Goal: Communication & Community: Answer question/provide support

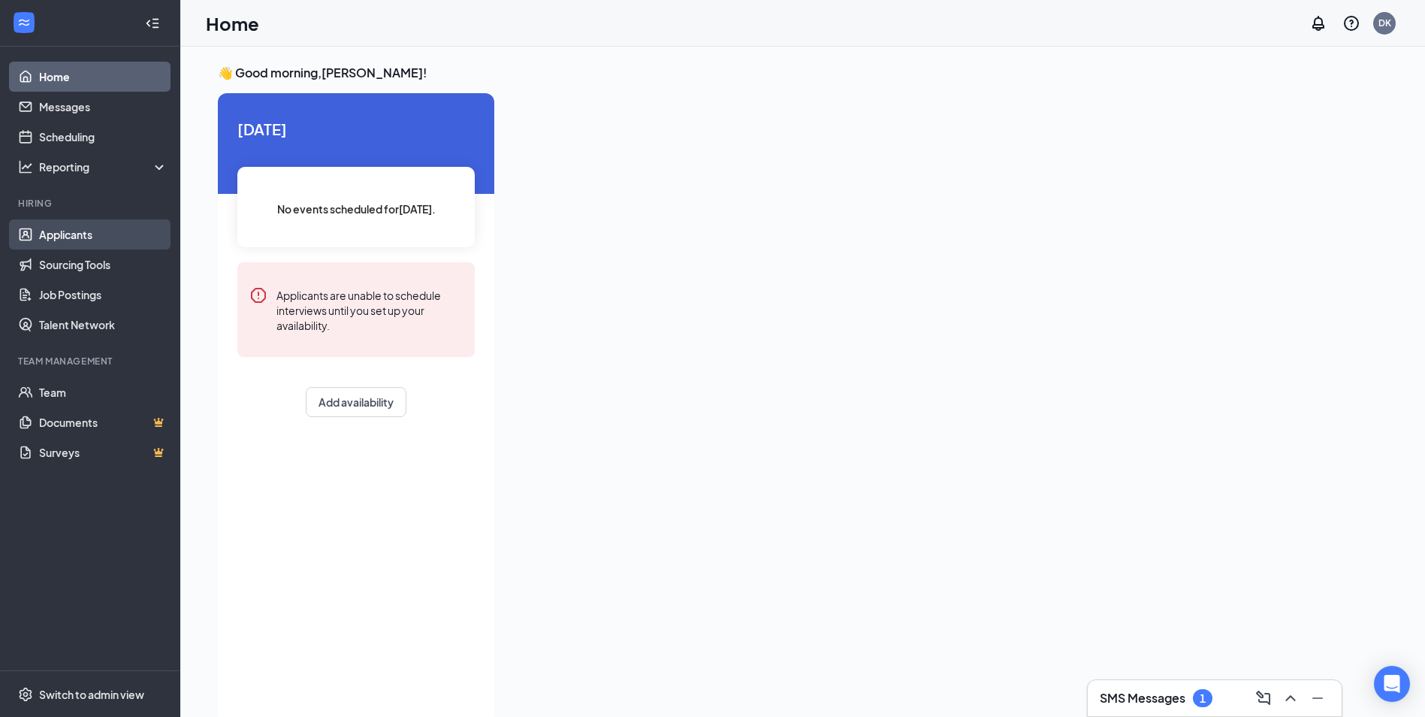
click at [69, 234] on link "Applicants" at bounding box center [103, 234] width 128 height 30
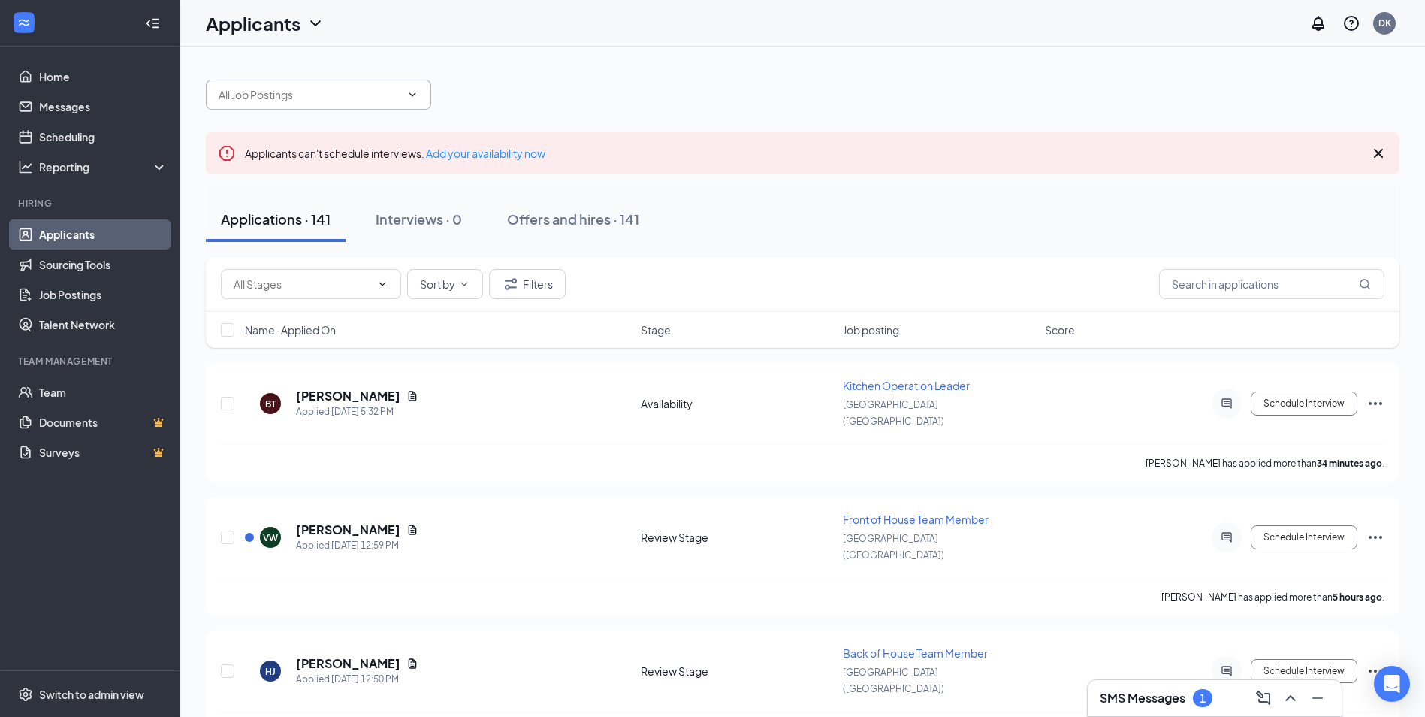
click at [418, 104] on span at bounding box center [318, 95] width 225 height 30
click at [413, 101] on span at bounding box center [318, 95] width 225 height 30
click at [413, 89] on icon "ChevronDown" at bounding box center [412, 95] width 12 height 12
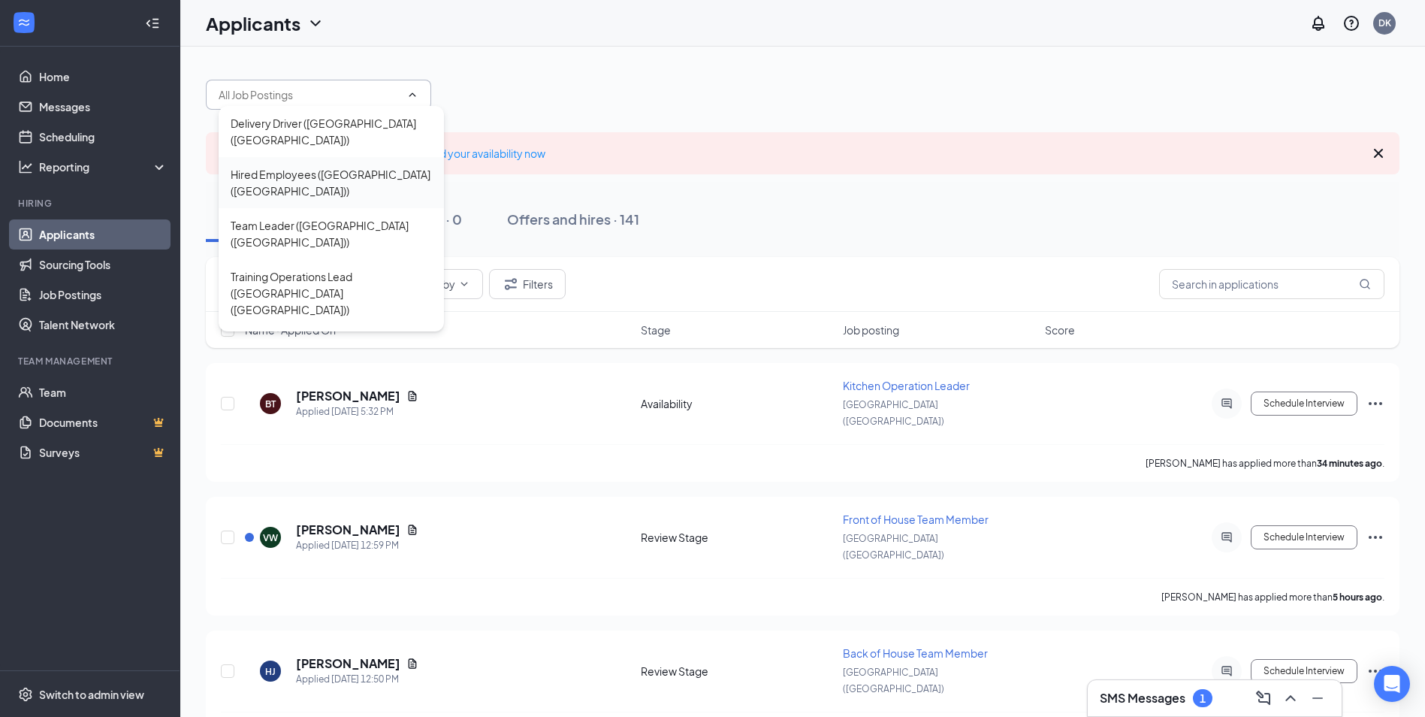
scroll to position [83, 0]
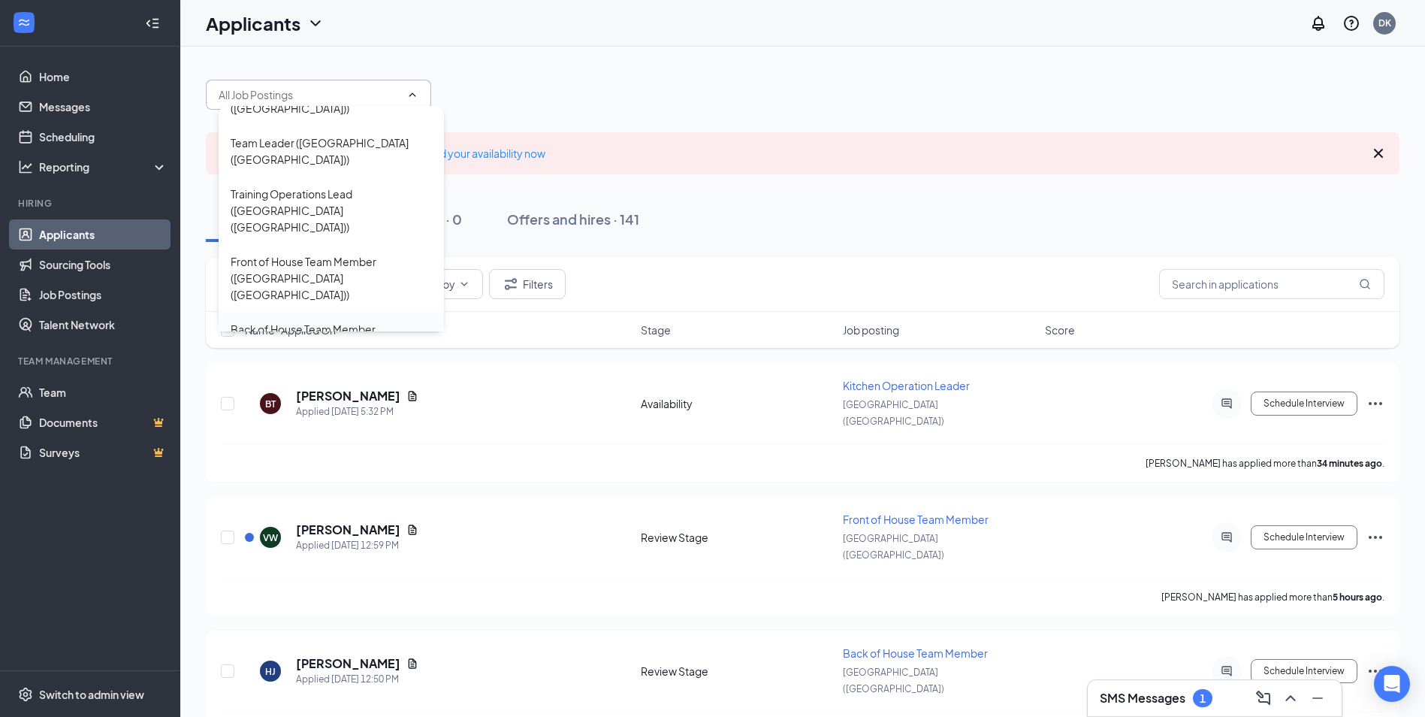
click at [299, 321] on div "Back of House Team Member ([GEOGRAPHIC_DATA] ([GEOGRAPHIC_DATA]))" at bounding box center [331, 346] width 201 height 50
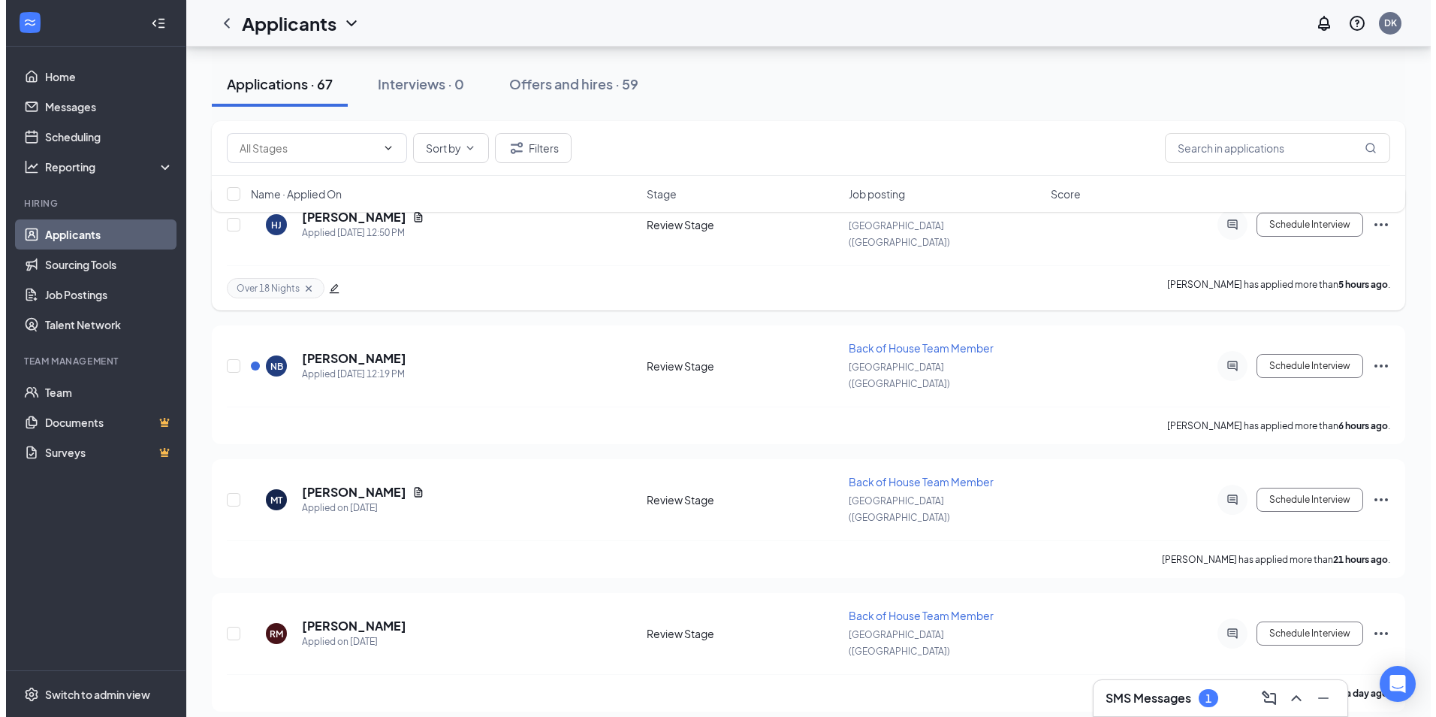
scroll to position [225, 0]
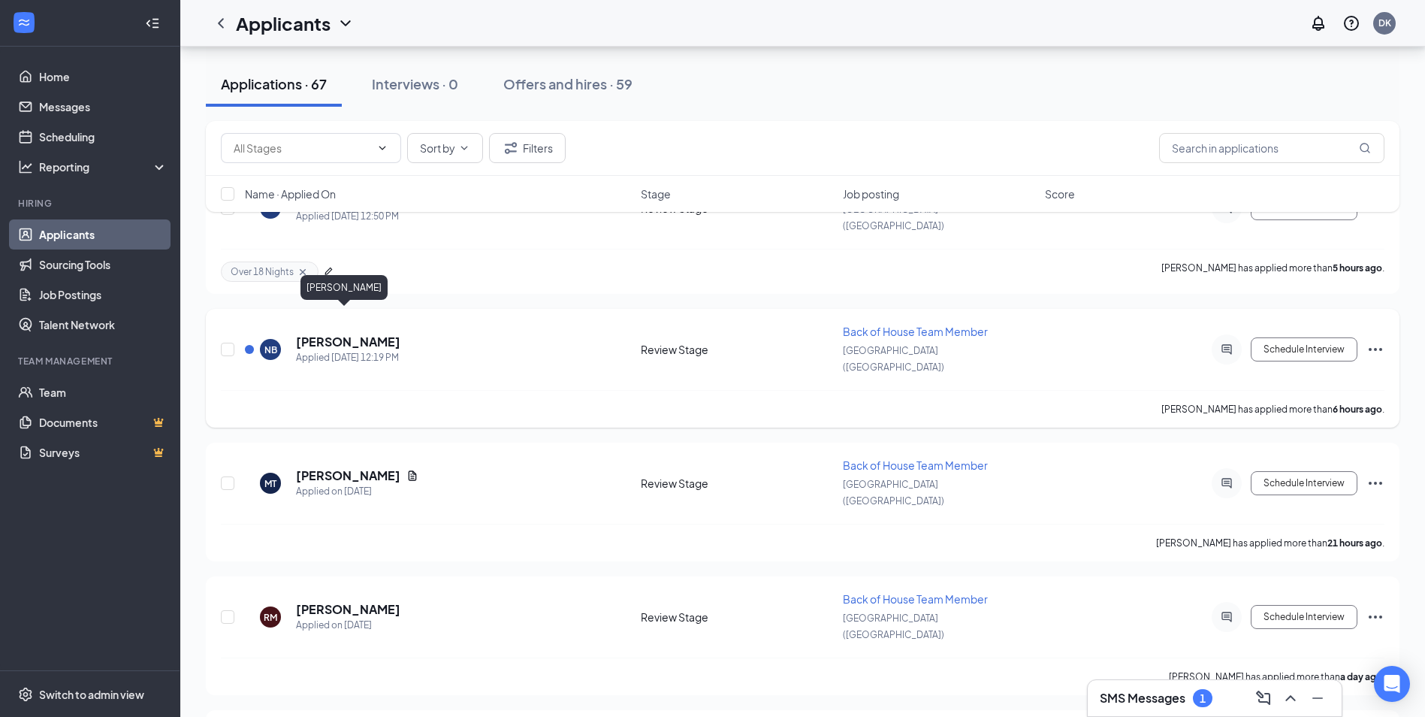
click at [346, 334] on h5 "[PERSON_NAME]" at bounding box center [348, 342] width 104 height 17
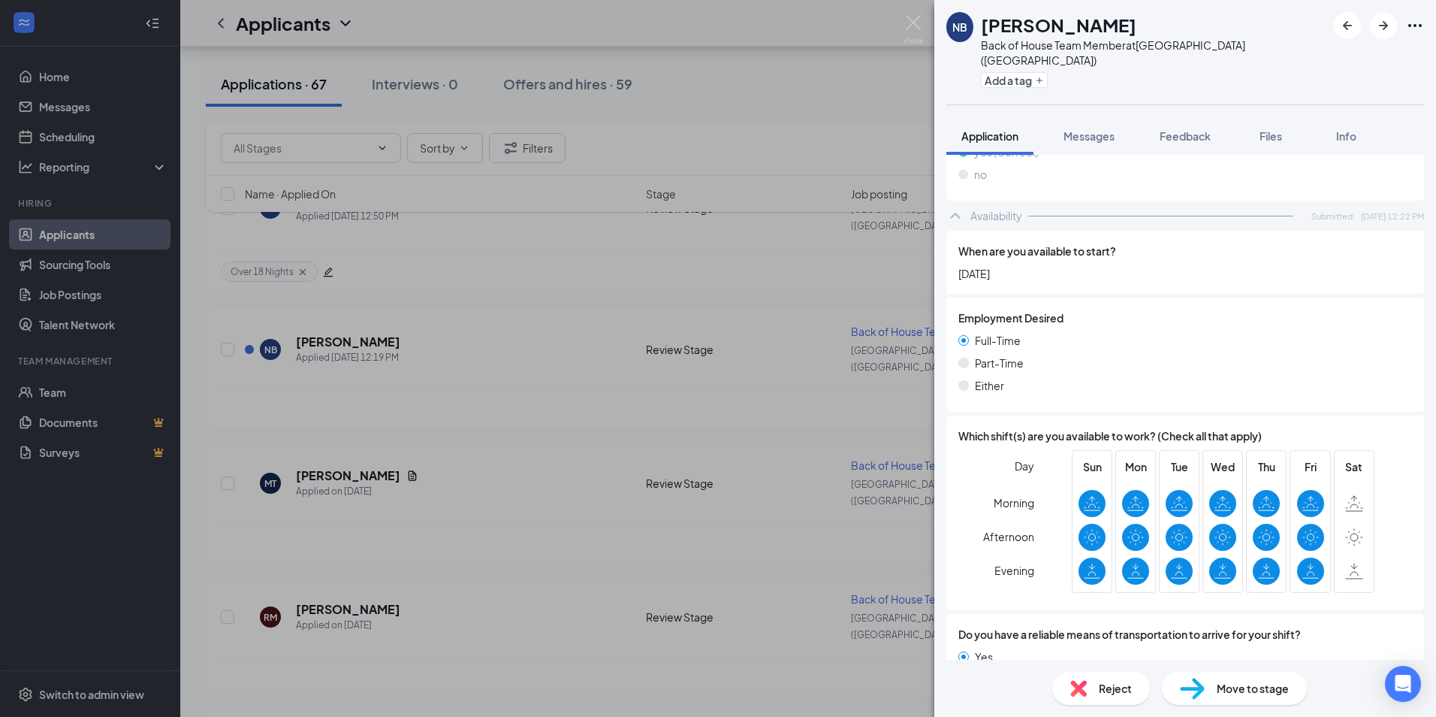
scroll to position [892, 0]
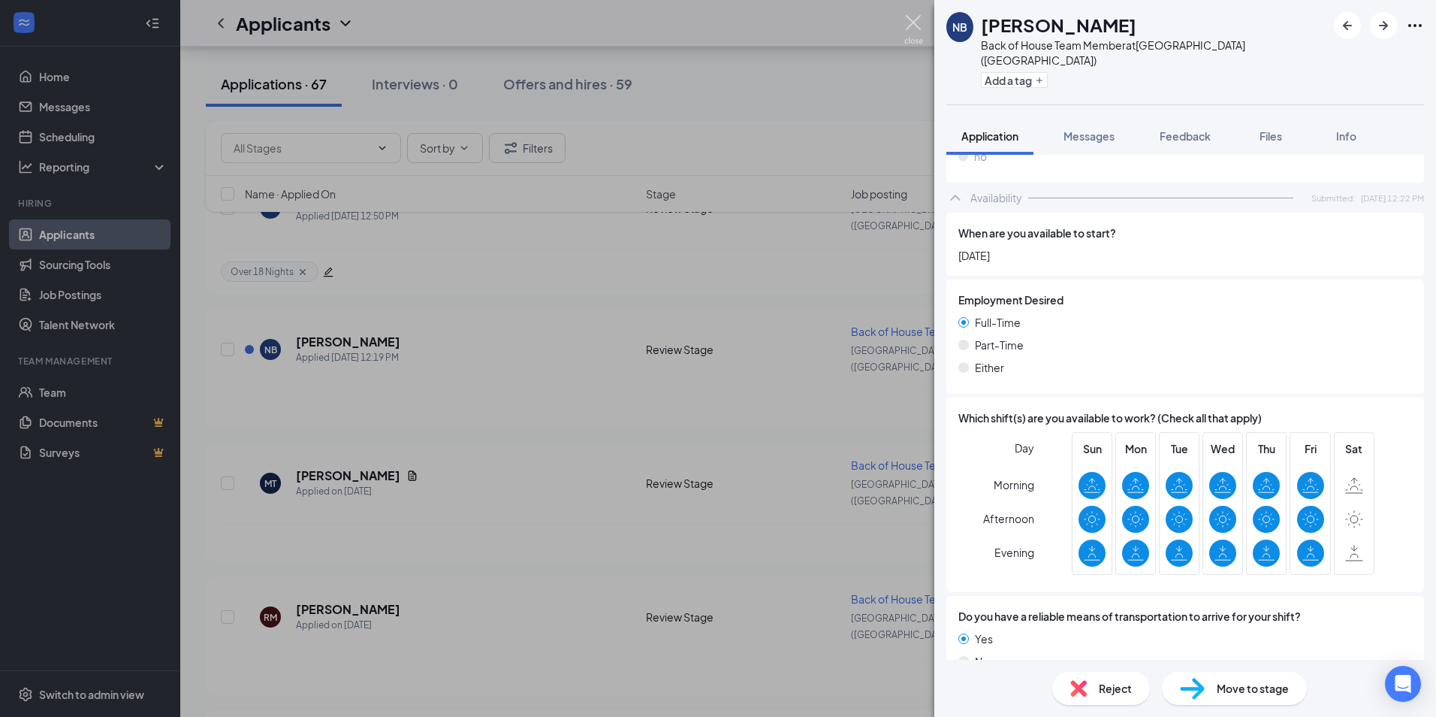
click at [914, 23] on img at bounding box center [913, 29] width 19 height 29
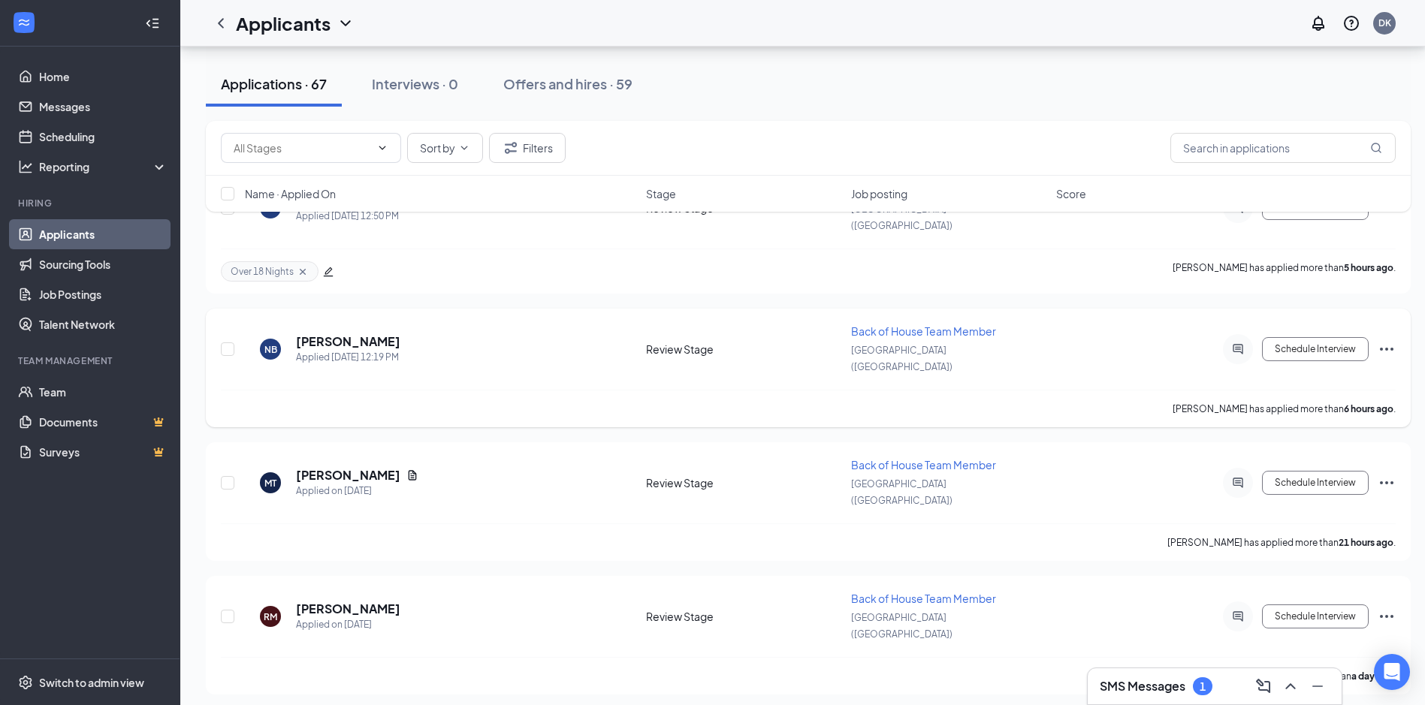
click at [1383, 340] on icon "Ellipses" at bounding box center [1387, 349] width 18 height 18
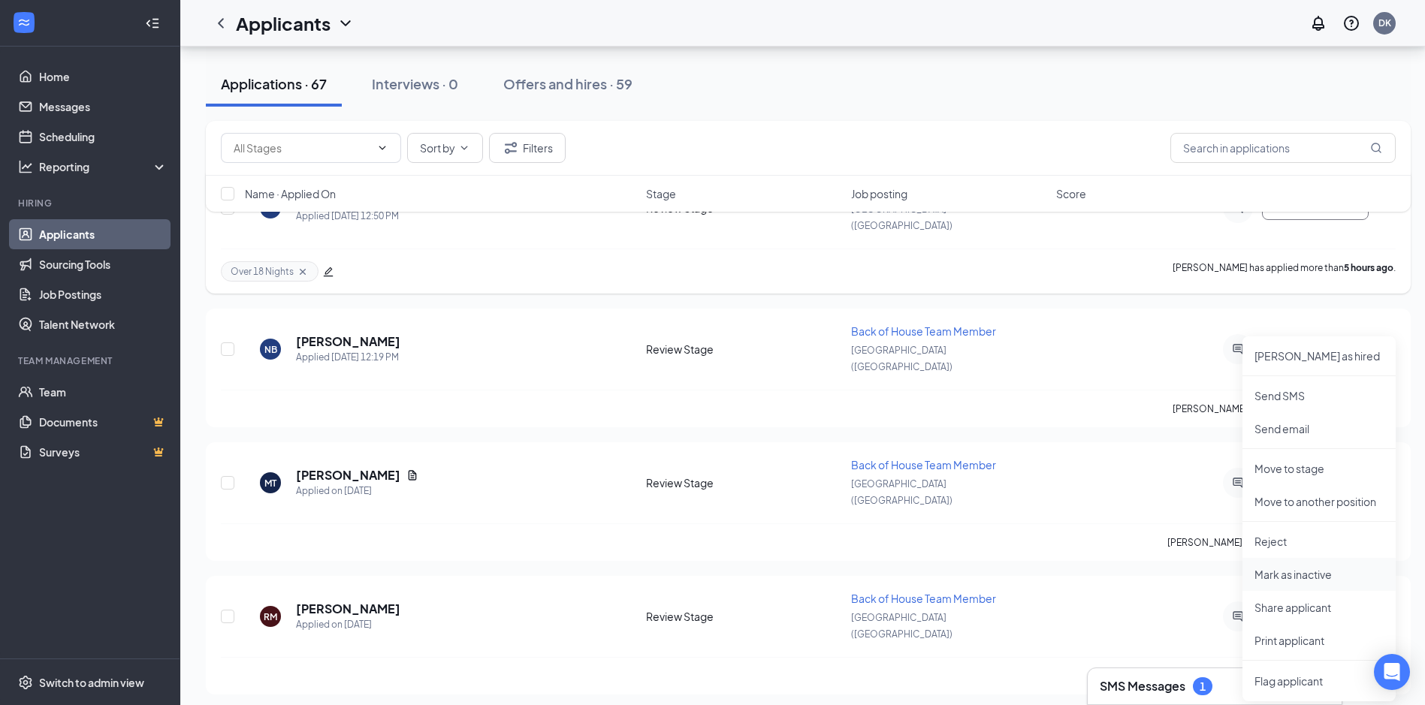
click at [1289, 569] on p "Mark as inactive" at bounding box center [1319, 574] width 129 height 15
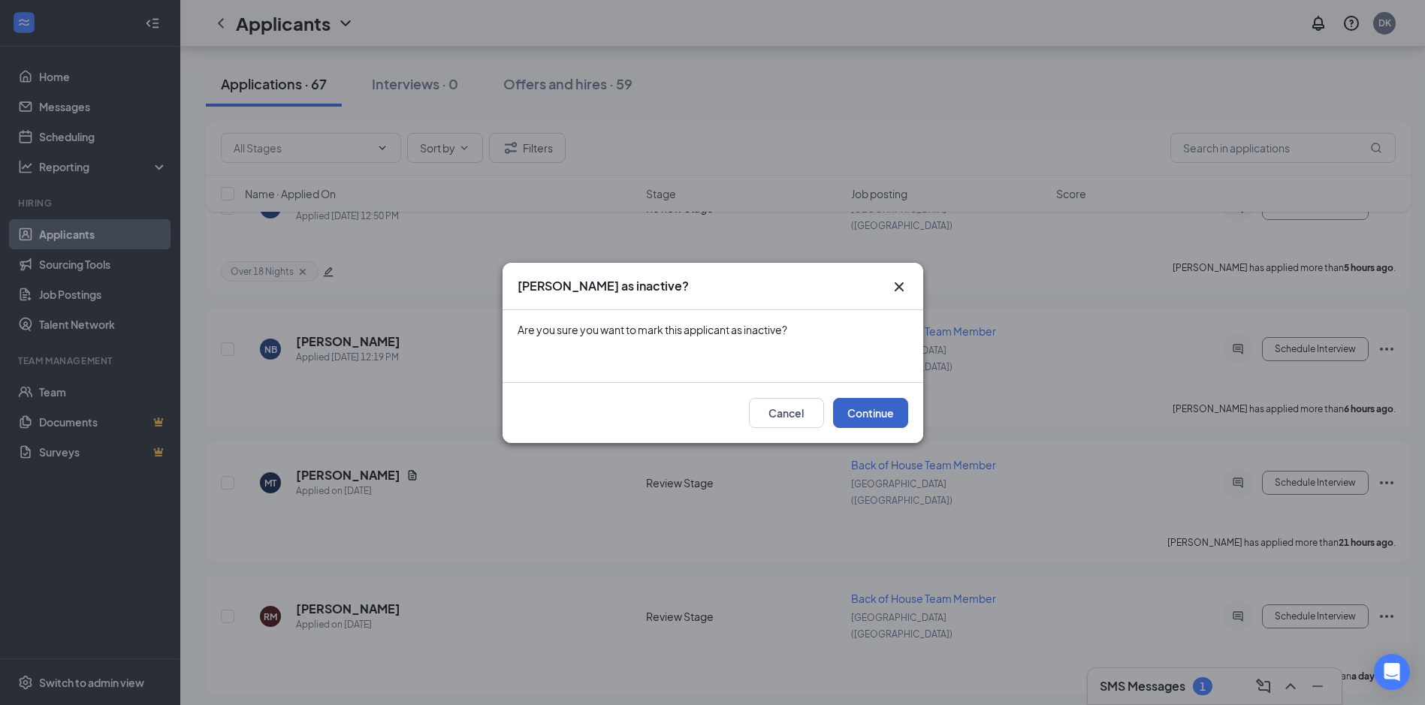
click at [889, 417] on button "Continue" at bounding box center [870, 413] width 75 height 30
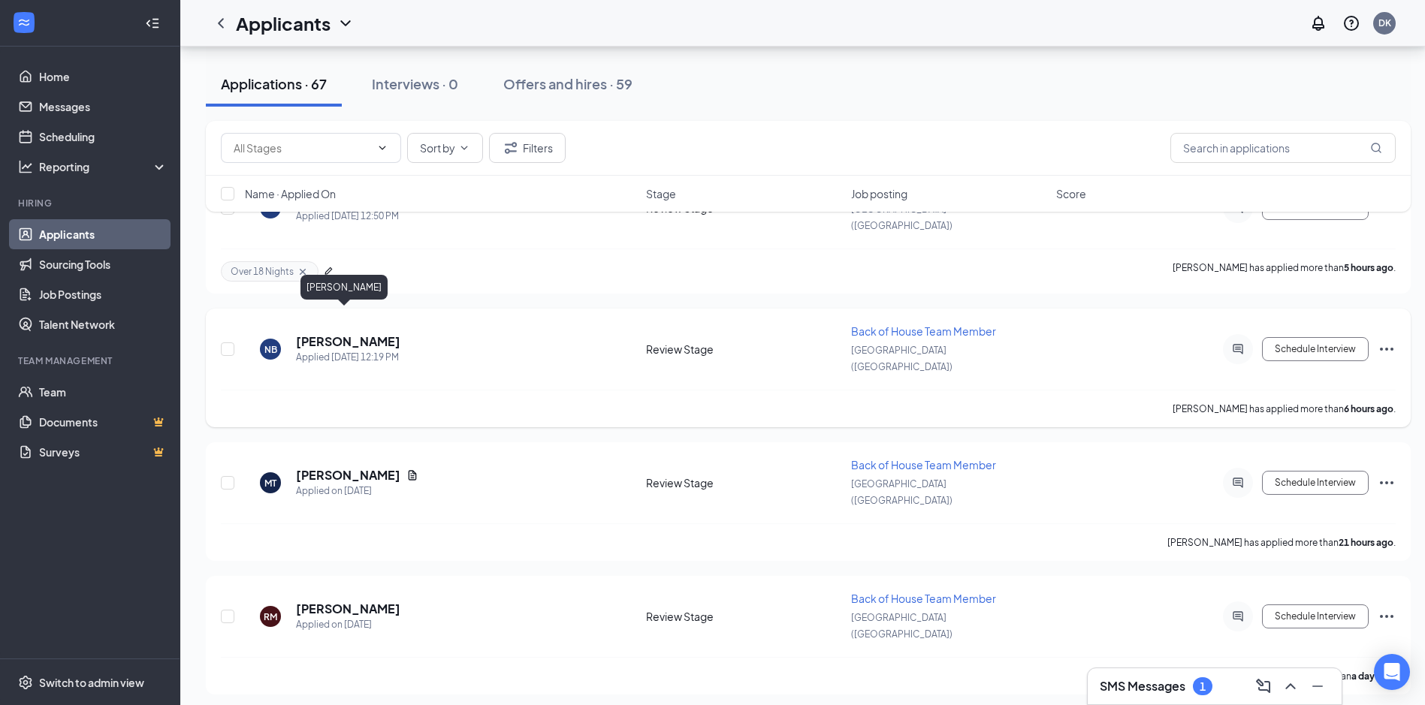
click at [351, 334] on h5 "[PERSON_NAME]" at bounding box center [348, 342] width 104 height 17
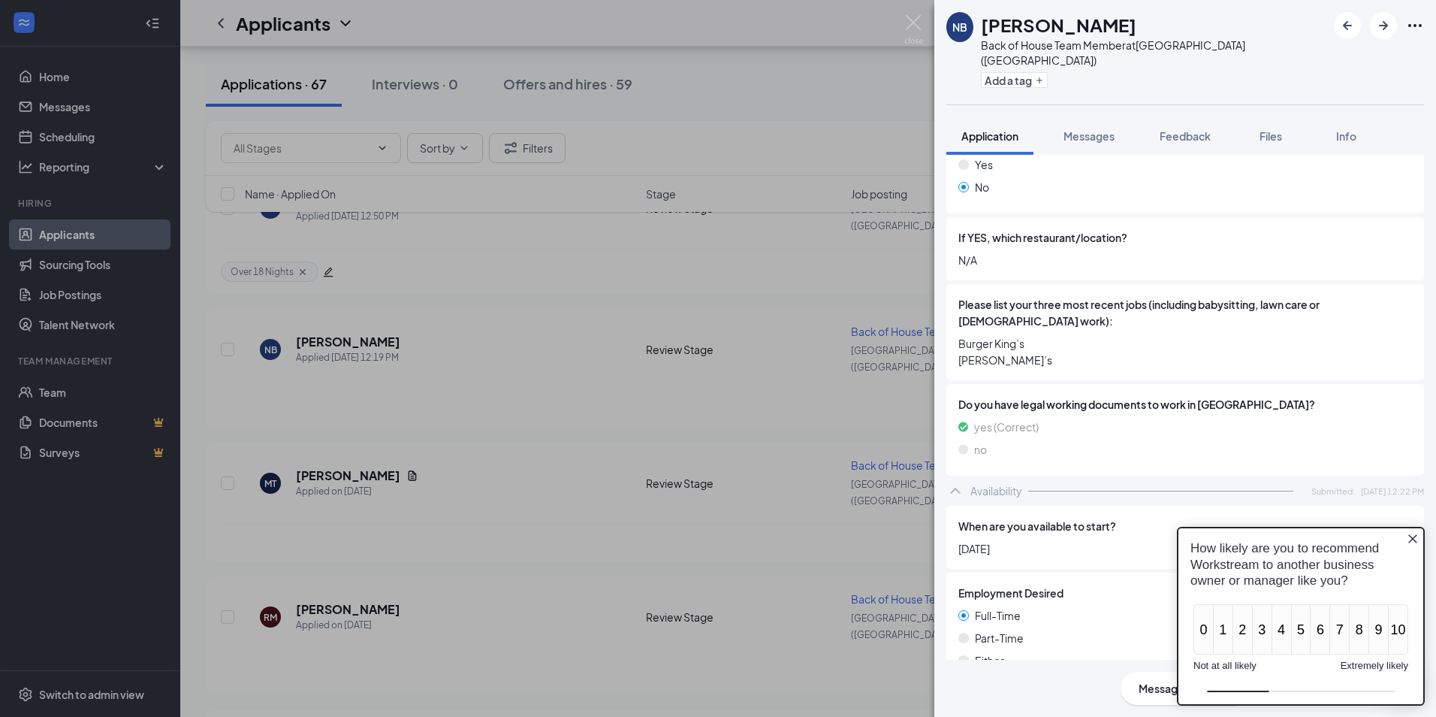
scroll to position [601, 0]
click at [1409, 535] on icon "Close button" at bounding box center [1413, 538] width 9 height 9
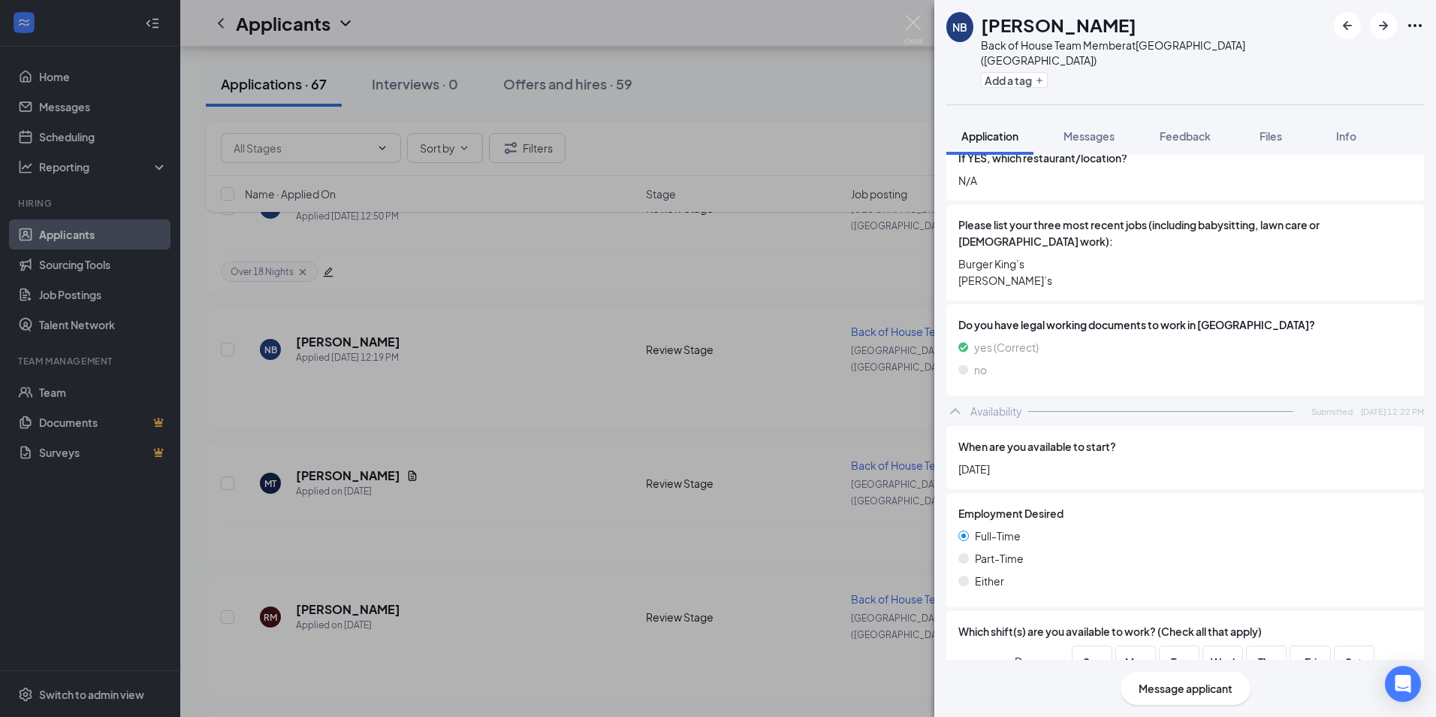
scroll to position [892, 0]
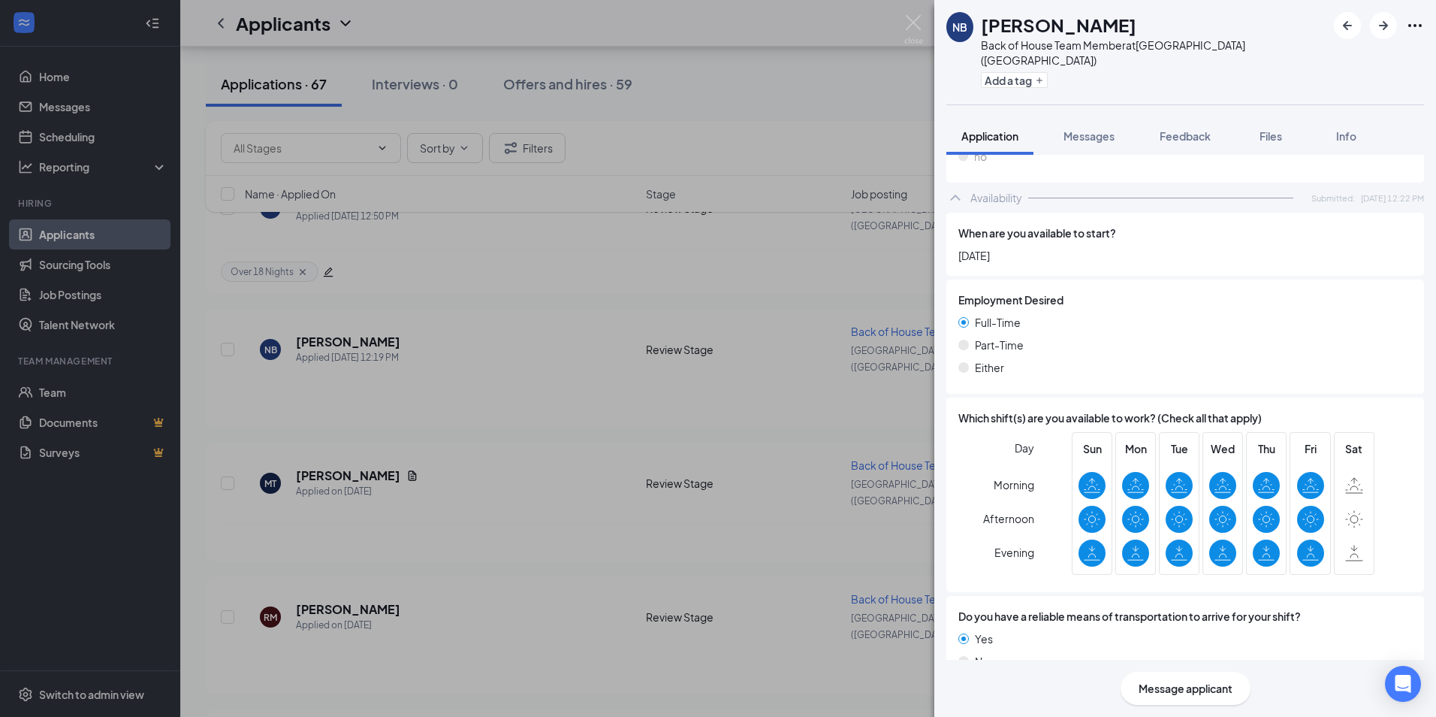
click at [907, 14] on div "NB [PERSON_NAME] Back of House Team Member at [GEOGRAPHIC_DATA] ([GEOGRAPHIC_DA…" at bounding box center [718, 358] width 1436 height 717
click at [911, 16] on div "Applicants DK" at bounding box center [808, 23] width 1256 height 47
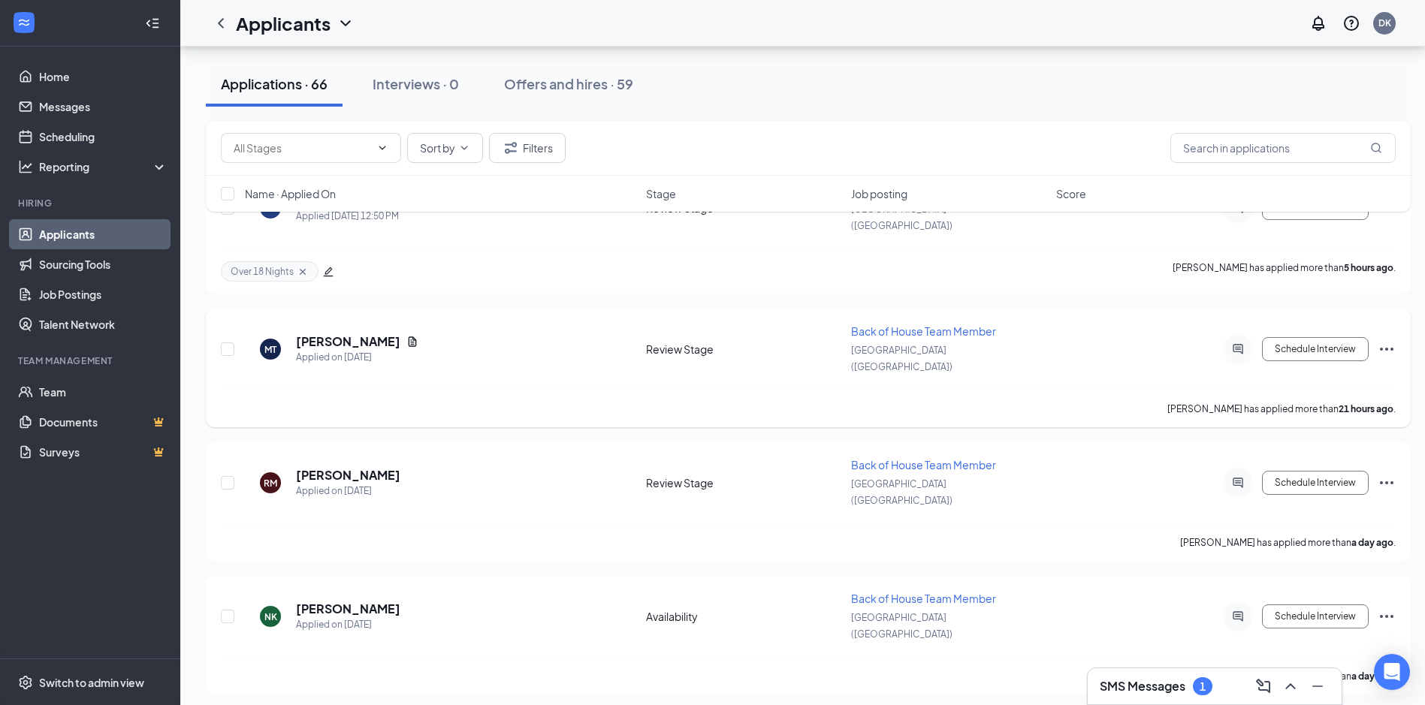
click at [1384, 340] on icon "Ellipses" at bounding box center [1387, 349] width 18 height 18
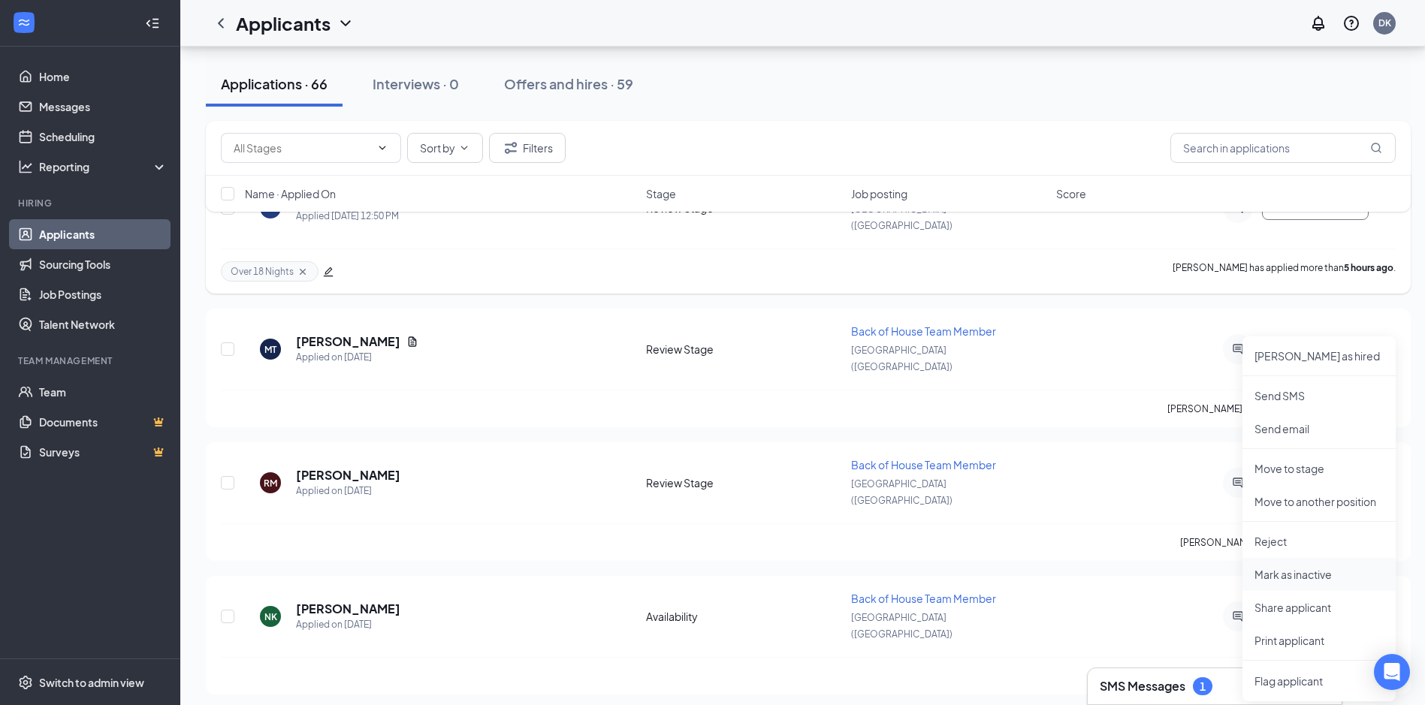
click at [1316, 570] on p "Mark as inactive" at bounding box center [1319, 574] width 129 height 15
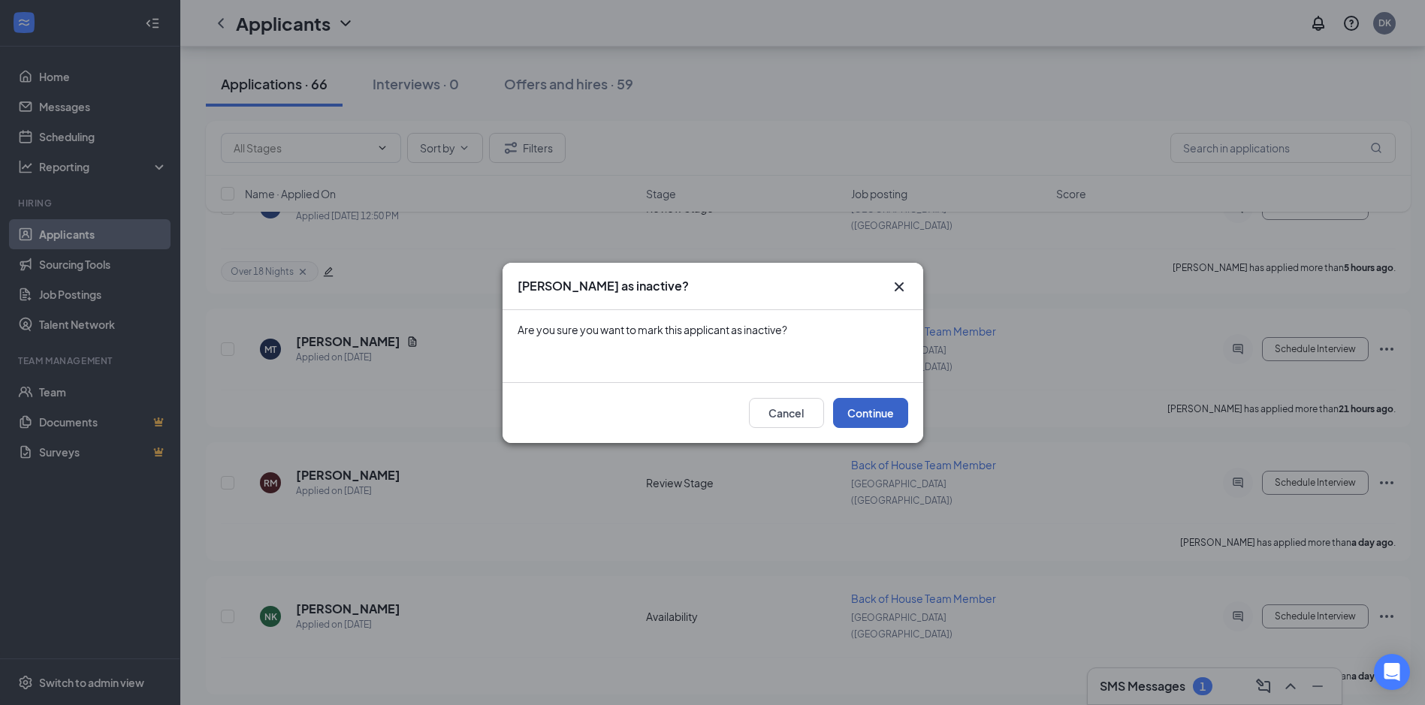
click at [879, 418] on button "Continue" at bounding box center [870, 413] width 75 height 30
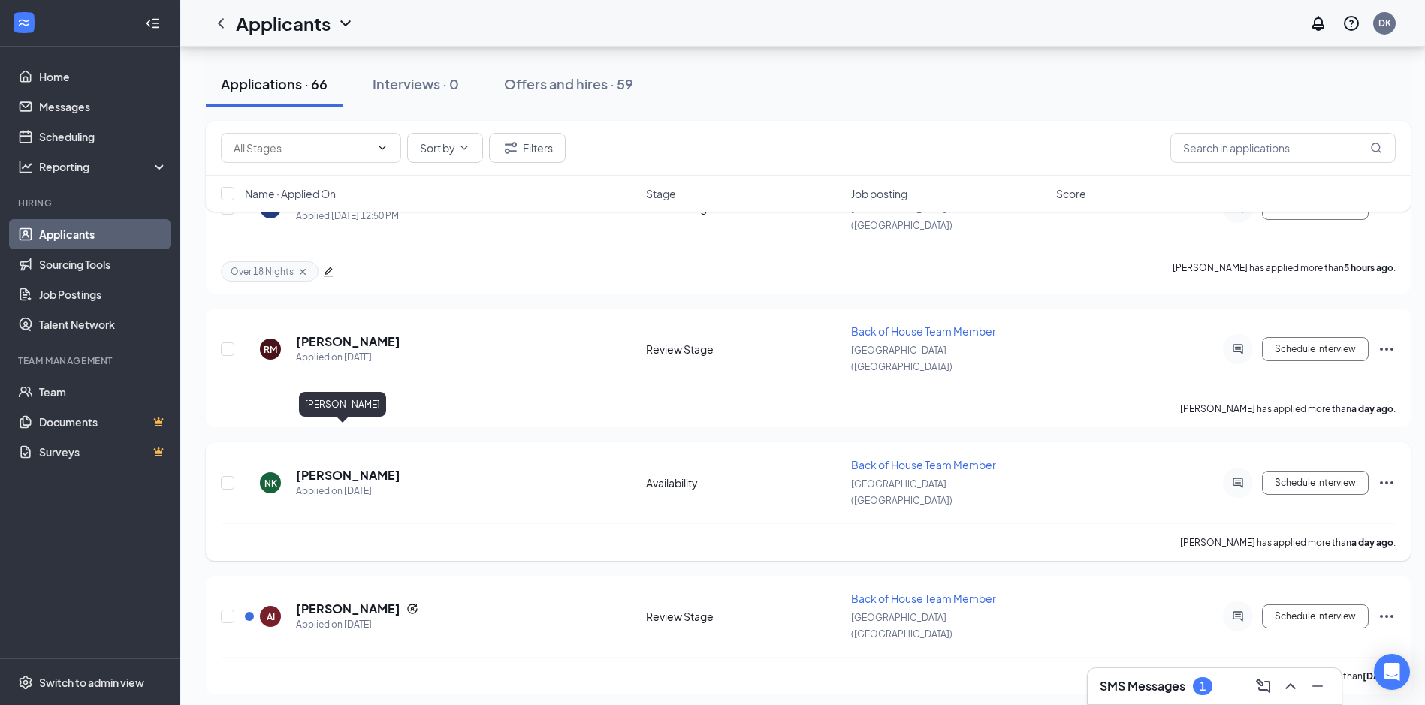
click at [332, 467] on h5 "[PERSON_NAME]" at bounding box center [348, 475] width 104 height 17
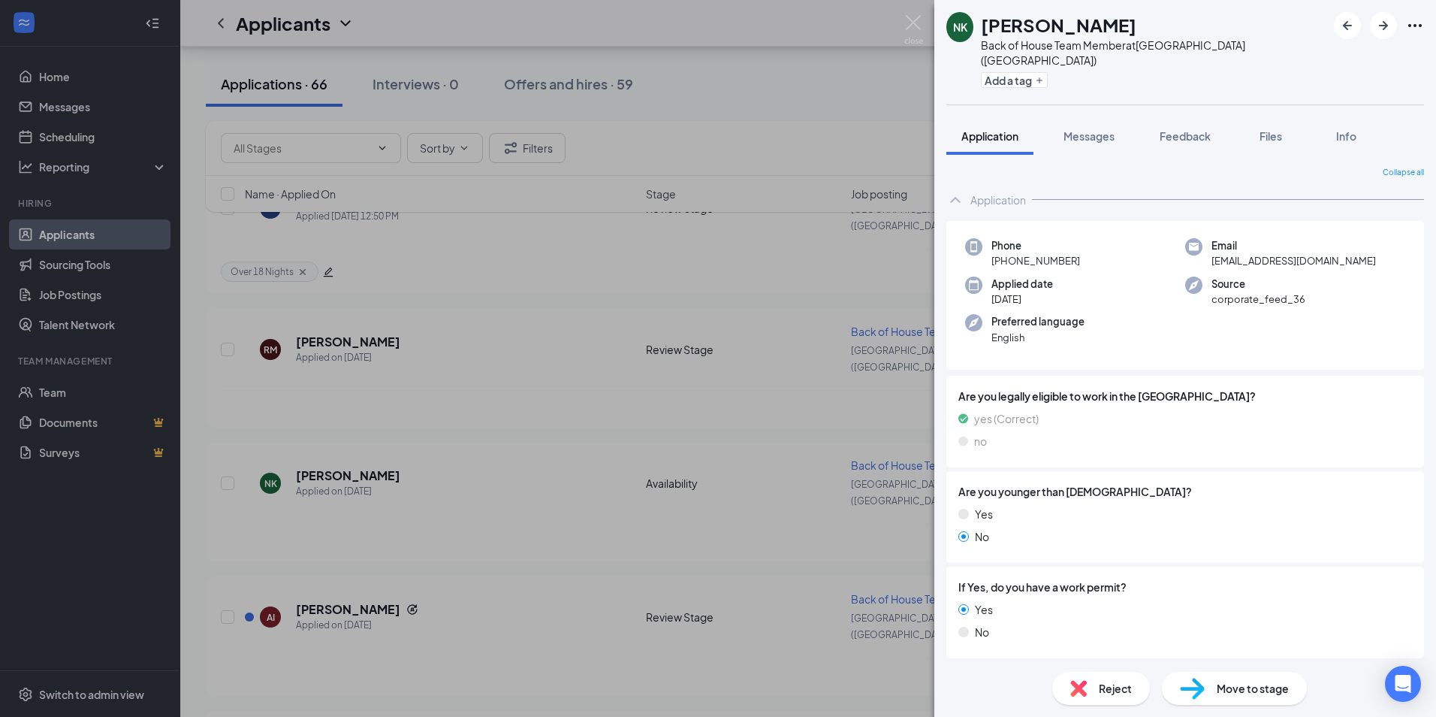
click at [912, 14] on div "NK [PERSON_NAME] Back of House Team Member at [GEOGRAPHIC_DATA] ([GEOGRAPHIC_DA…" at bounding box center [718, 358] width 1436 height 717
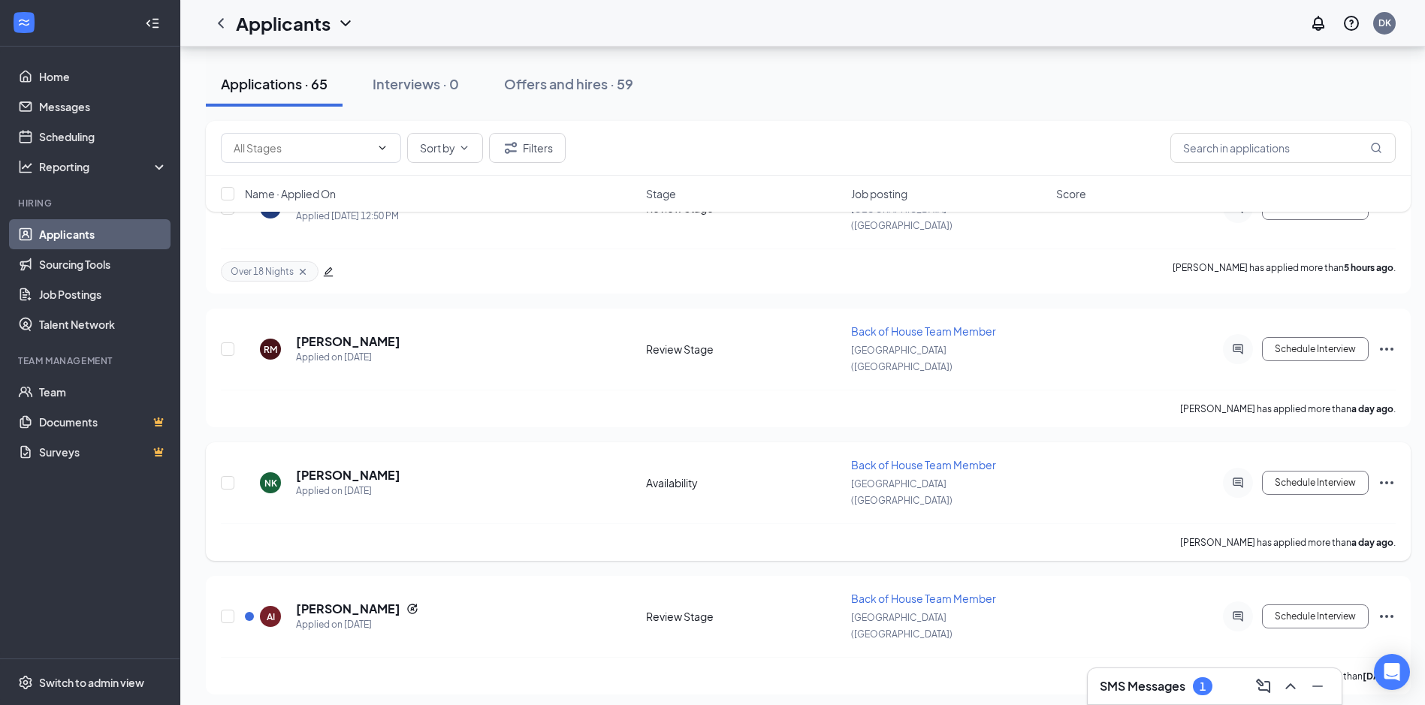
click at [1381, 482] on icon "Ellipses" at bounding box center [1387, 483] width 14 height 3
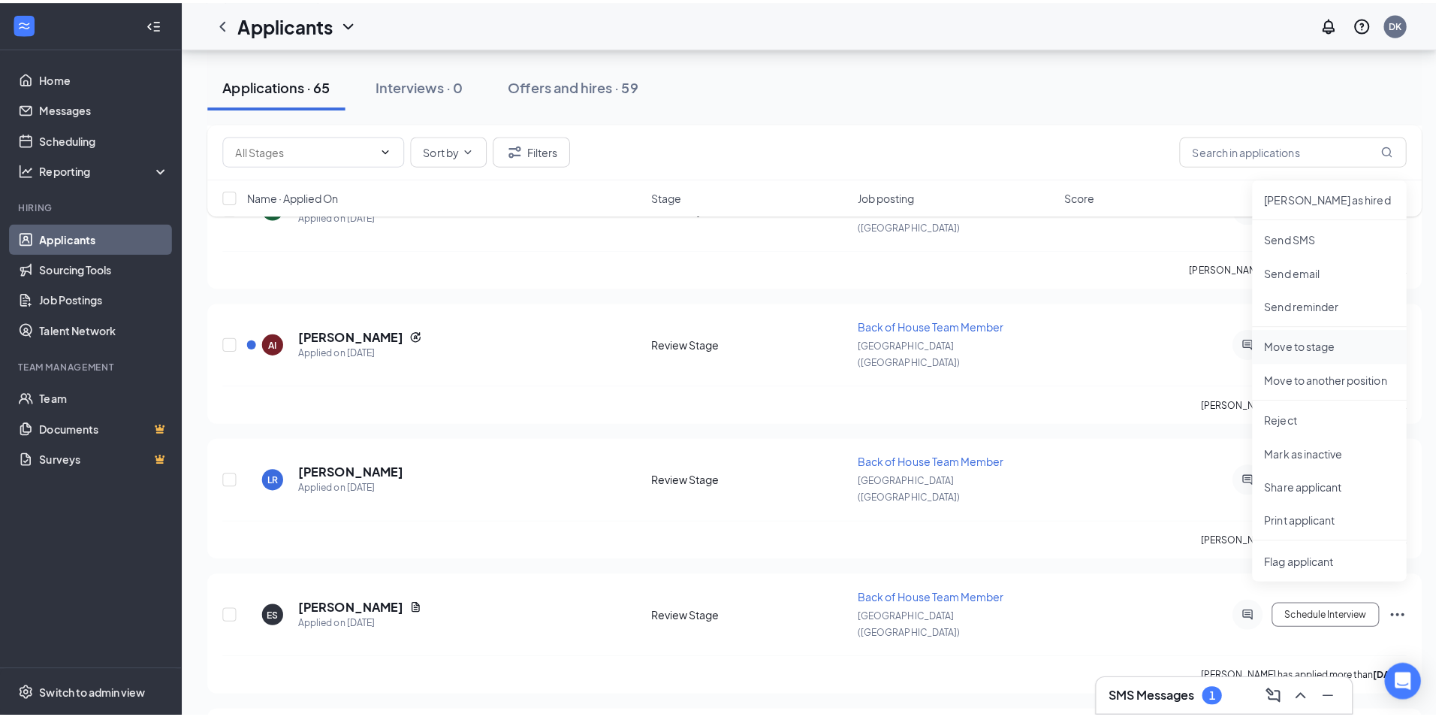
scroll to position [526, 0]
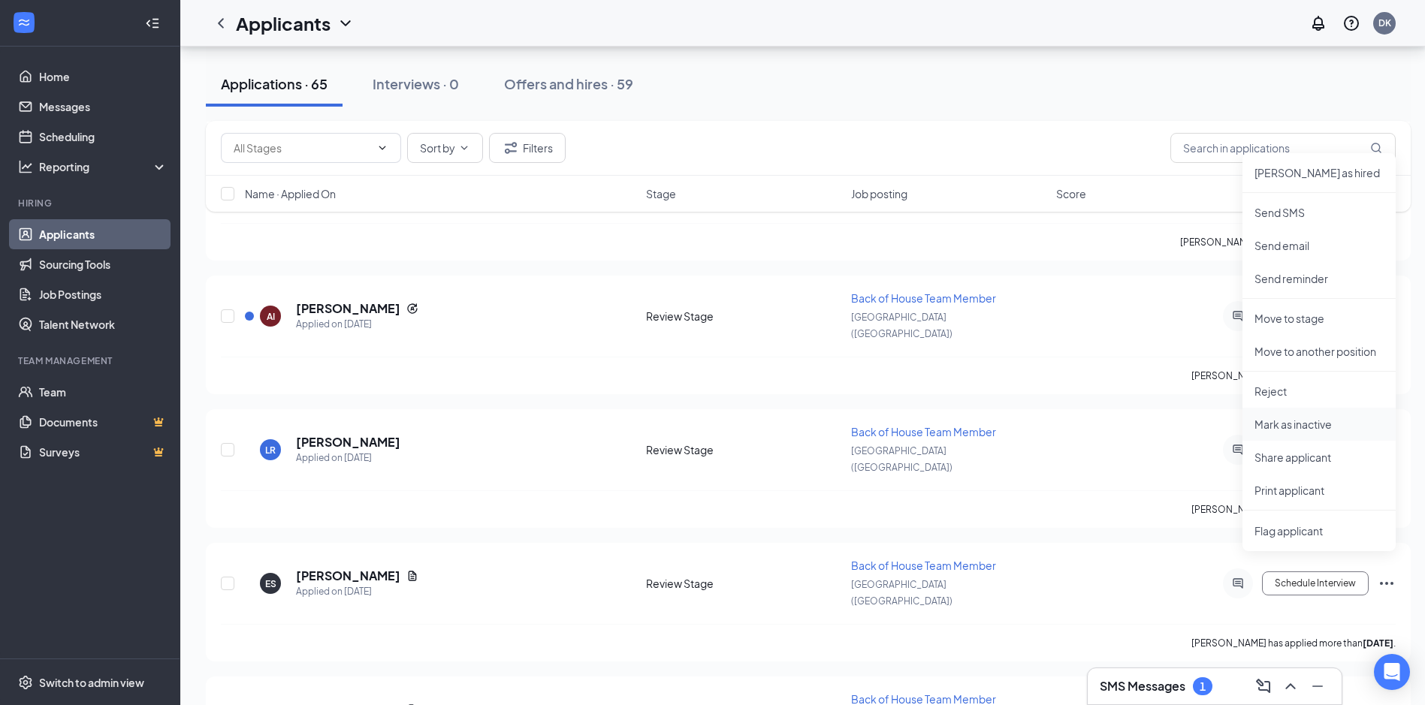
click at [1280, 429] on p "Mark as inactive" at bounding box center [1319, 424] width 129 height 15
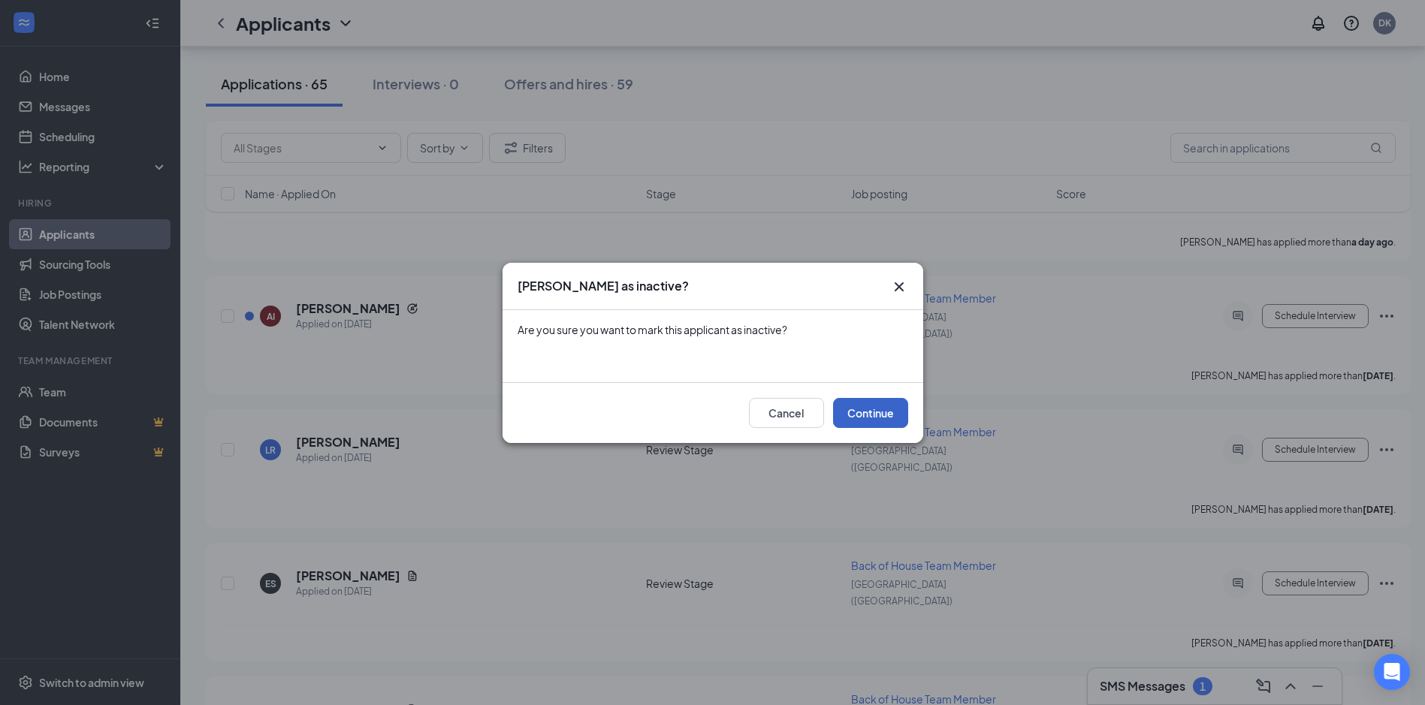
click at [882, 421] on button "Continue" at bounding box center [870, 413] width 75 height 30
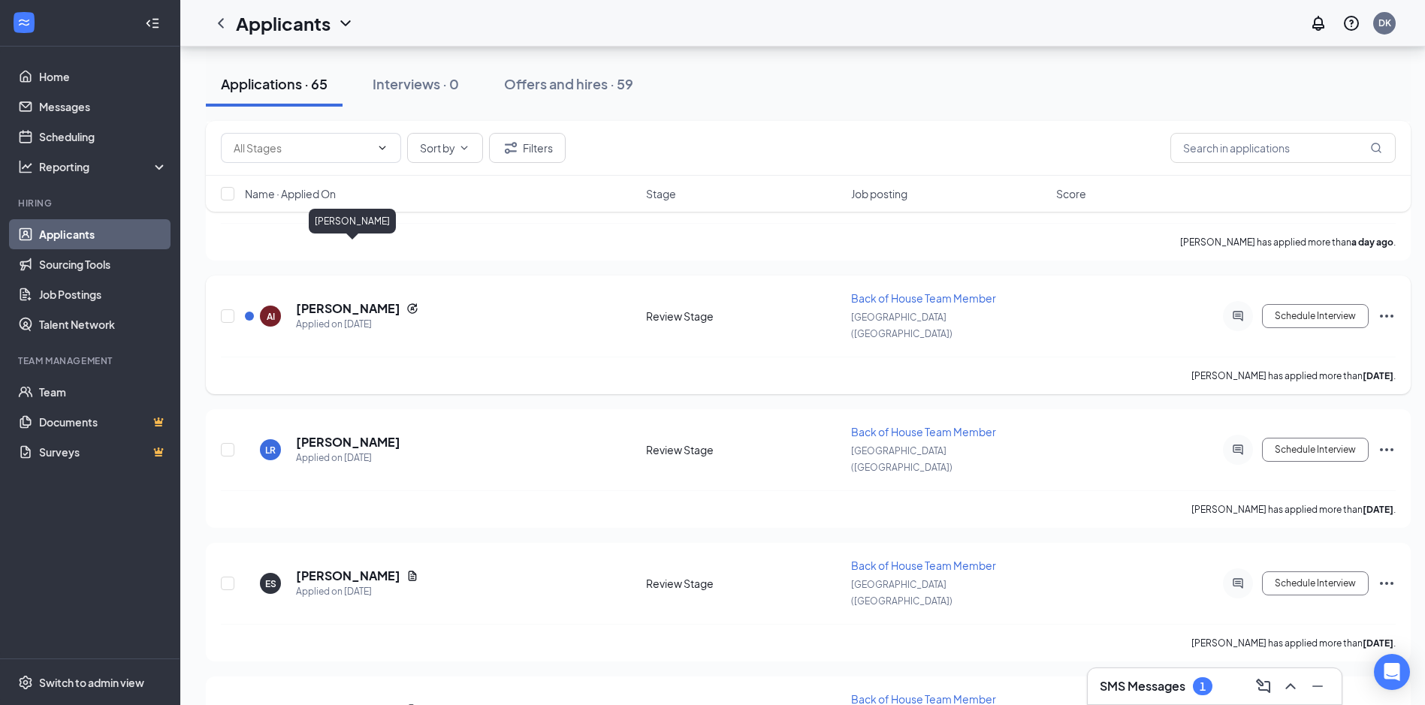
click at [362, 300] on h5 "[PERSON_NAME]" at bounding box center [348, 308] width 104 height 17
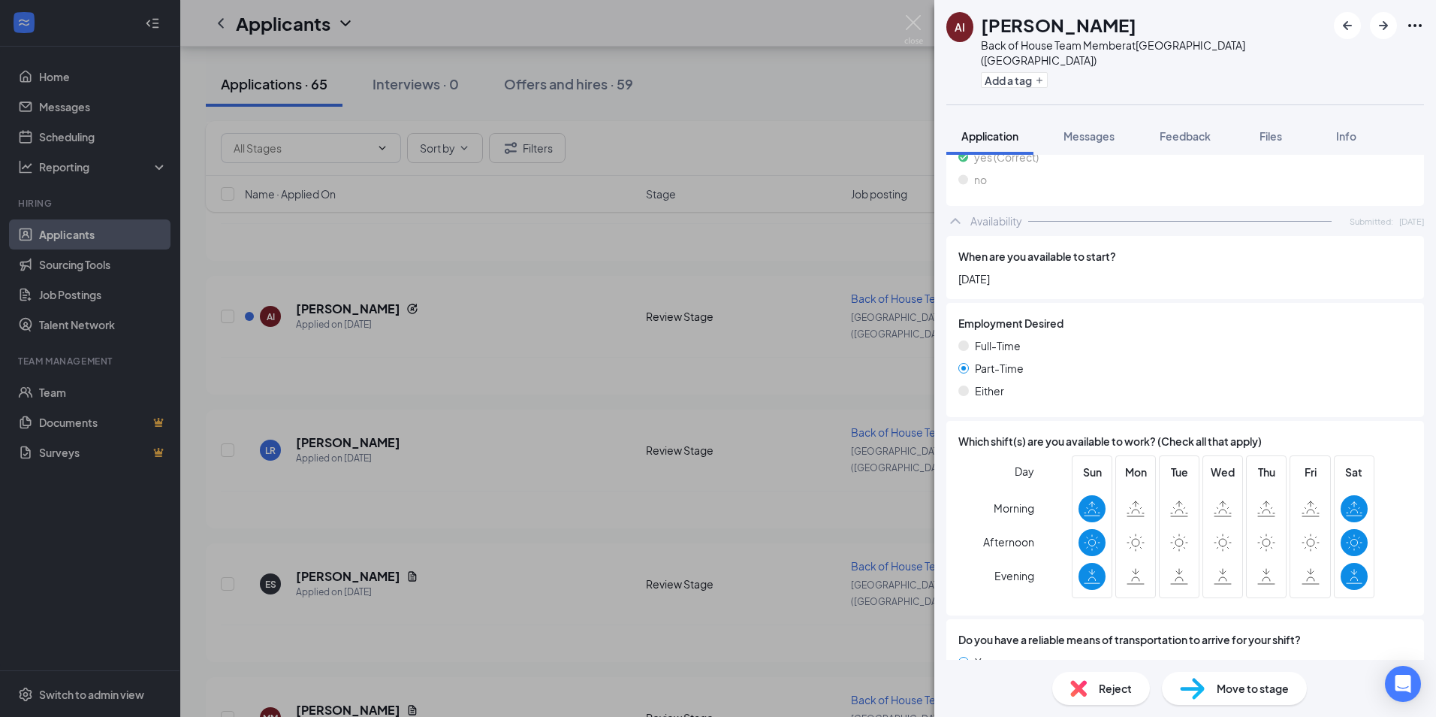
scroll to position [892, 0]
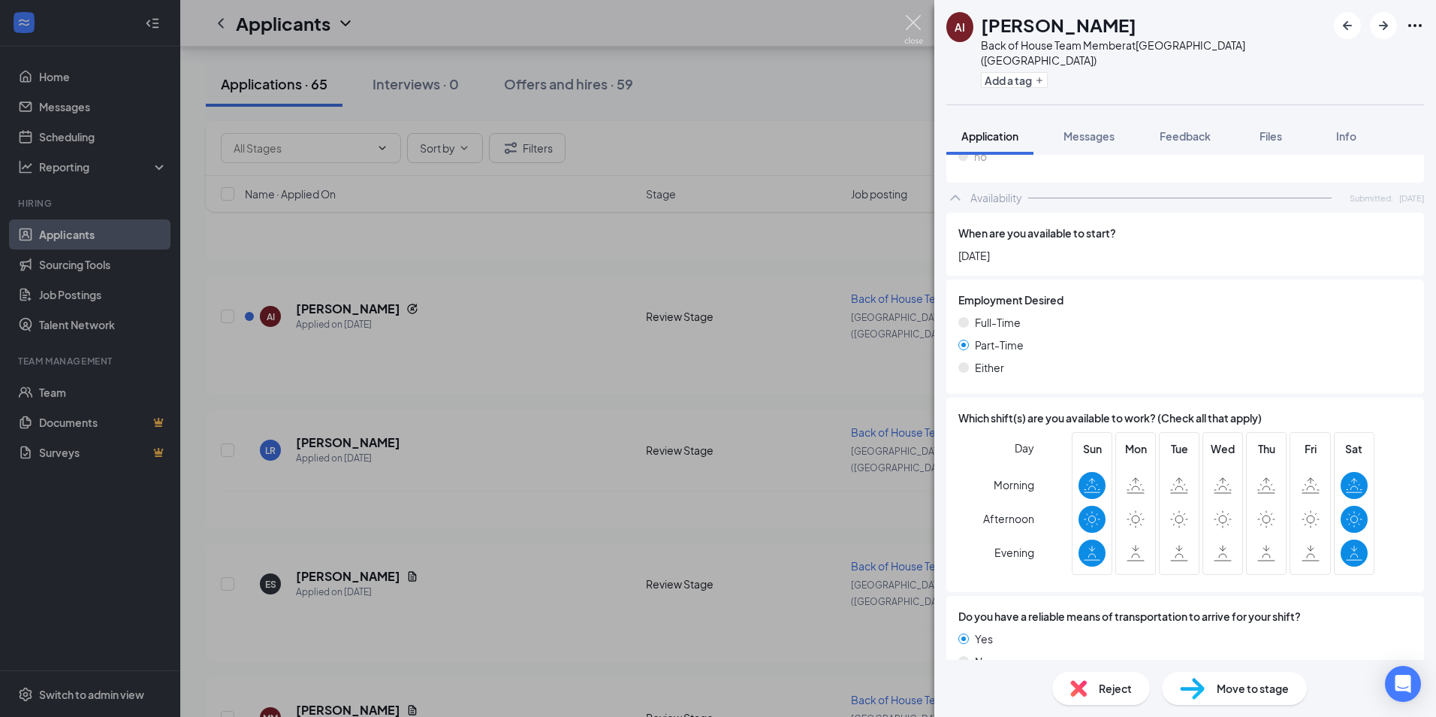
click at [909, 18] on img at bounding box center [913, 29] width 19 height 29
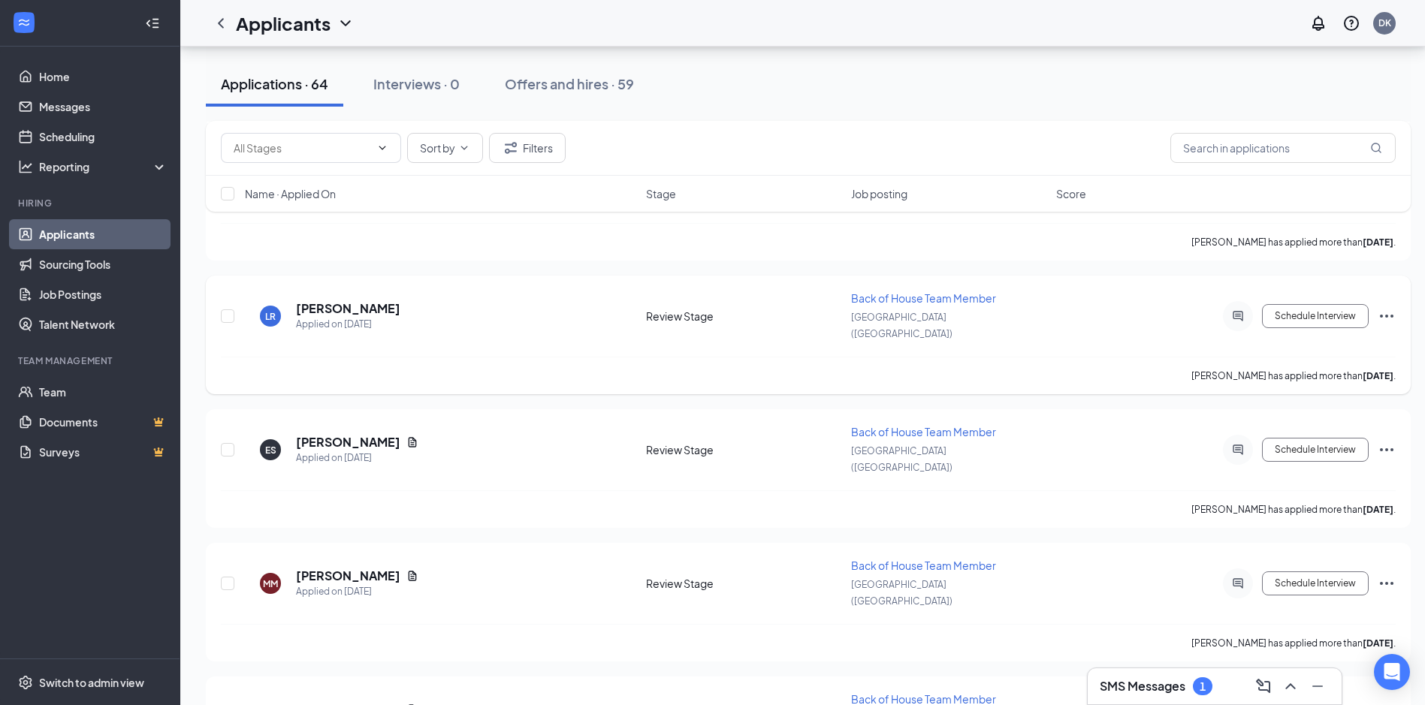
click at [1384, 307] on icon "Ellipses" at bounding box center [1387, 316] width 18 height 18
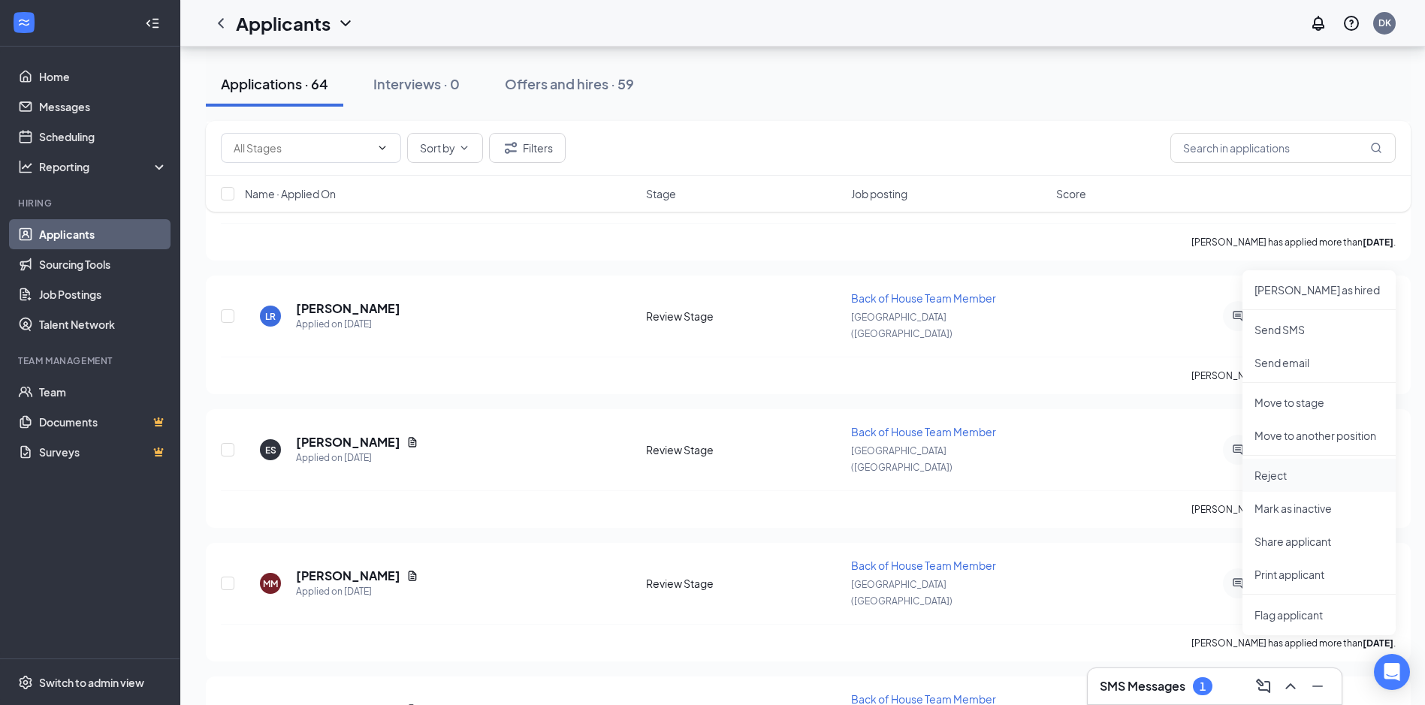
click at [1291, 487] on li "Reject" at bounding box center [1318, 475] width 153 height 33
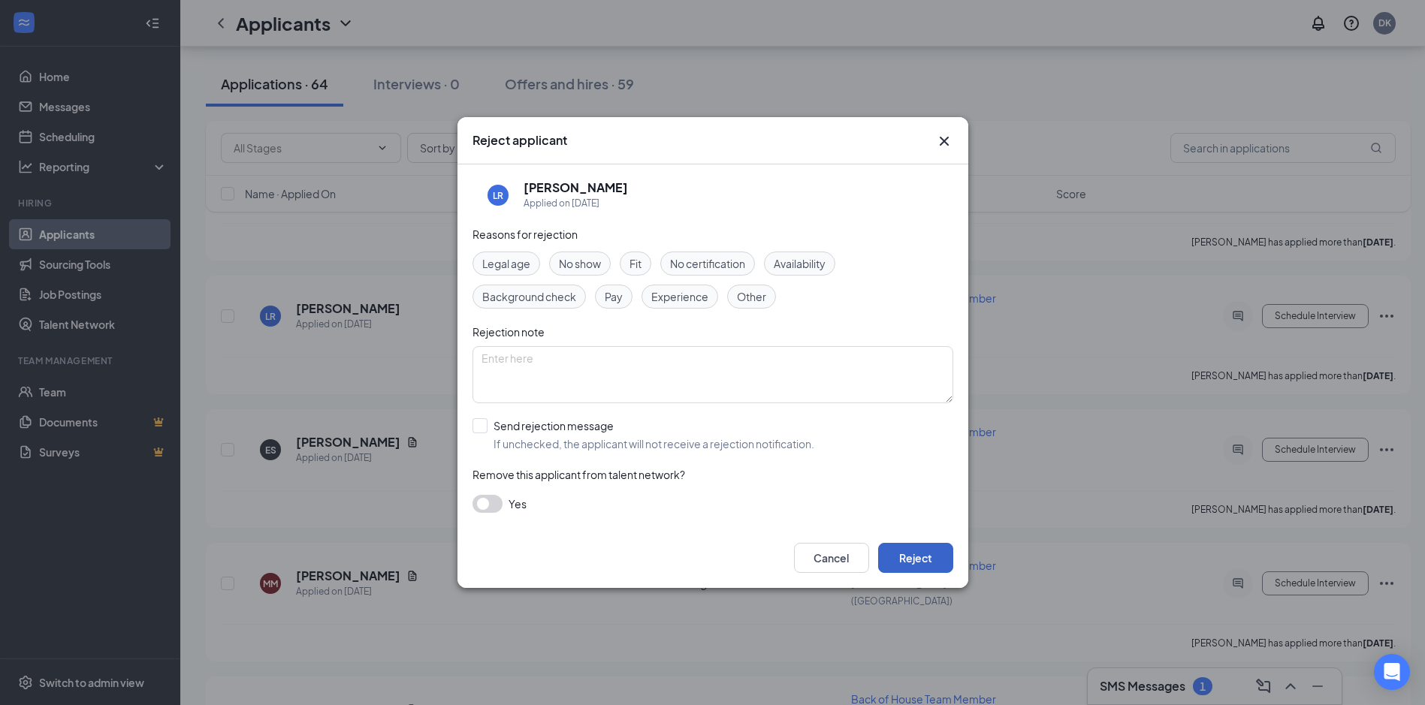
click at [923, 552] on button "Reject" at bounding box center [915, 558] width 75 height 30
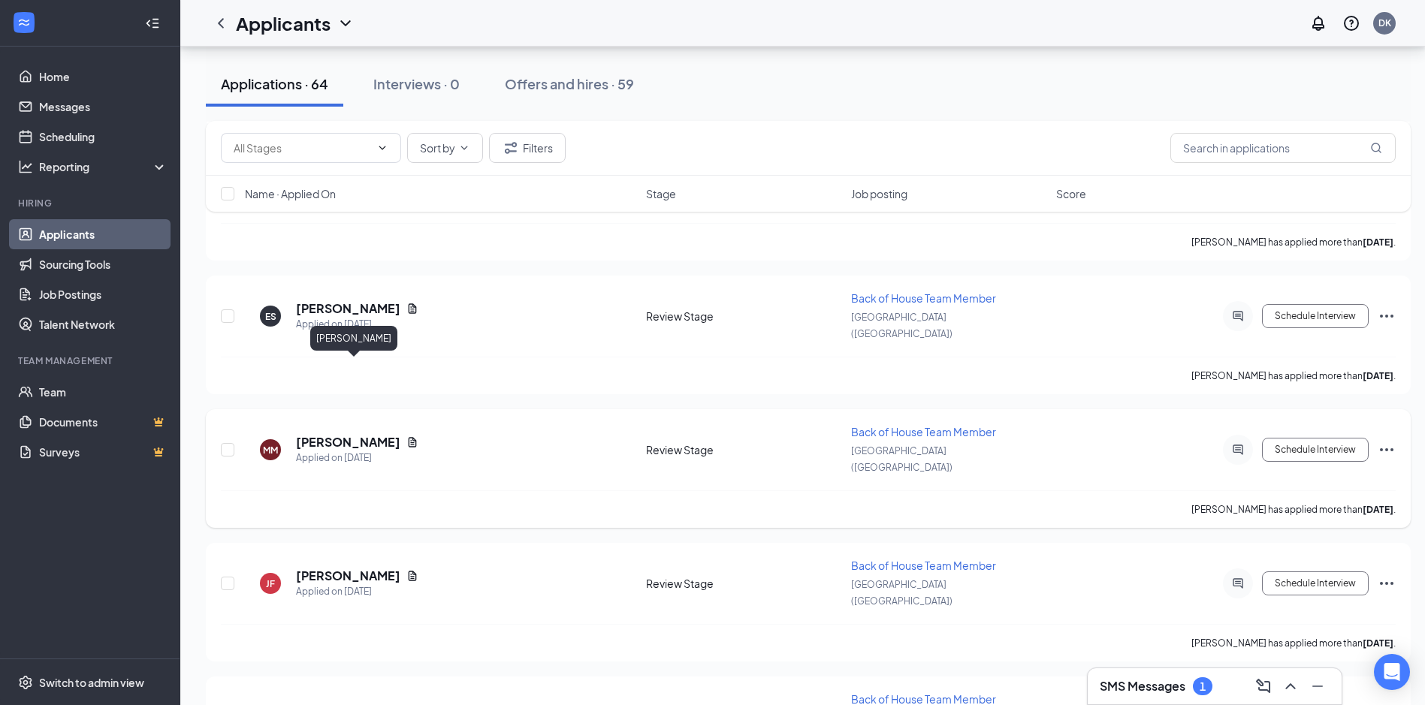
click at [400, 434] on h5 "[PERSON_NAME]" at bounding box center [348, 442] width 104 height 17
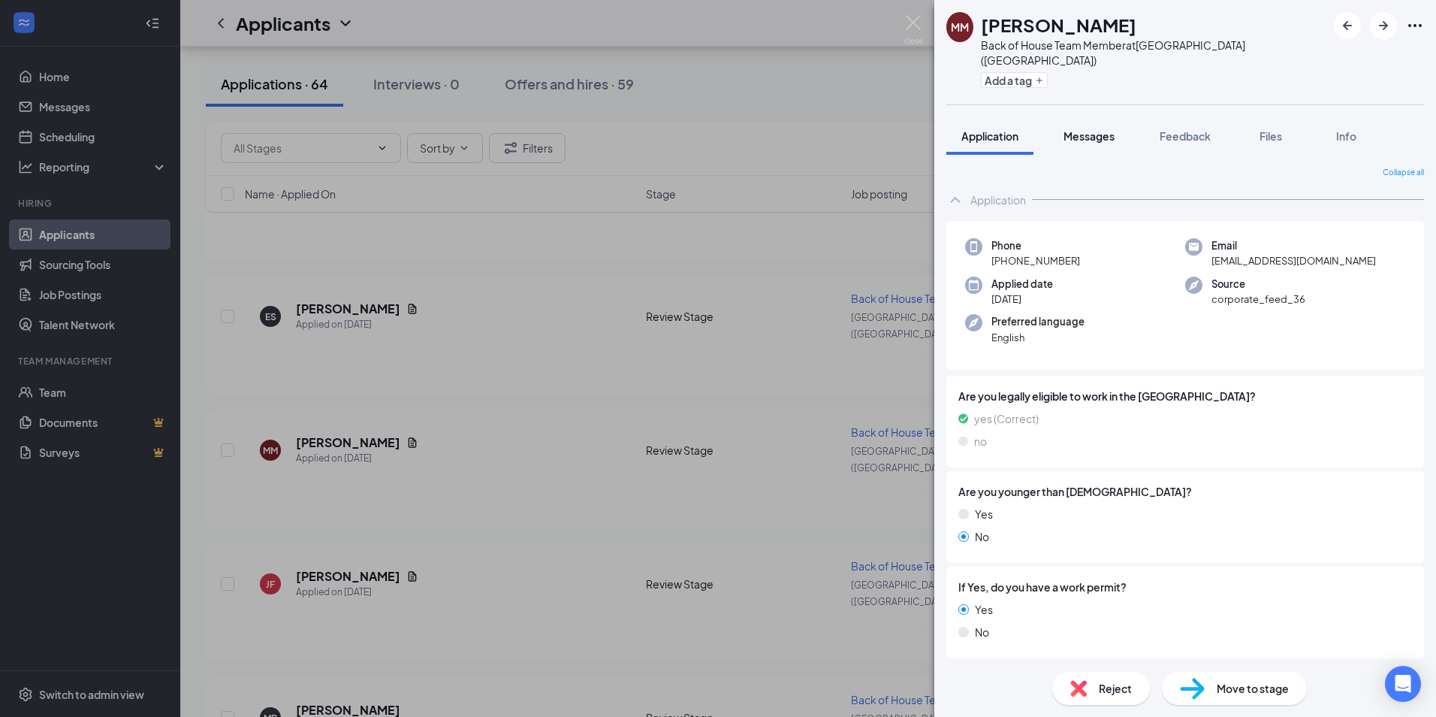
click at [1090, 129] on span "Messages" at bounding box center [1089, 136] width 51 height 14
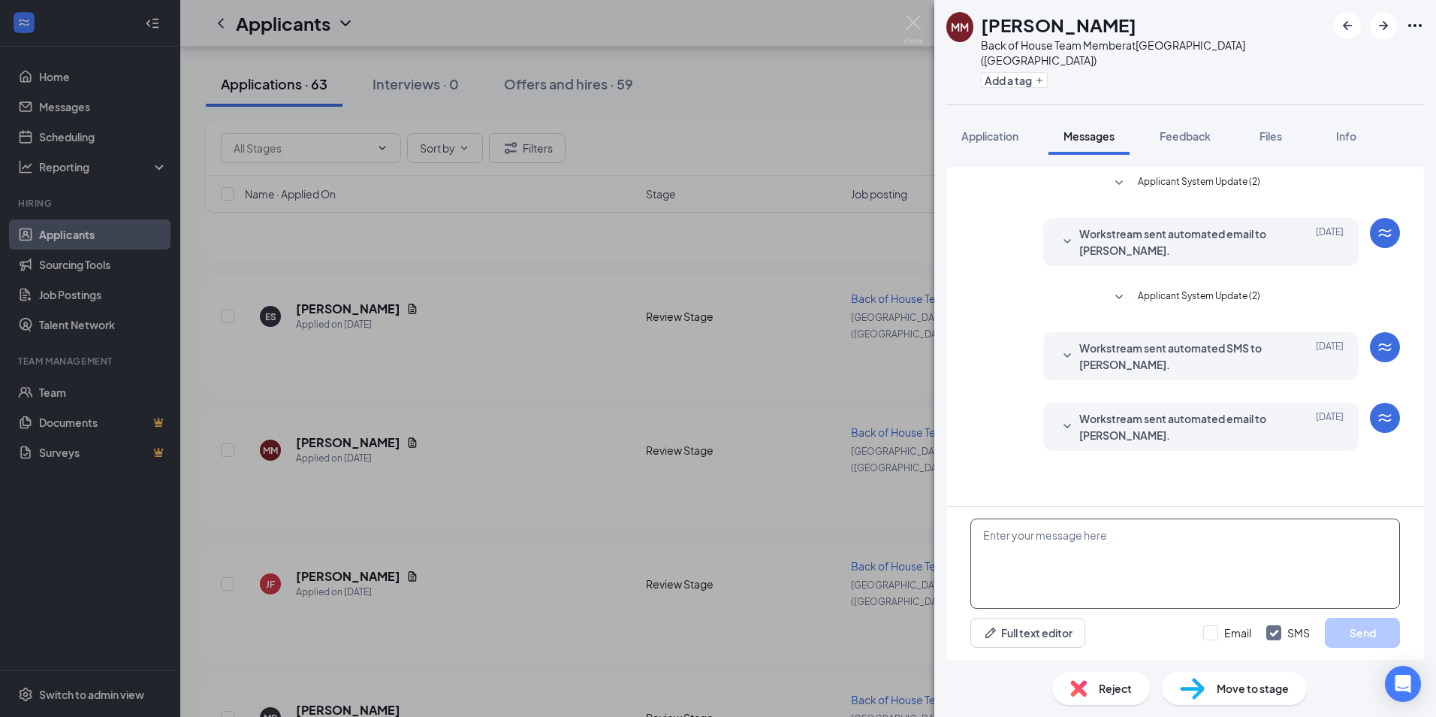
click at [1049, 539] on textarea at bounding box center [1186, 563] width 430 height 90
click at [1003, 129] on span "Application" at bounding box center [990, 136] width 57 height 14
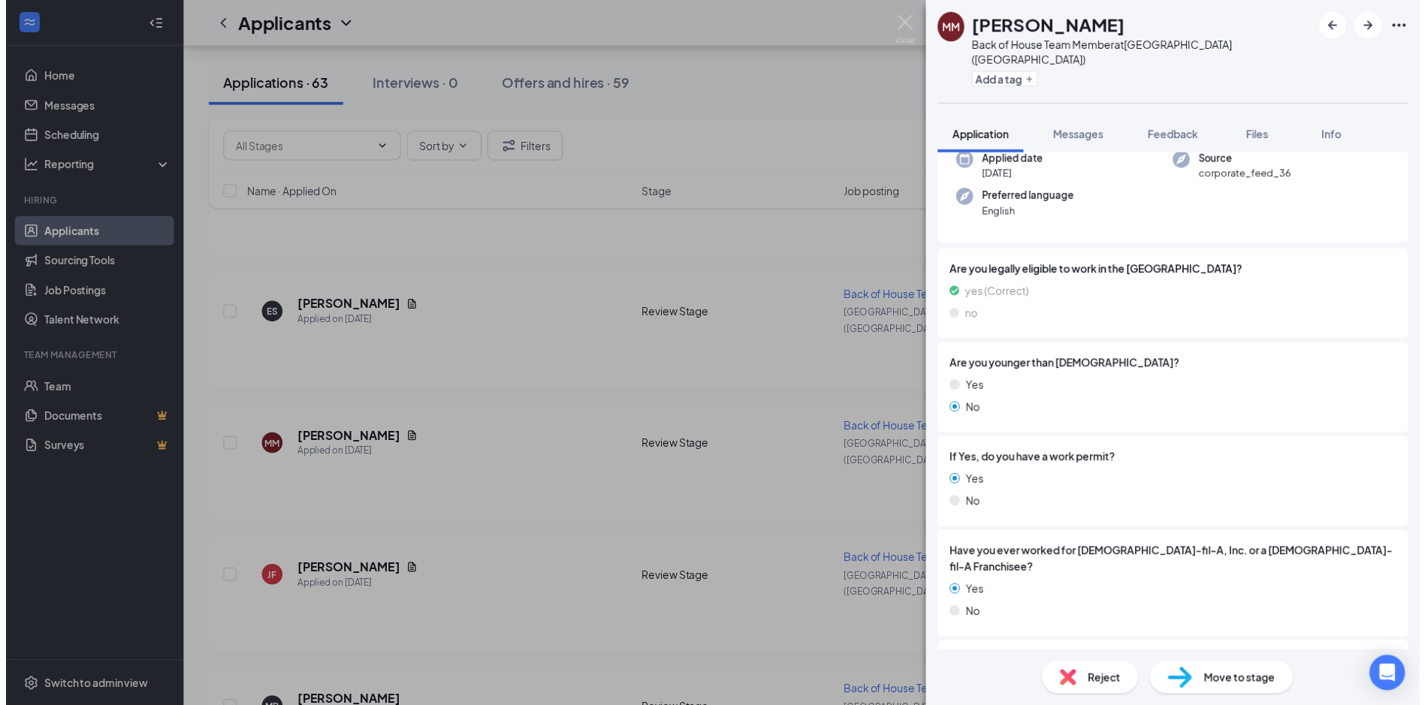
scroll to position [300, 0]
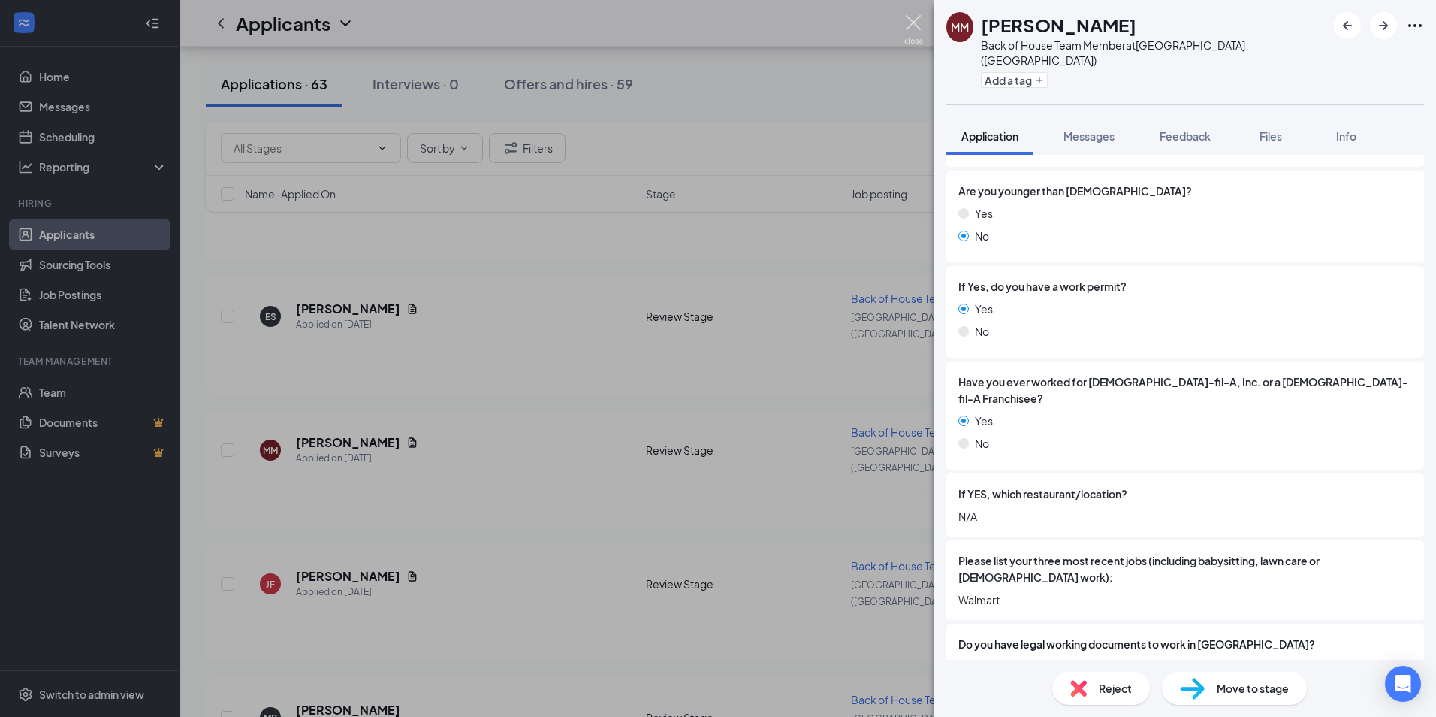
click at [916, 18] on img at bounding box center [913, 29] width 19 height 29
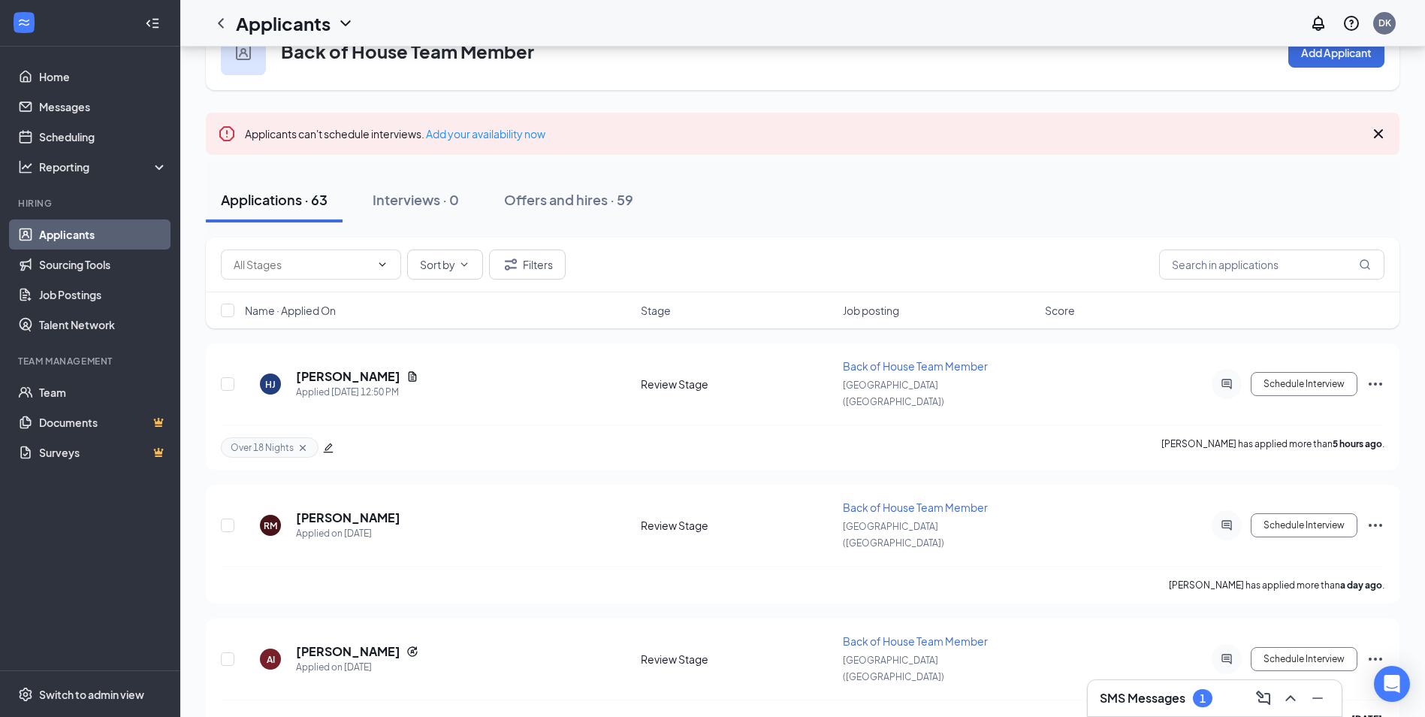
scroll to position [75, 0]
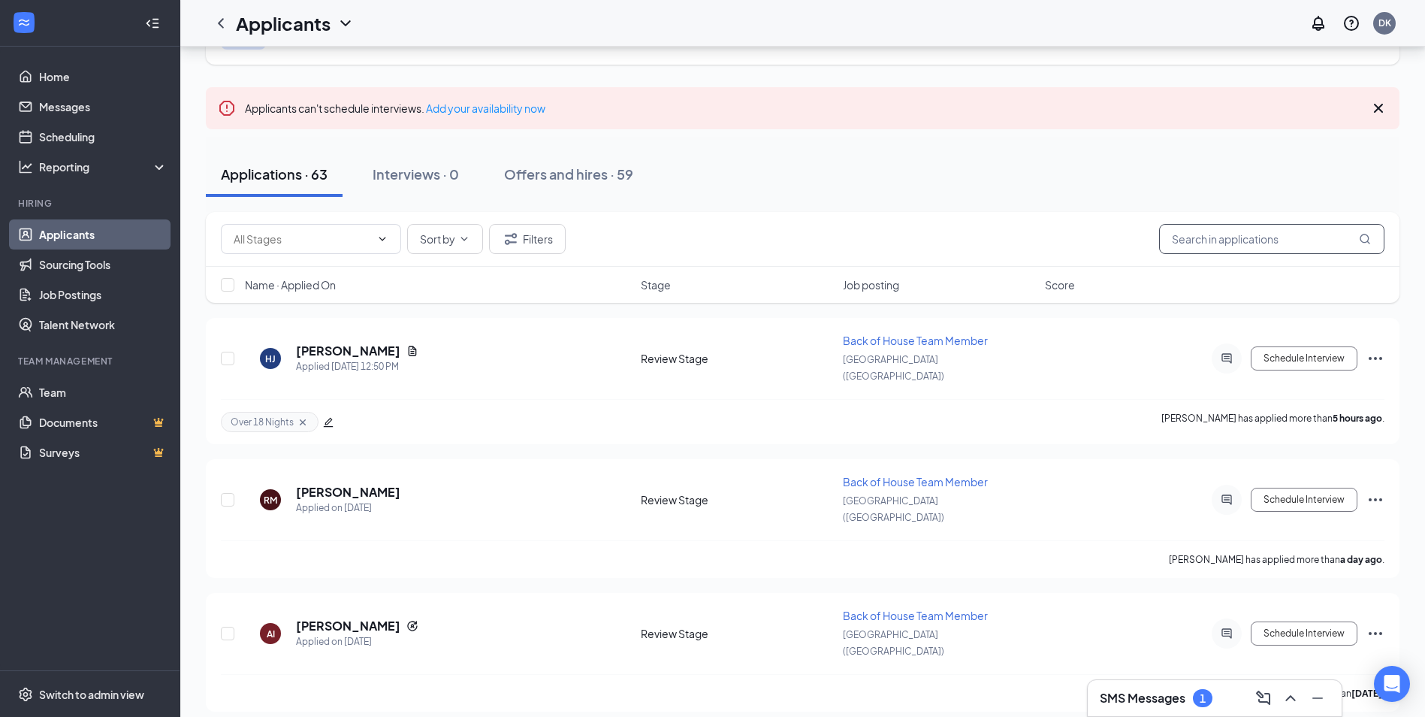
click at [1203, 240] on input "text" at bounding box center [1271, 239] width 225 height 30
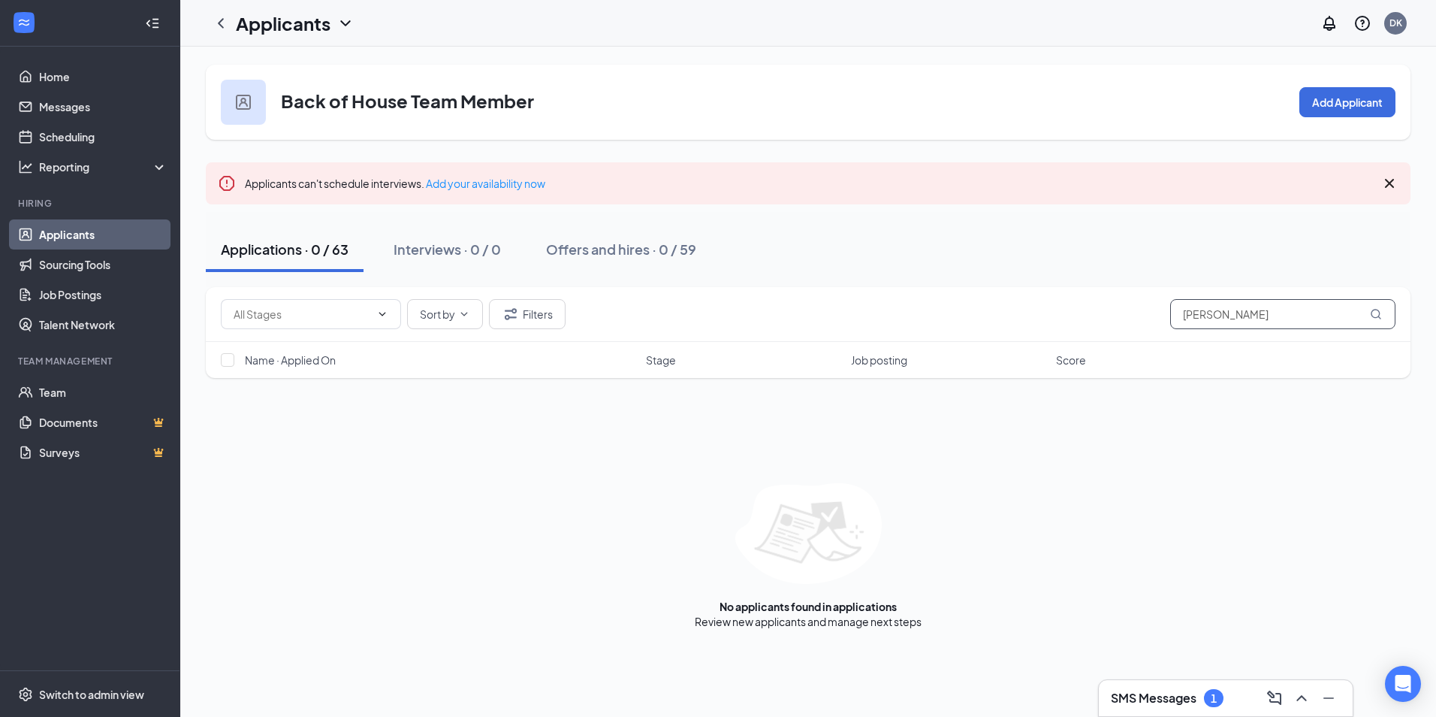
drag, startPoint x: 1239, startPoint y: 319, endPoint x: 1152, endPoint y: 319, distance: 87.1
click at [1152, 319] on div "Sort by Filters [PERSON_NAME]" at bounding box center [808, 314] width 1175 height 30
drag, startPoint x: 1244, startPoint y: 315, endPoint x: 1176, endPoint y: 313, distance: 68.4
click at [1176, 313] on input "torr" at bounding box center [1282, 314] width 225 height 30
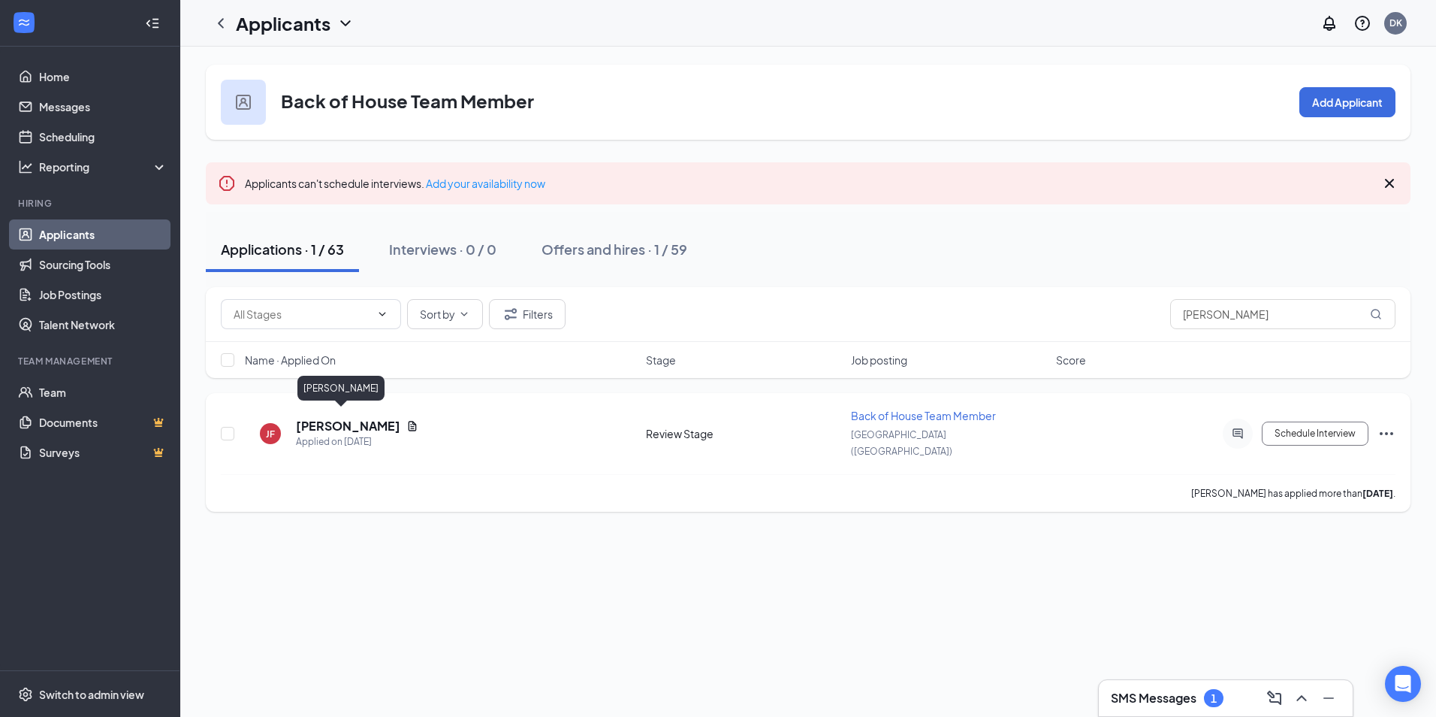
click at [319, 422] on h5 "[PERSON_NAME]" at bounding box center [348, 426] width 104 height 17
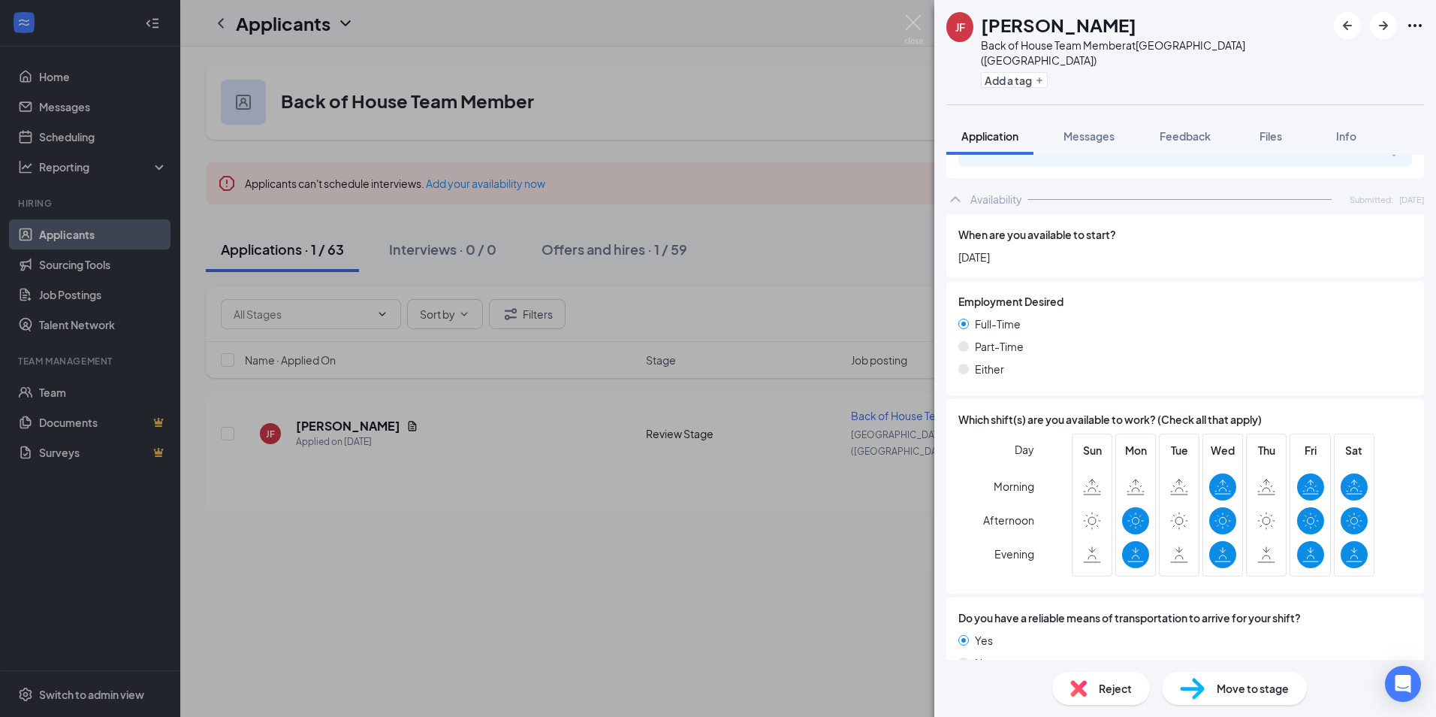
scroll to position [917, 0]
click at [914, 16] on img at bounding box center [913, 29] width 19 height 29
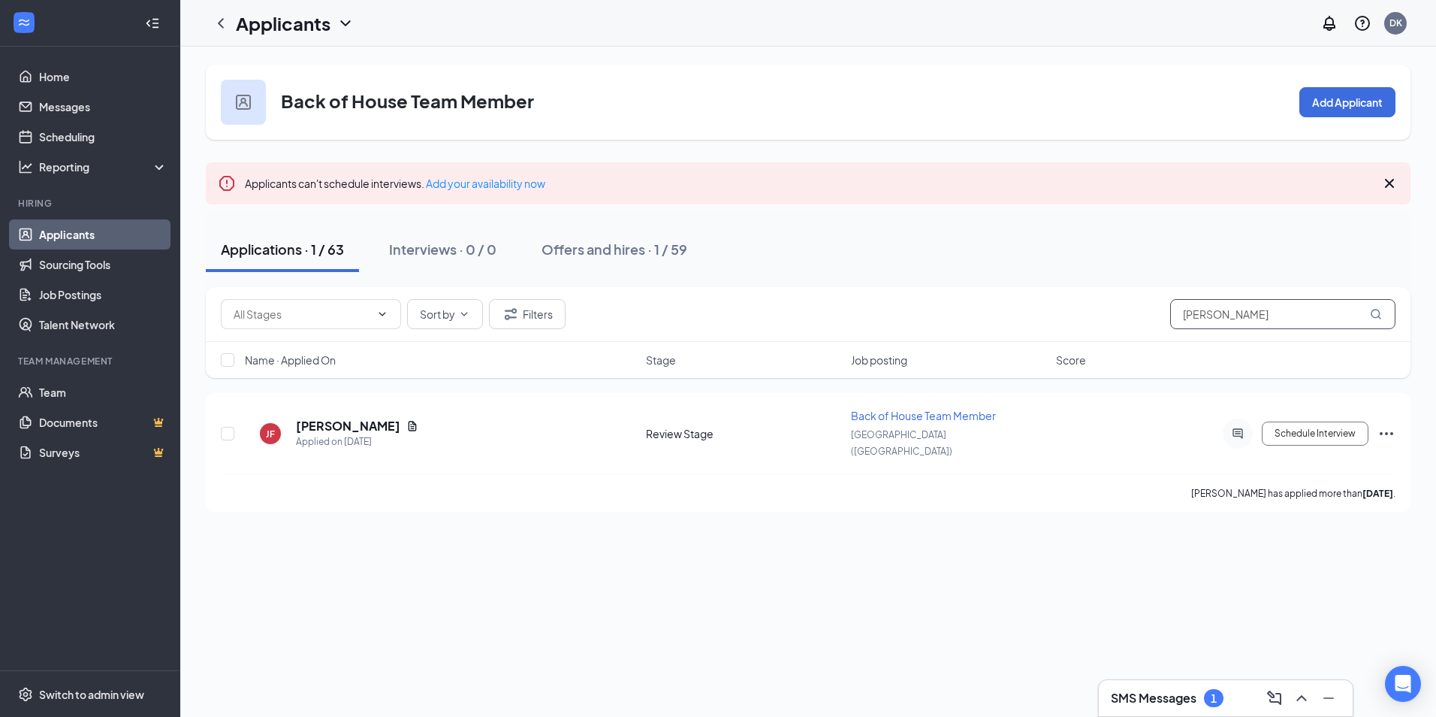
drag, startPoint x: 1256, startPoint y: 311, endPoint x: 1166, endPoint y: 311, distance: 90.1
click at [1166, 311] on div "Sort by Filters [PERSON_NAME]" at bounding box center [808, 314] width 1175 height 30
type input "[PERSON_NAME]"
click at [355, 420] on h5 "[PERSON_NAME]" at bounding box center [348, 426] width 104 height 17
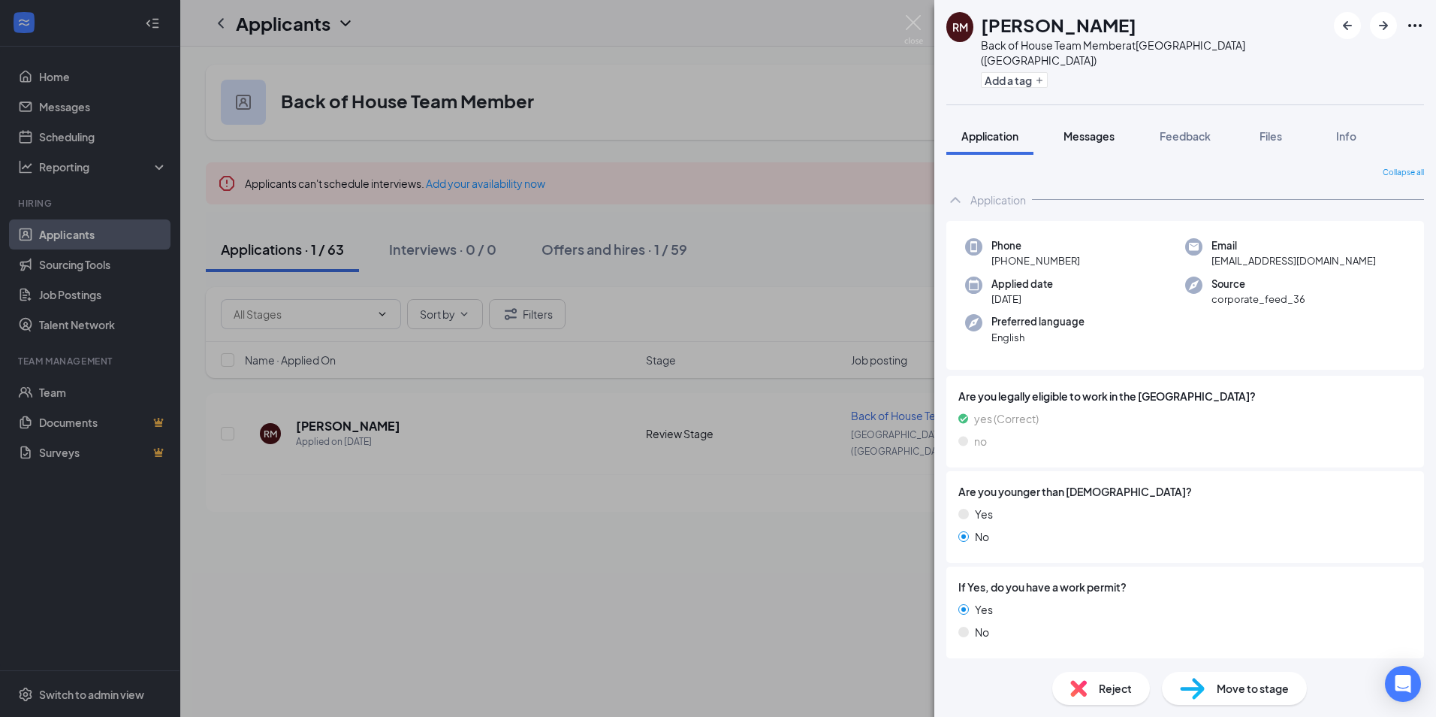
click at [1089, 129] on span "Messages" at bounding box center [1089, 136] width 51 height 14
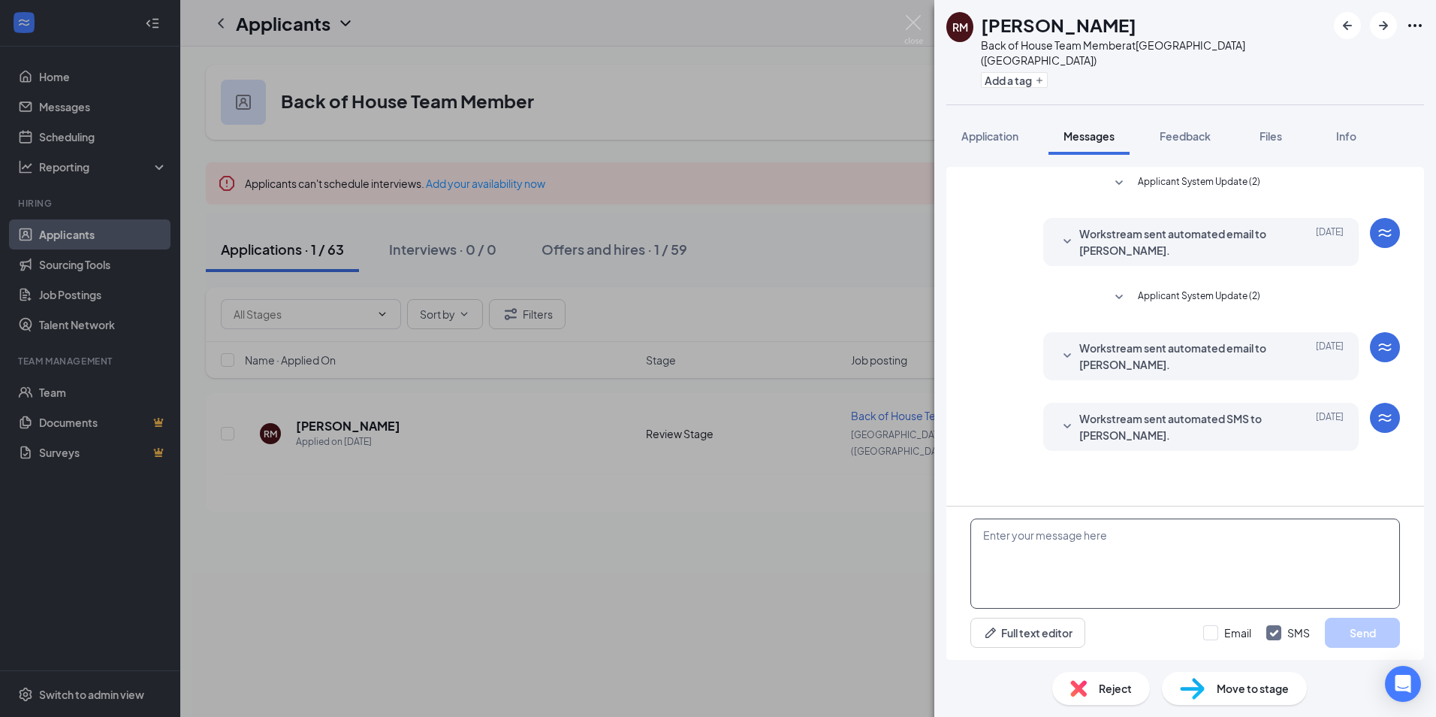
click at [1056, 536] on textarea at bounding box center [1186, 563] width 430 height 90
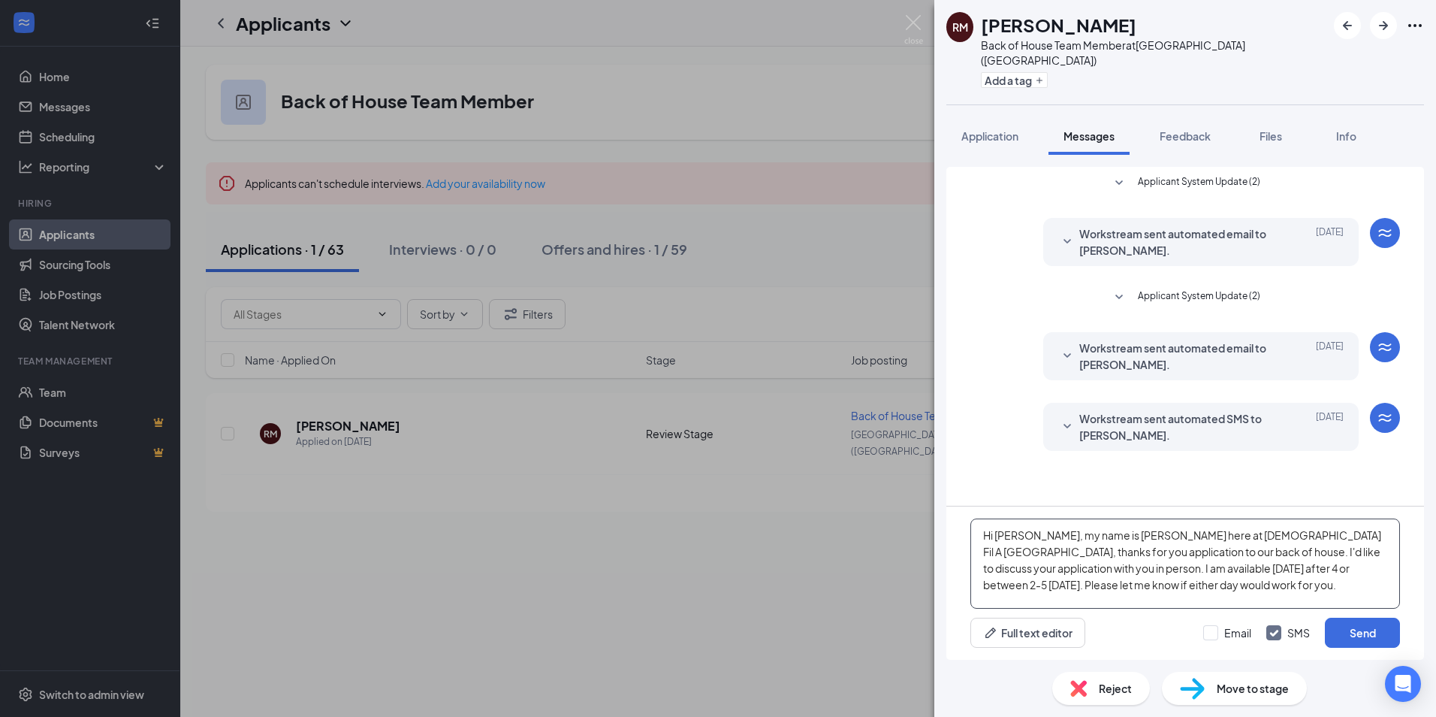
drag, startPoint x: 979, startPoint y: 535, endPoint x: 1387, endPoint y: 588, distance: 412.1
click at [1387, 588] on textarea "Hi [PERSON_NAME], my name is [PERSON_NAME] here at [DEMOGRAPHIC_DATA] Fil A [GE…" at bounding box center [1186, 563] width 430 height 90
click at [1267, 520] on textarea "Hi [PERSON_NAME], my name is [PERSON_NAME] here at [DEMOGRAPHIC_DATA] Fil A [GE…" at bounding box center [1186, 563] width 430 height 90
type textarea "Hi [PERSON_NAME], my name is [PERSON_NAME] here at [DEMOGRAPHIC_DATA] Fil A [GE…"
click at [1359, 632] on button "Send" at bounding box center [1362, 632] width 75 height 30
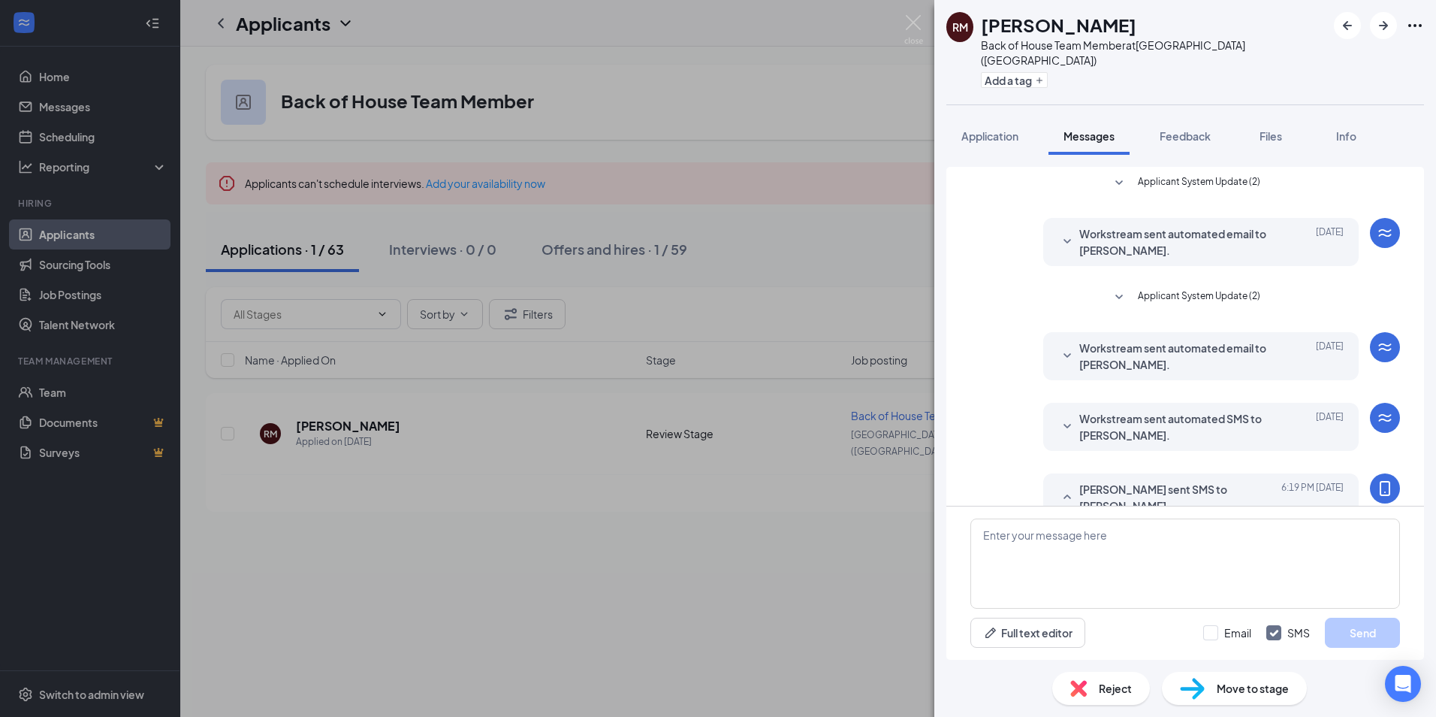
scroll to position [107, 0]
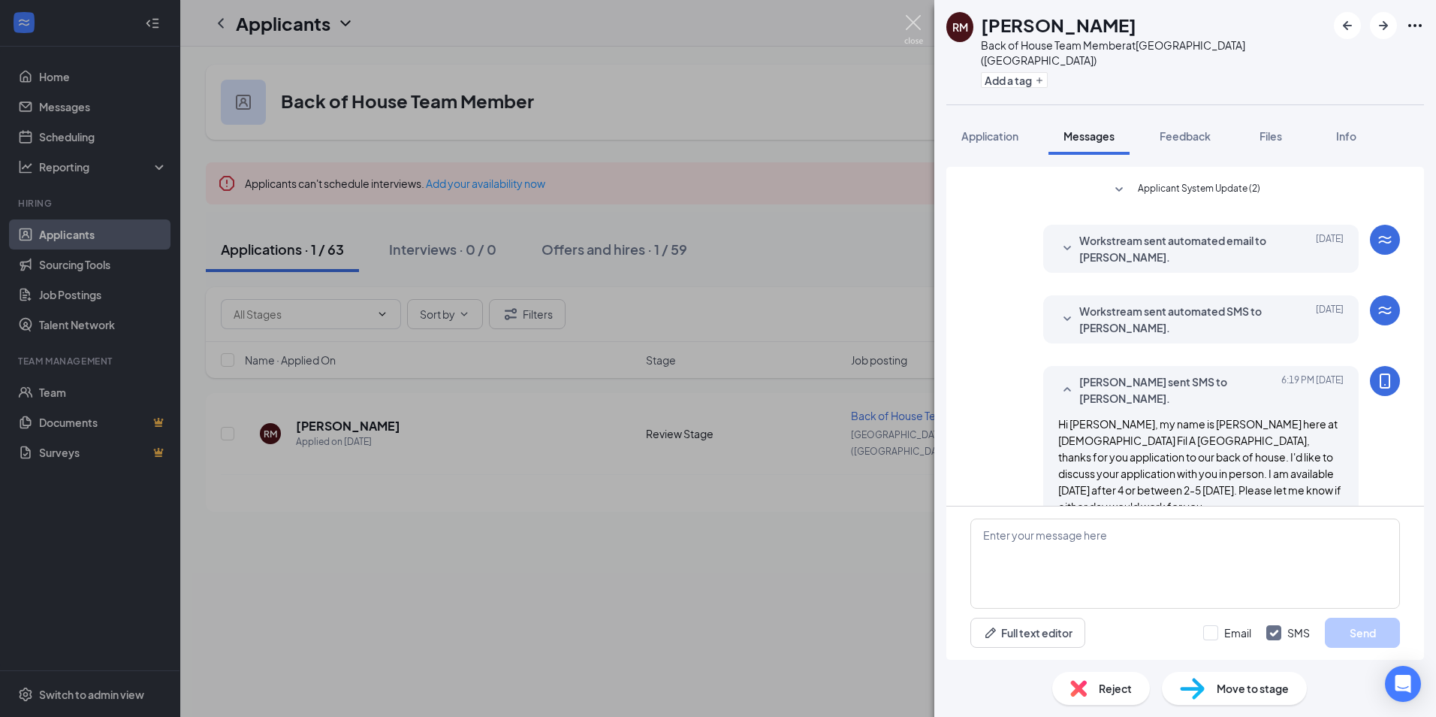
click at [918, 15] on img at bounding box center [913, 29] width 19 height 29
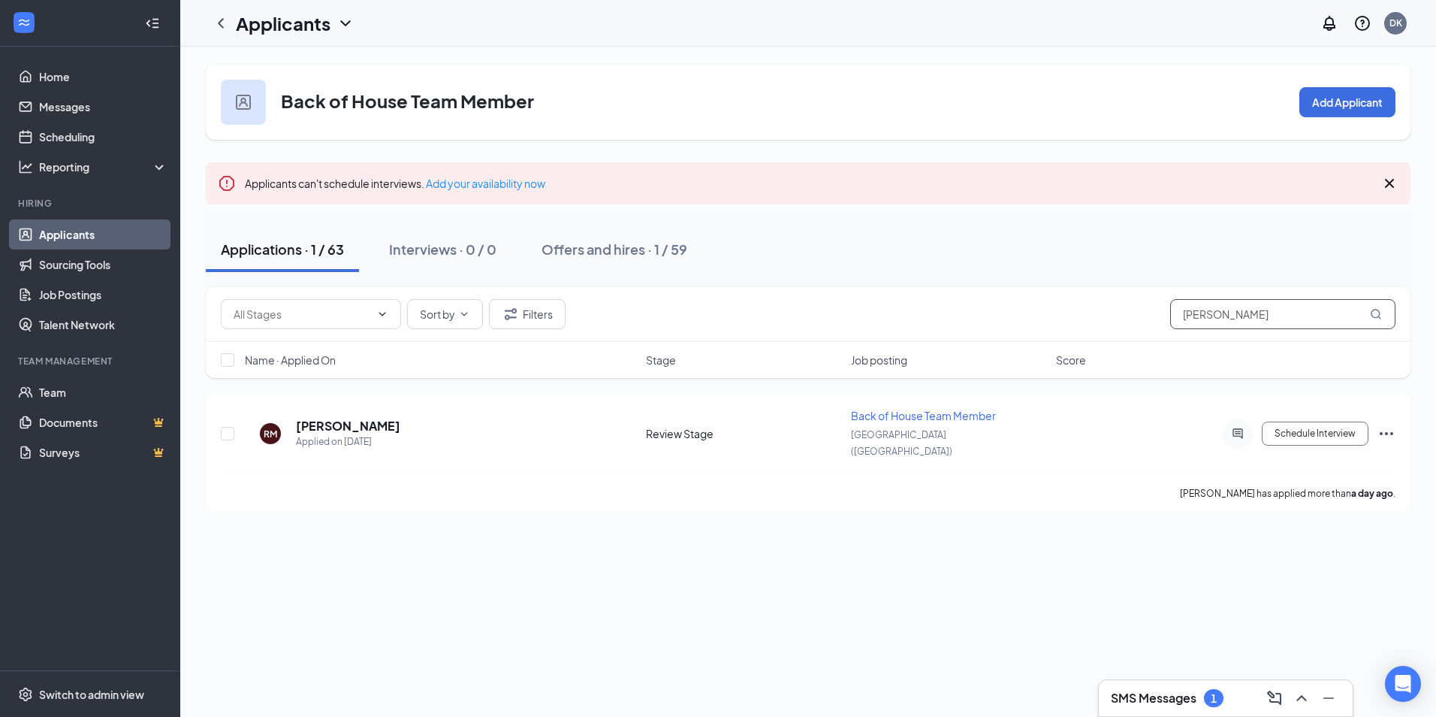
drag, startPoint x: 1248, startPoint y: 313, endPoint x: 1169, endPoint y: 313, distance: 78.9
click at [1169, 313] on div "Sort by Filters [PERSON_NAME]" at bounding box center [808, 314] width 1175 height 30
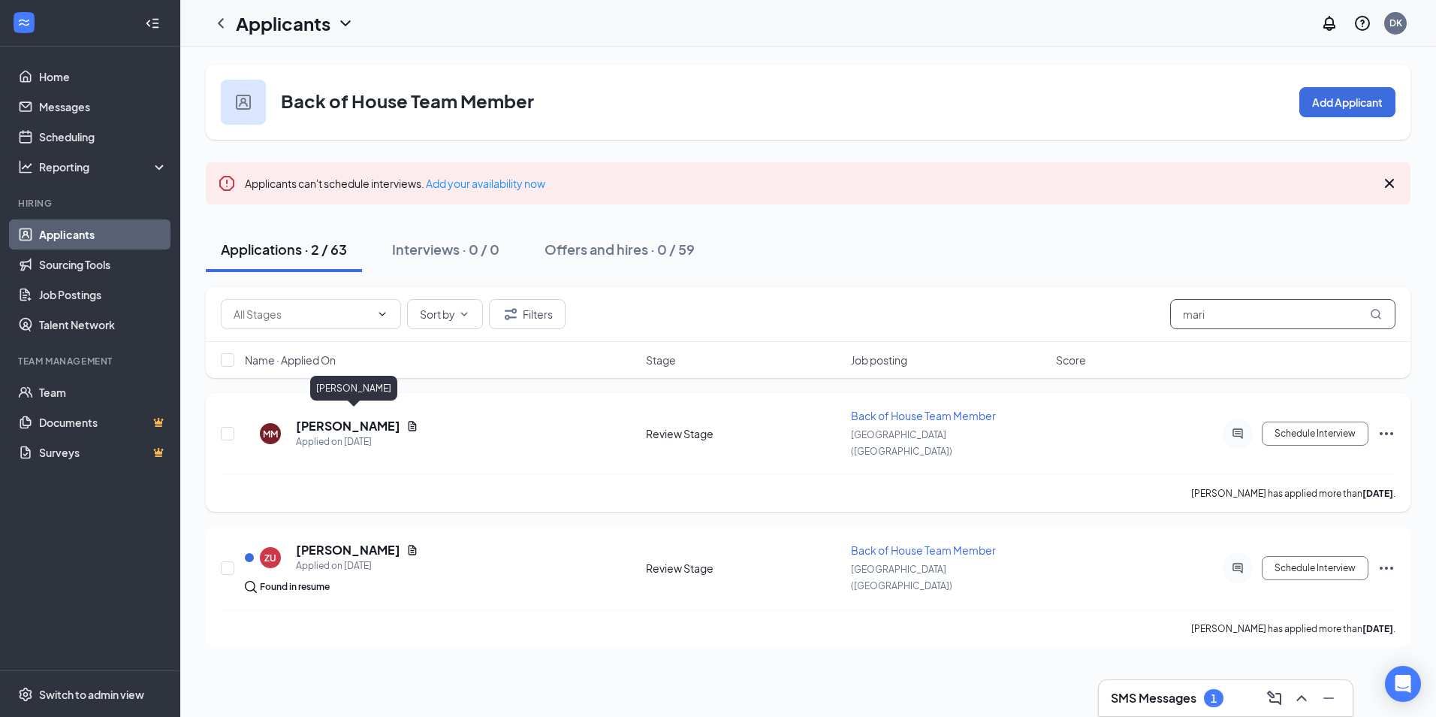
type input "mari"
click at [389, 418] on h5 "[PERSON_NAME]" at bounding box center [348, 426] width 104 height 17
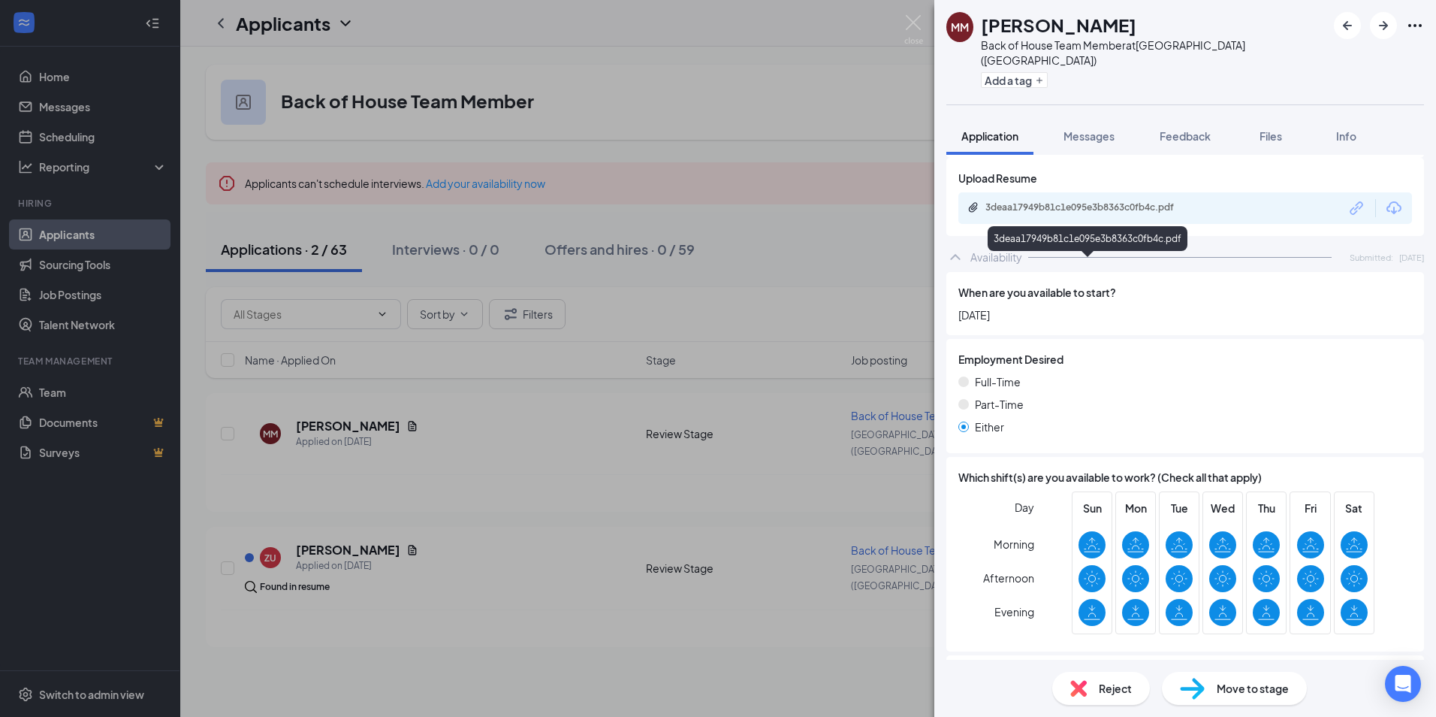
scroll to position [767, 0]
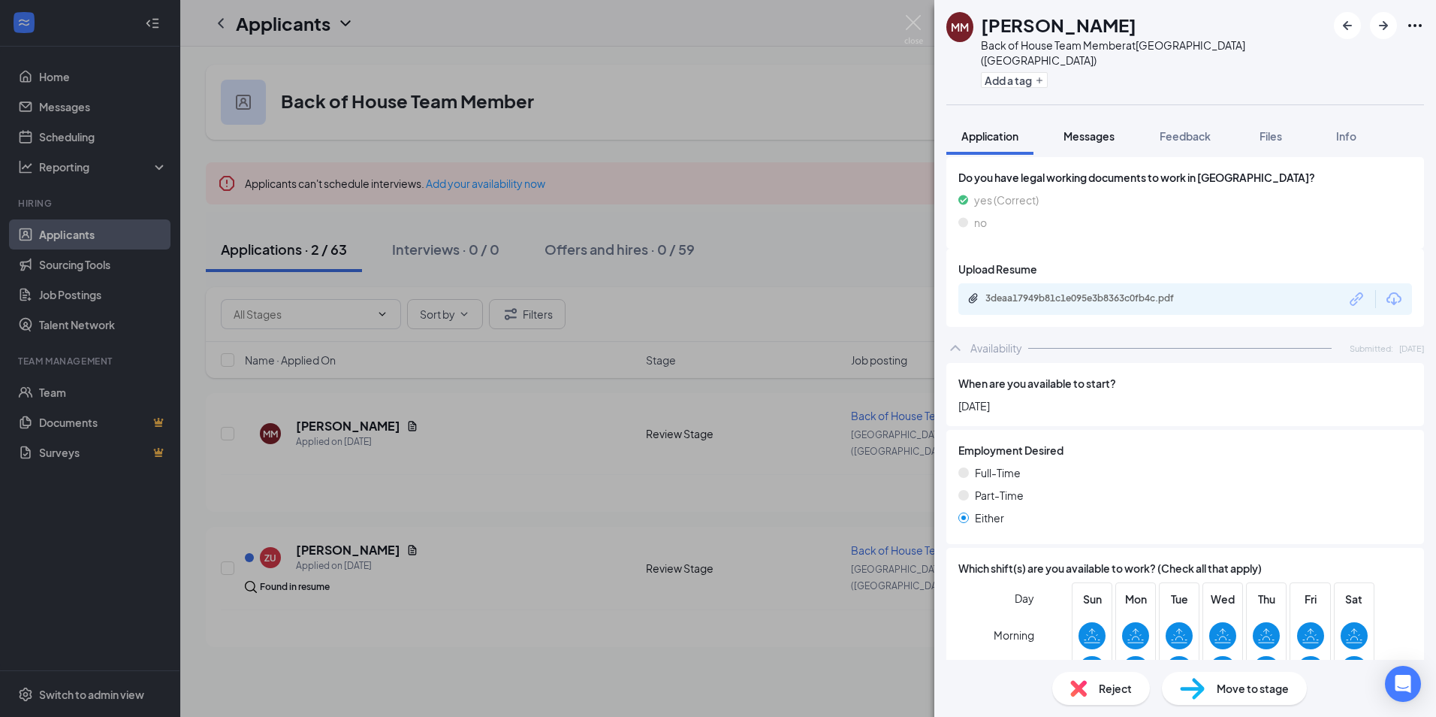
click at [1098, 130] on button "Messages" at bounding box center [1089, 136] width 81 height 38
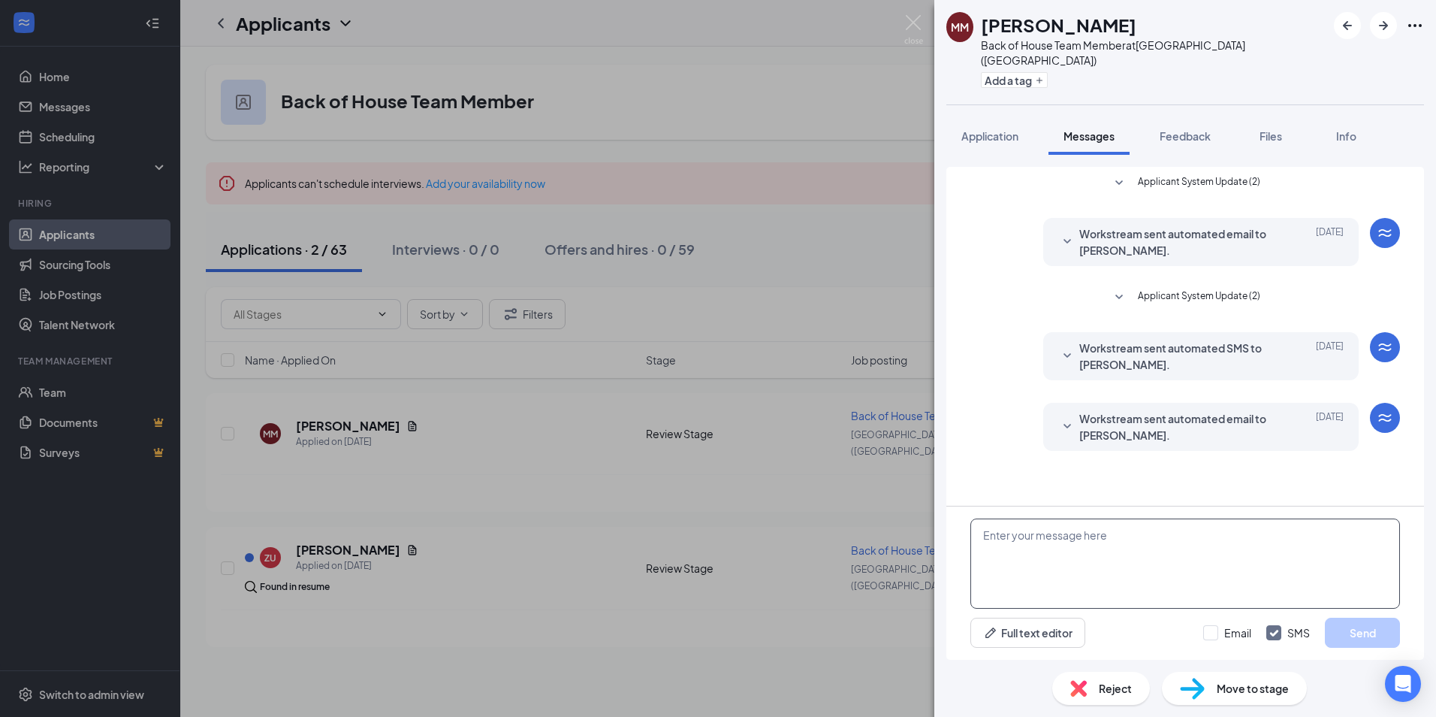
click at [1025, 531] on textarea at bounding box center [1186, 563] width 430 height 90
paste textarea "Hi [PERSON_NAME], my name is [PERSON_NAME] here at [DEMOGRAPHIC_DATA] Fil A [GE…"
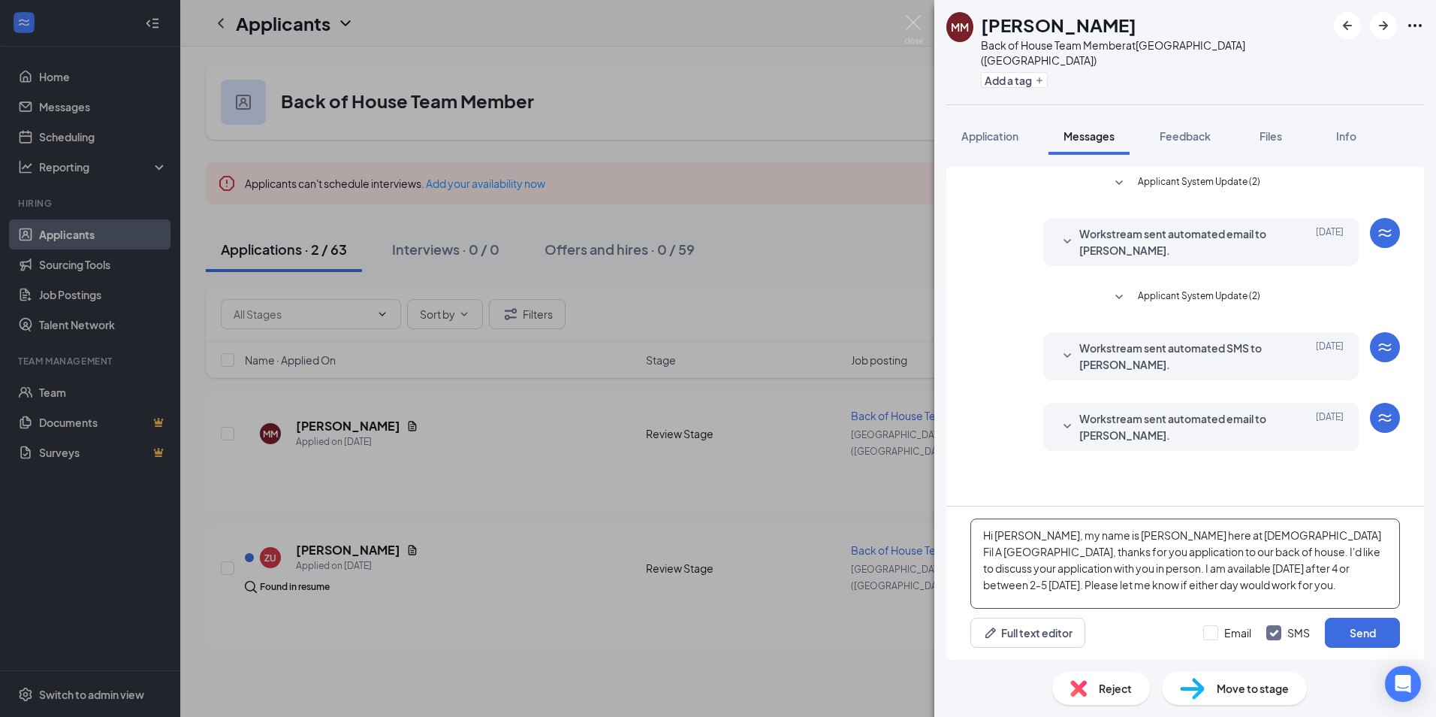
click at [1018, 536] on textarea "Hi [PERSON_NAME], my name is [PERSON_NAME] here at [DEMOGRAPHIC_DATA] Fil A [GE…" at bounding box center [1186, 563] width 430 height 90
type textarea "Hi [PERSON_NAME], my name is [PERSON_NAME] here at [DEMOGRAPHIC_DATA][GEOGRAPHI…"
click at [1363, 631] on button "Send" at bounding box center [1362, 632] width 75 height 30
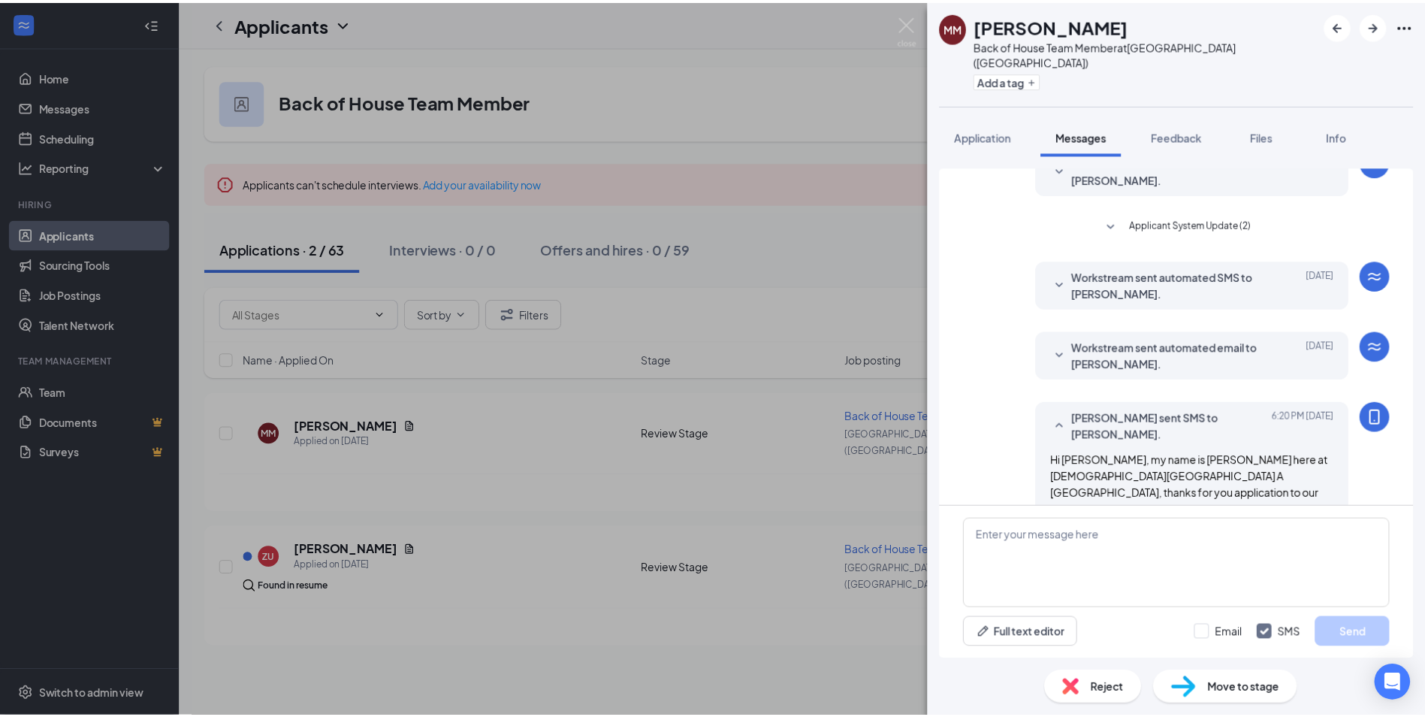
scroll to position [124, 0]
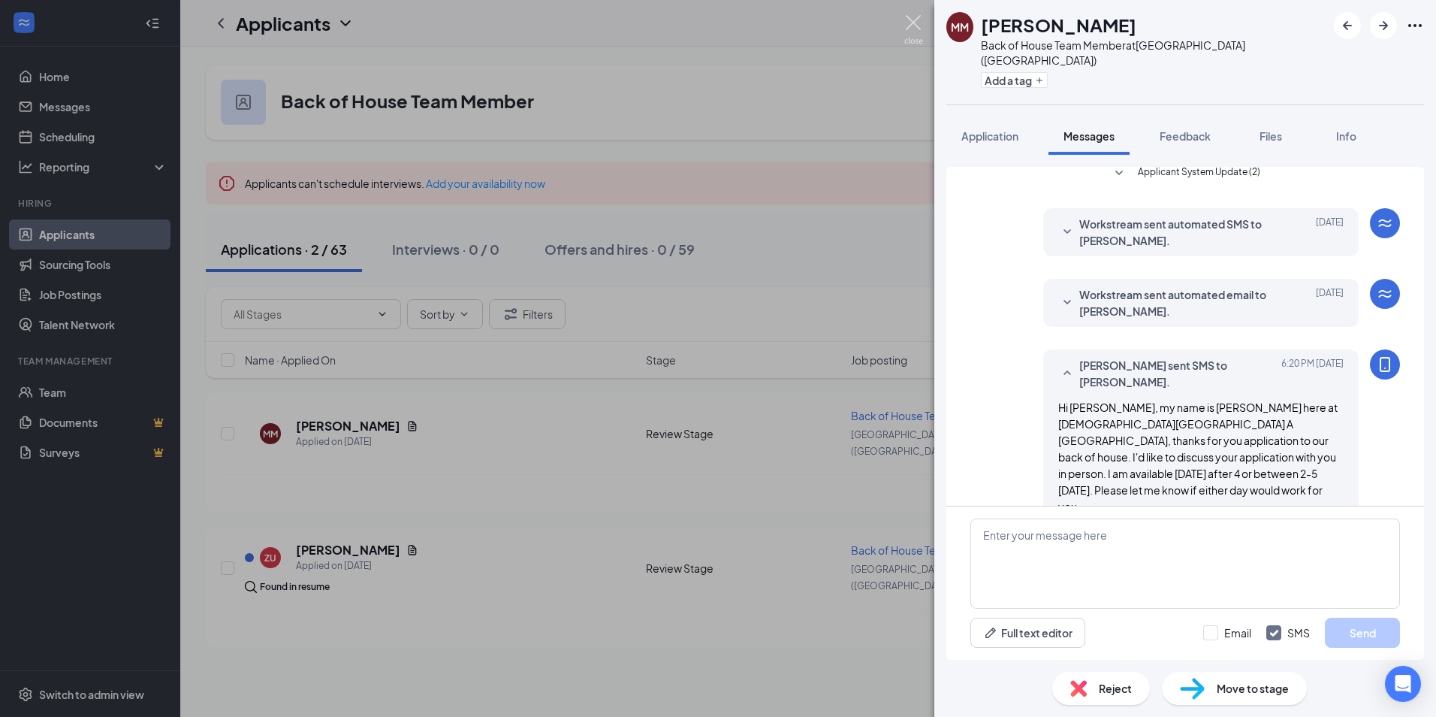
click at [916, 21] on img at bounding box center [913, 29] width 19 height 29
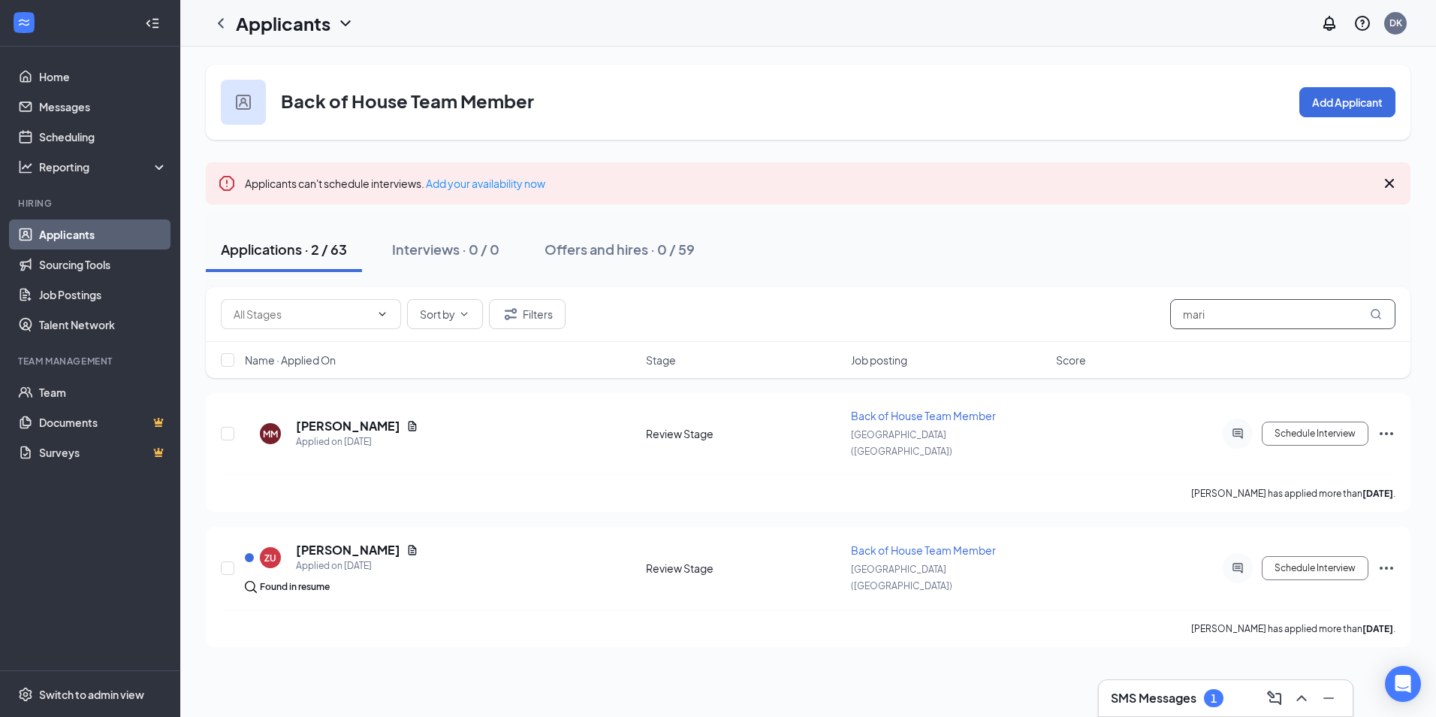
drag, startPoint x: 1237, startPoint y: 313, endPoint x: 1142, endPoint y: 310, distance: 95.4
click at [1142, 310] on div "Sort by Filters mari" at bounding box center [808, 314] width 1175 height 30
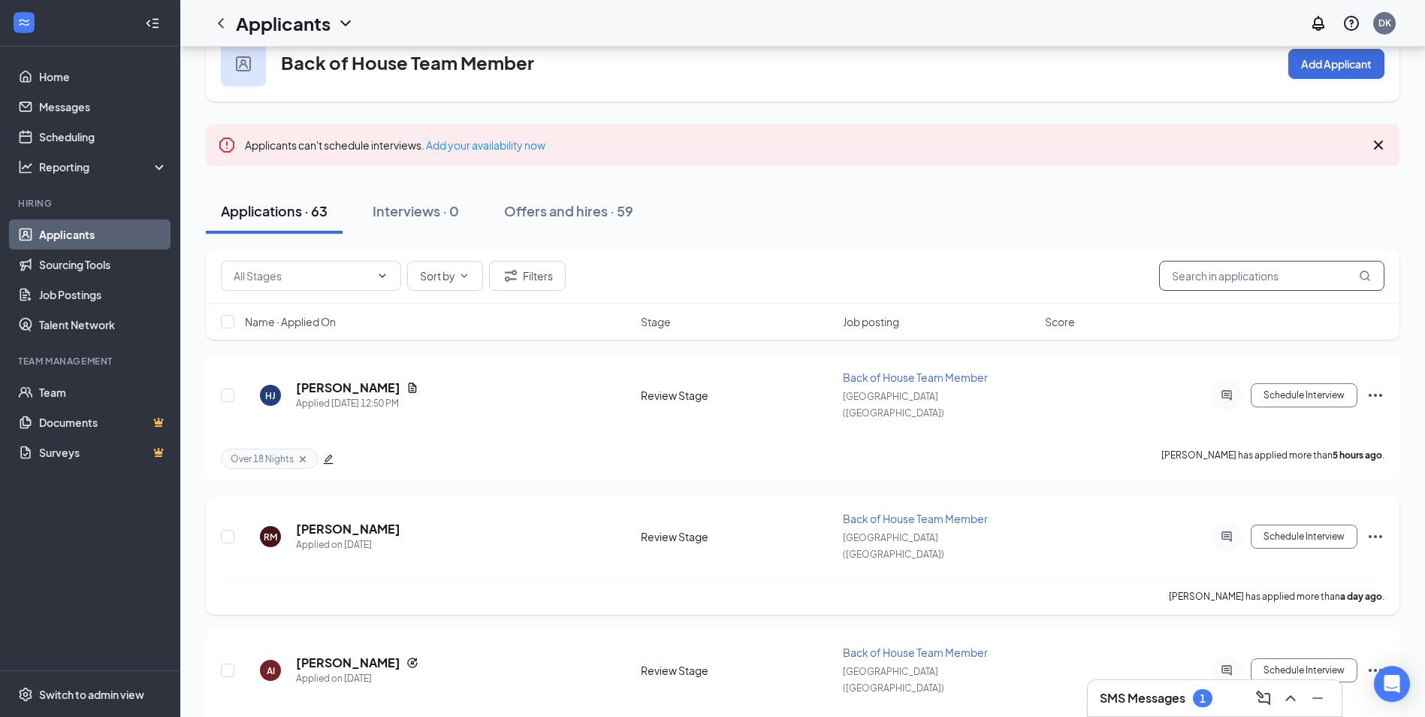
scroll to position [154, 0]
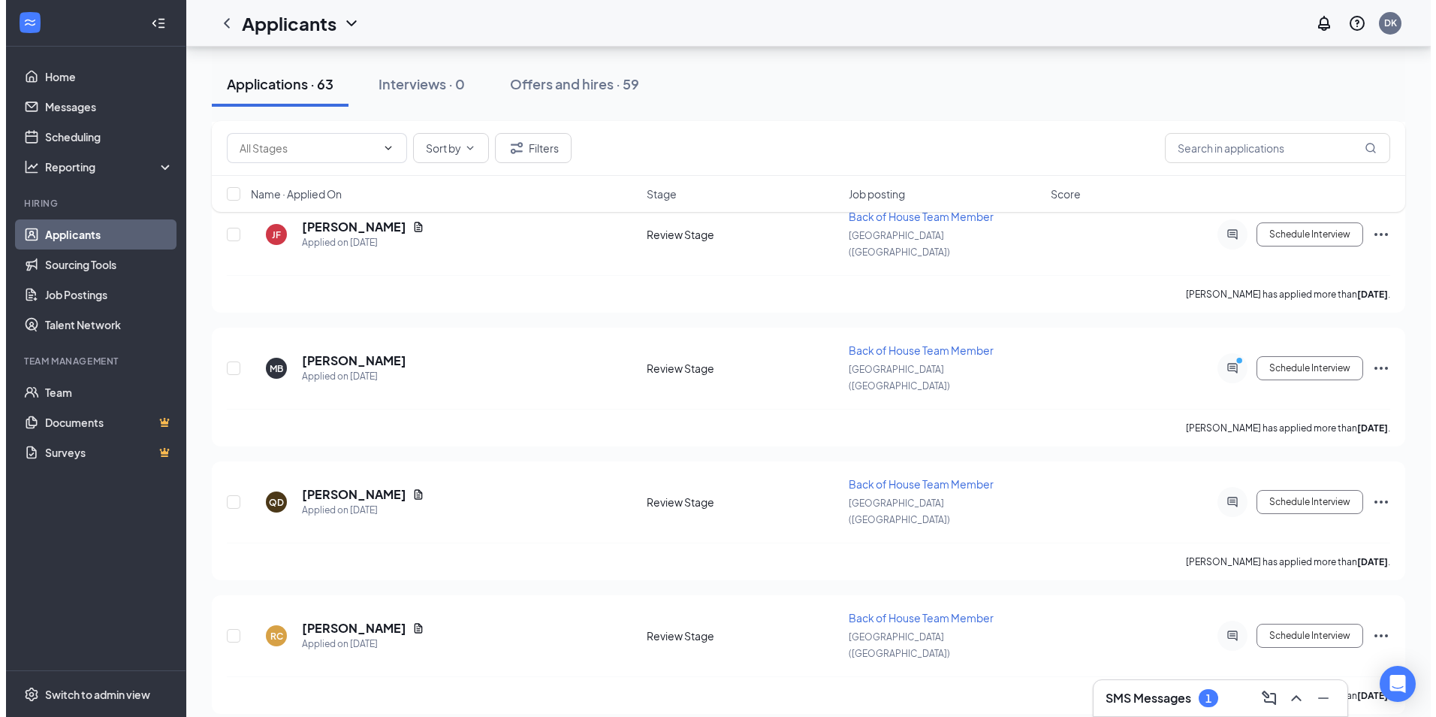
scroll to position [1052, 0]
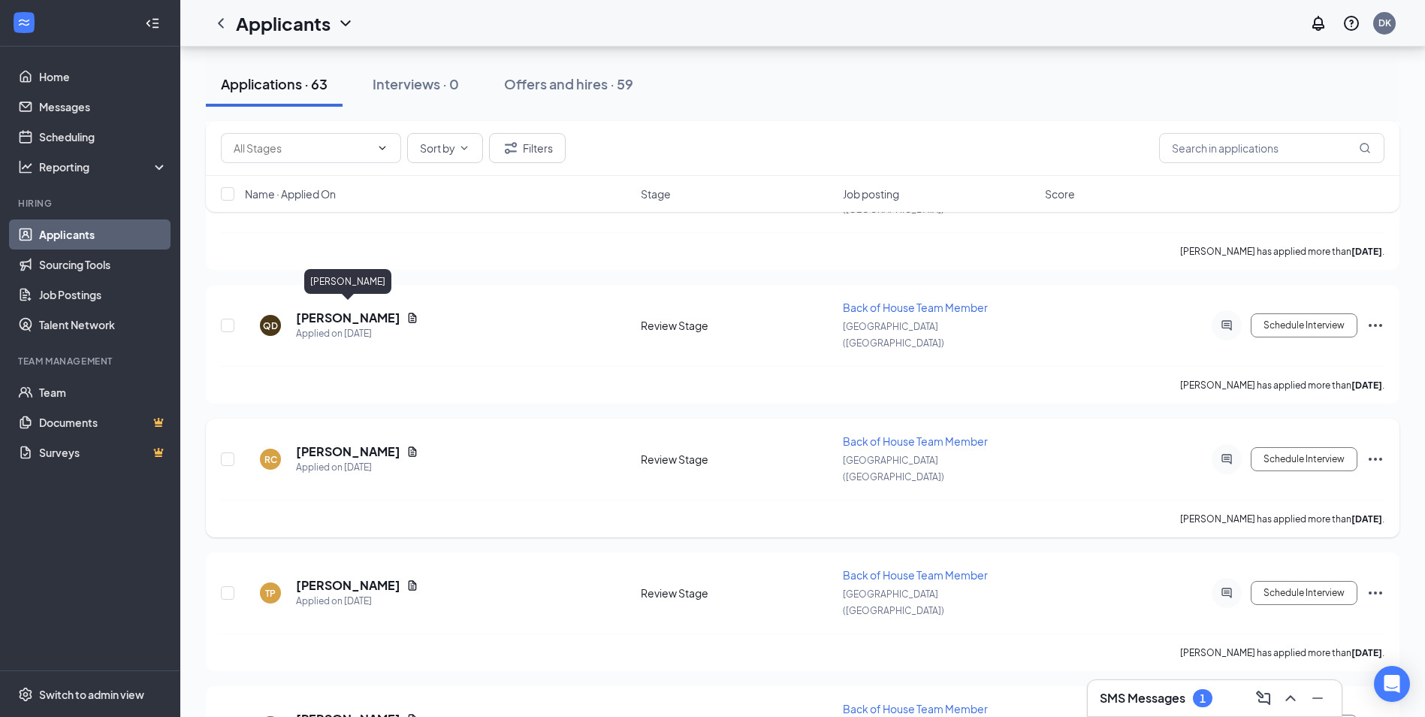
click at [372, 443] on h5 "[PERSON_NAME]" at bounding box center [348, 451] width 104 height 17
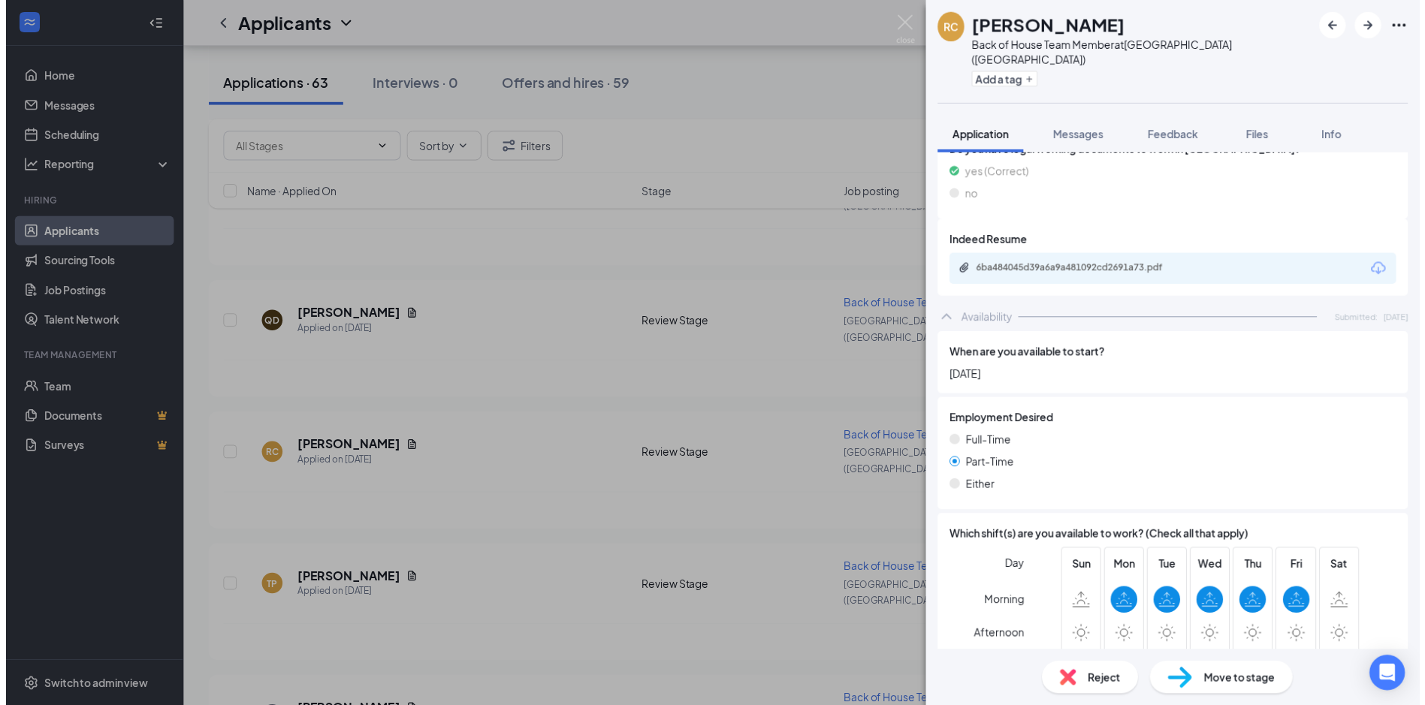
scroll to position [166, 0]
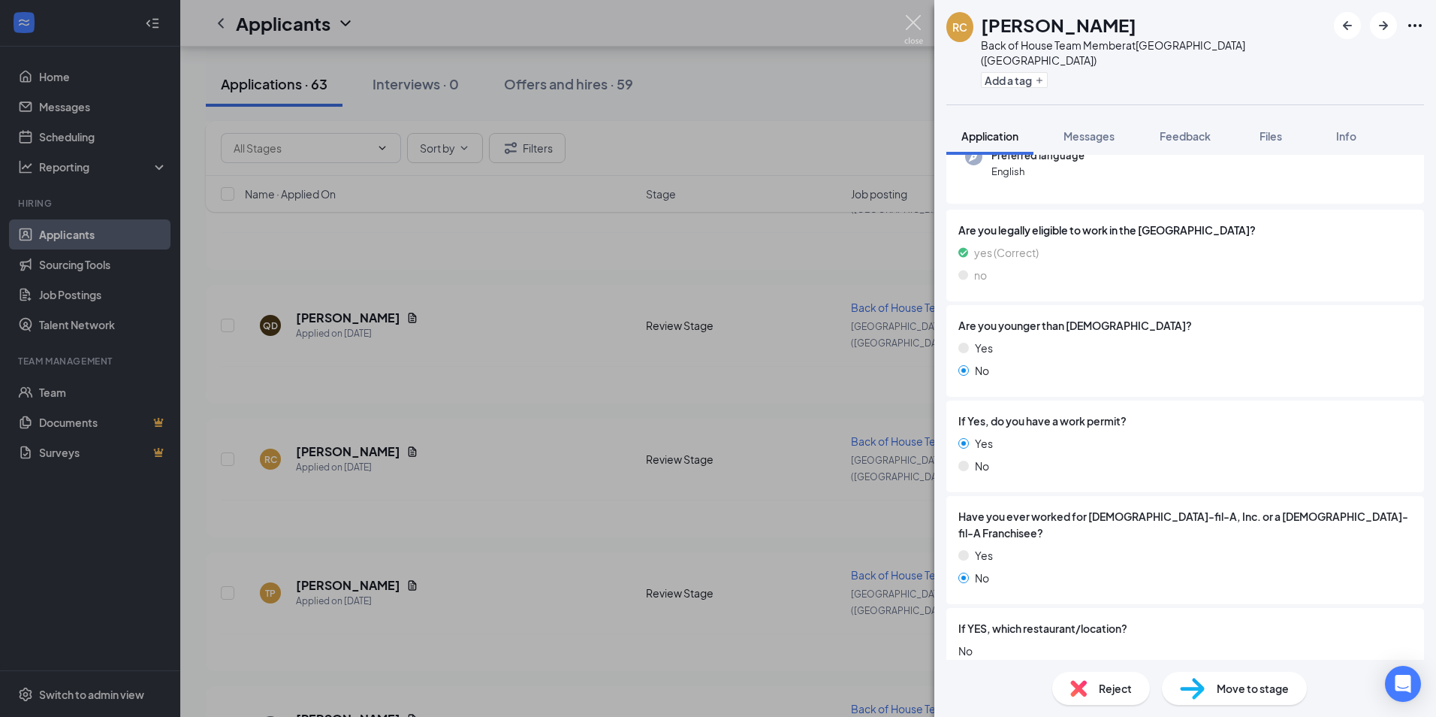
click at [910, 18] on img at bounding box center [913, 29] width 19 height 29
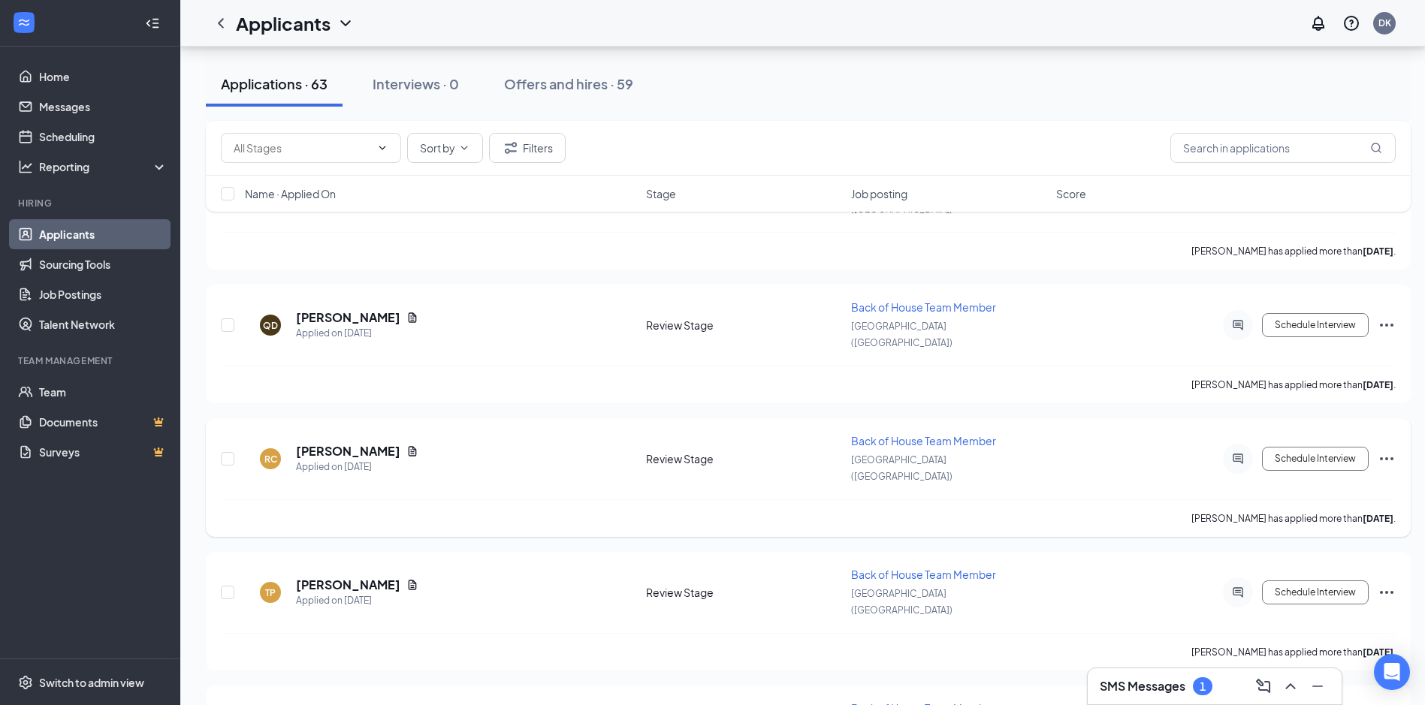
click at [1387, 450] on icon "Ellipses" at bounding box center [1387, 459] width 18 height 18
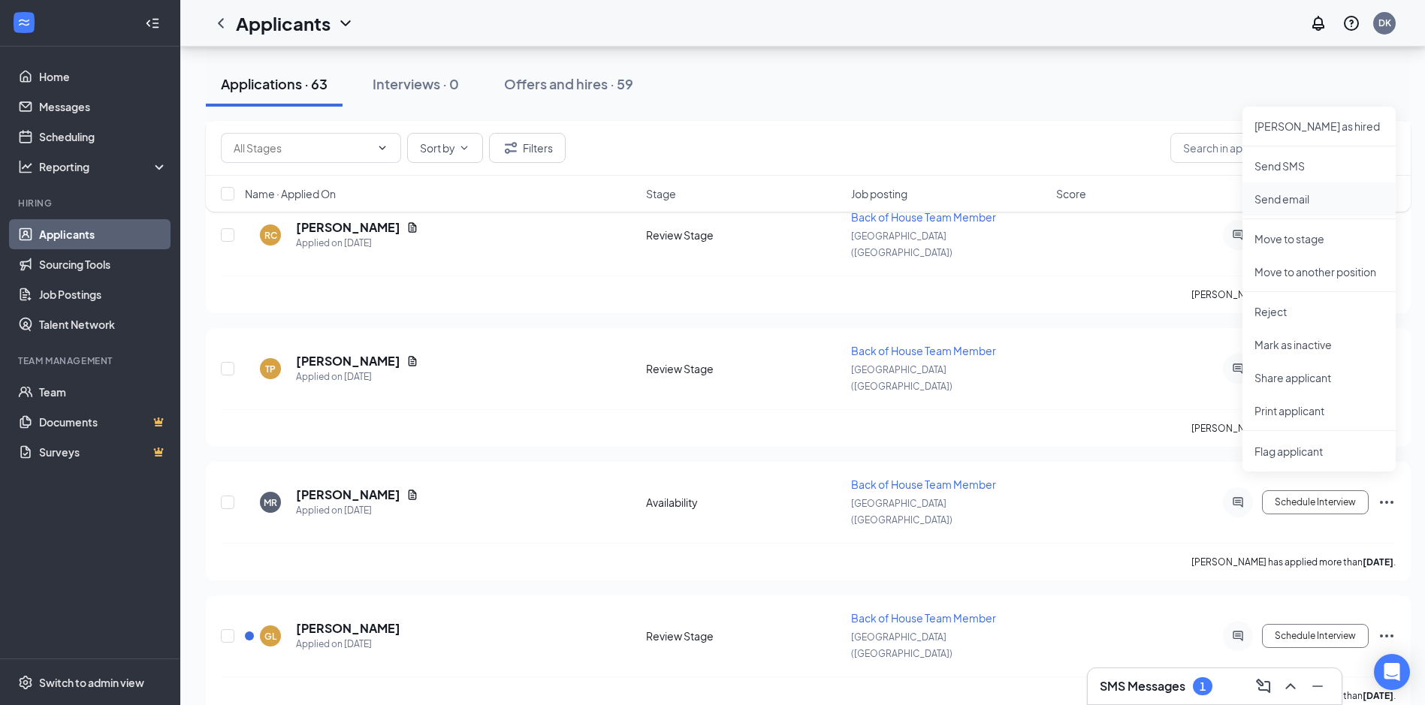
scroll to position [1277, 0]
click at [1290, 334] on li "Mark as inactive" at bounding box center [1318, 343] width 153 height 33
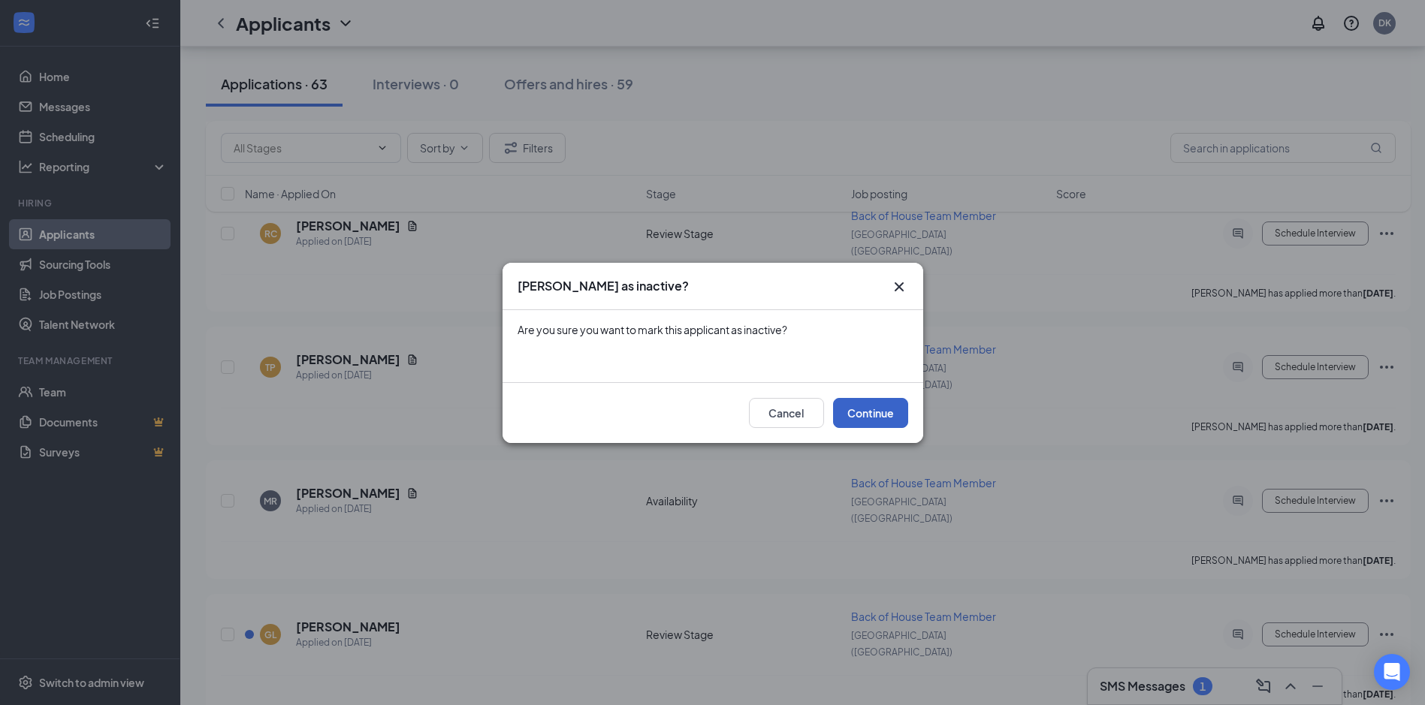
click at [884, 414] on button "Continue" at bounding box center [870, 413] width 75 height 30
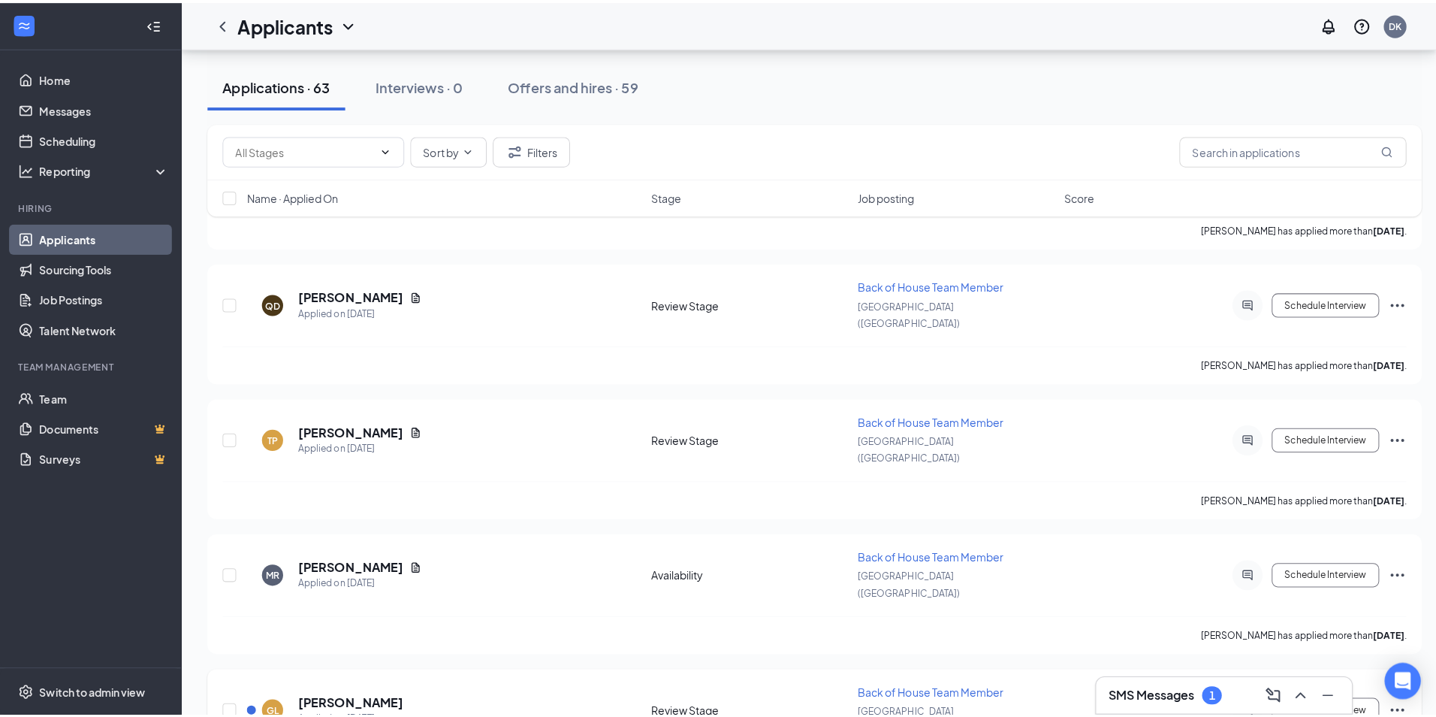
scroll to position [1052, 0]
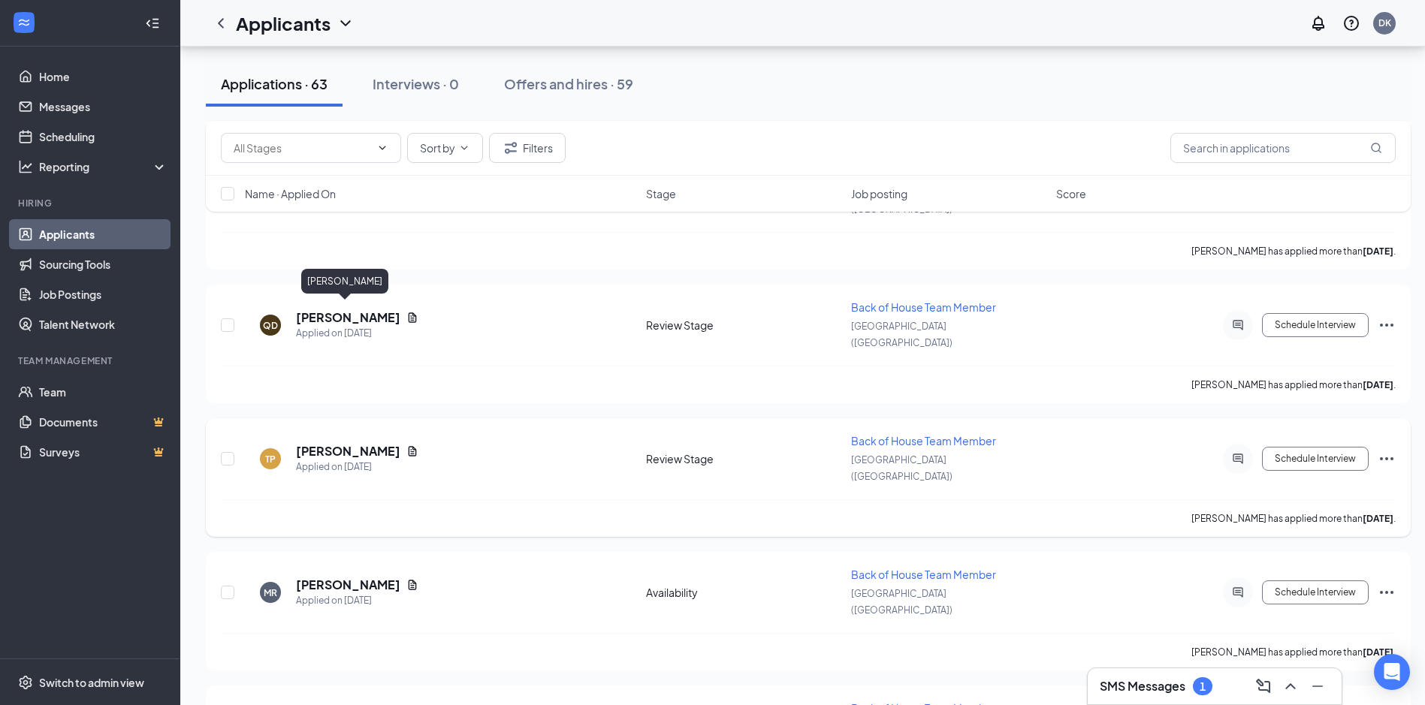
click at [351, 443] on h5 "[PERSON_NAME]" at bounding box center [348, 451] width 104 height 17
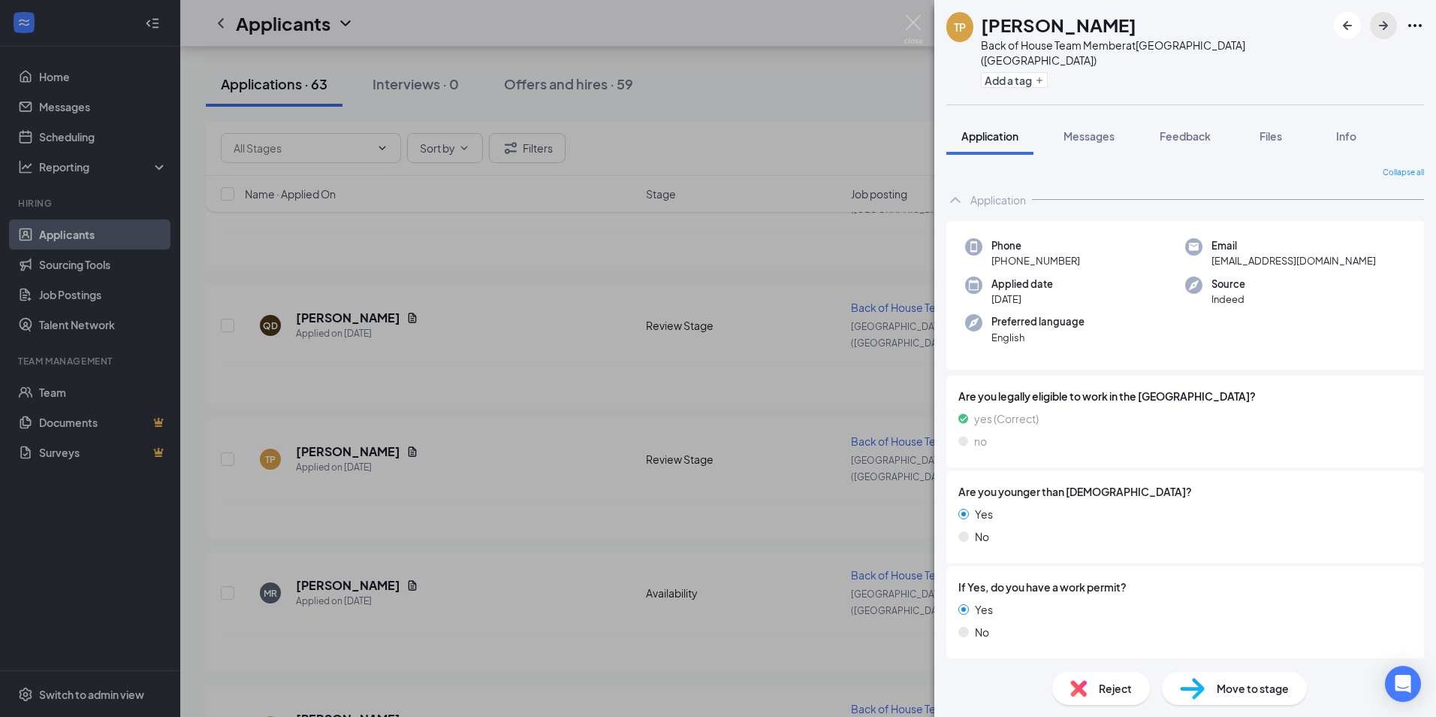
click at [1381, 33] on icon "ArrowRight" at bounding box center [1384, 26] width 18 height 18
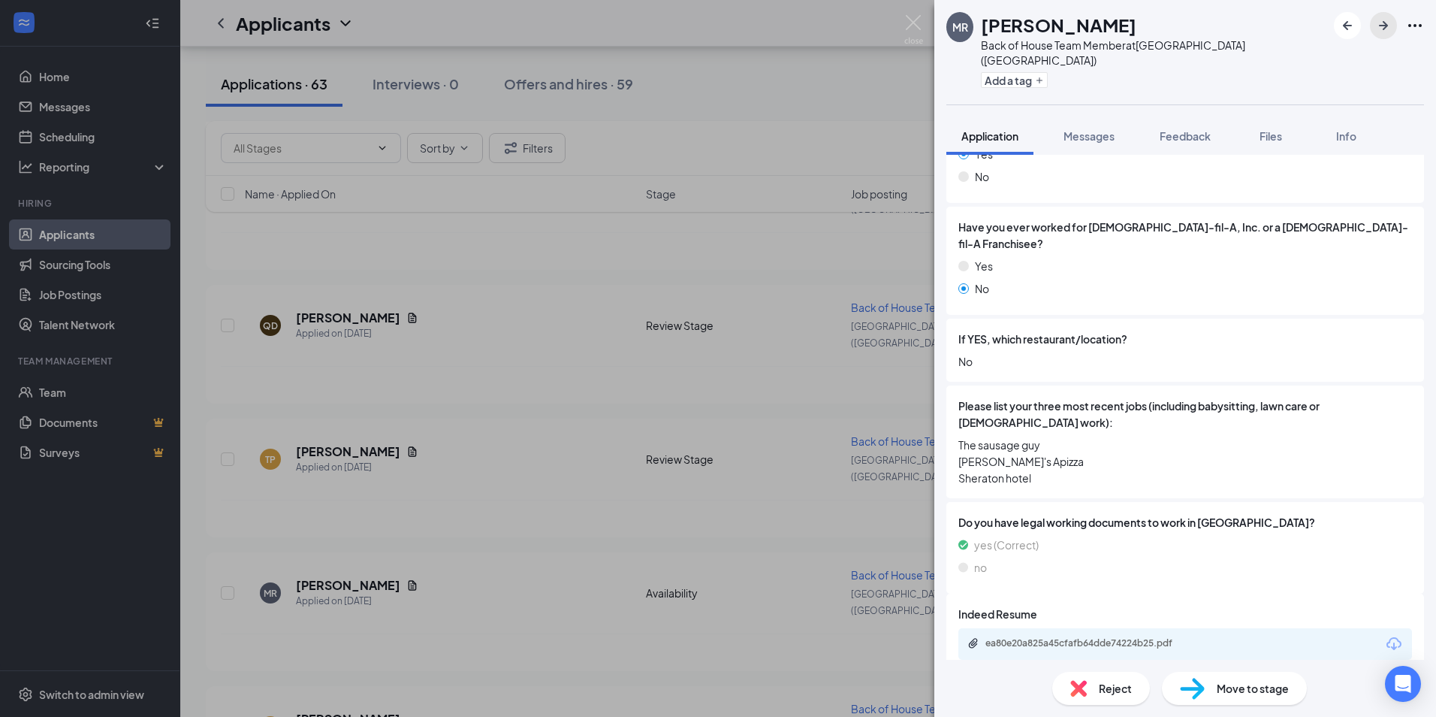
scroll to position [514, 0]
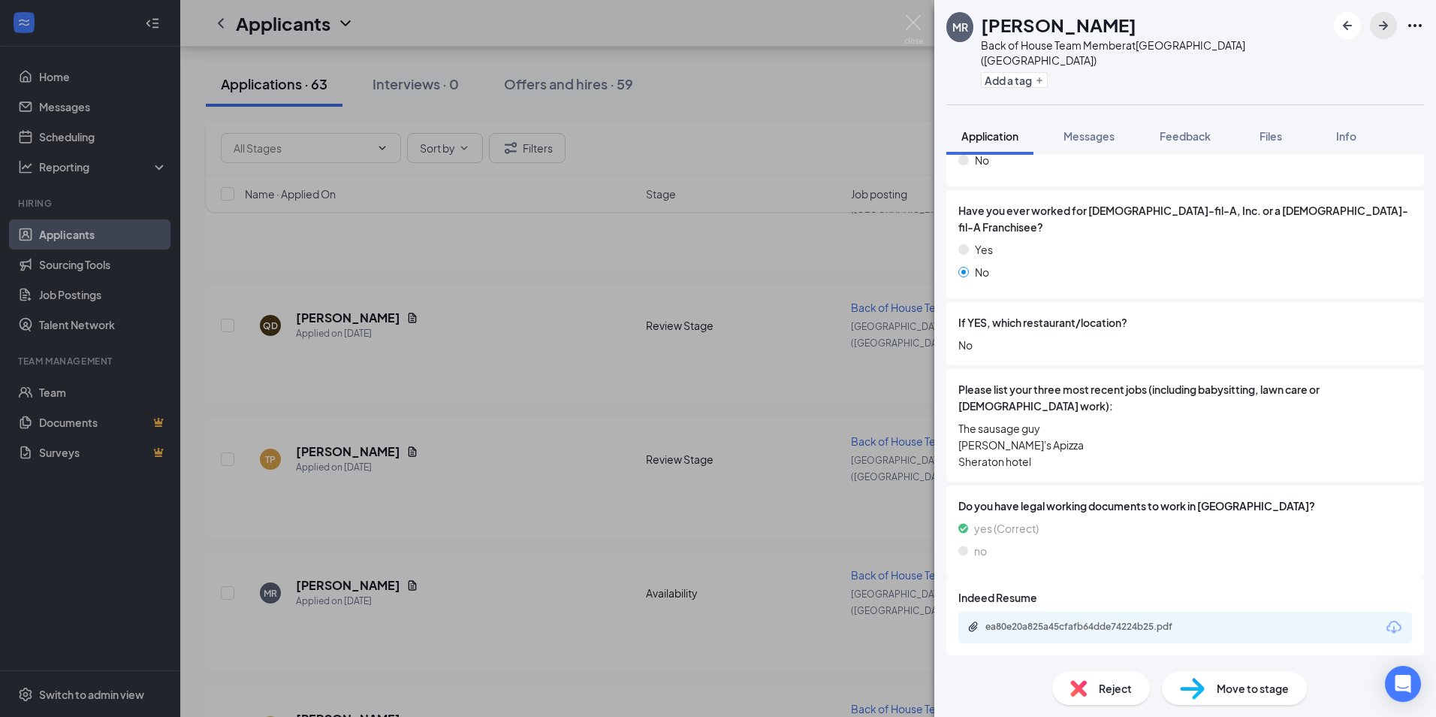
click at [1379, 23] on icon "ArrowRight" at bounding box center [1384, 26] width 18 height 18
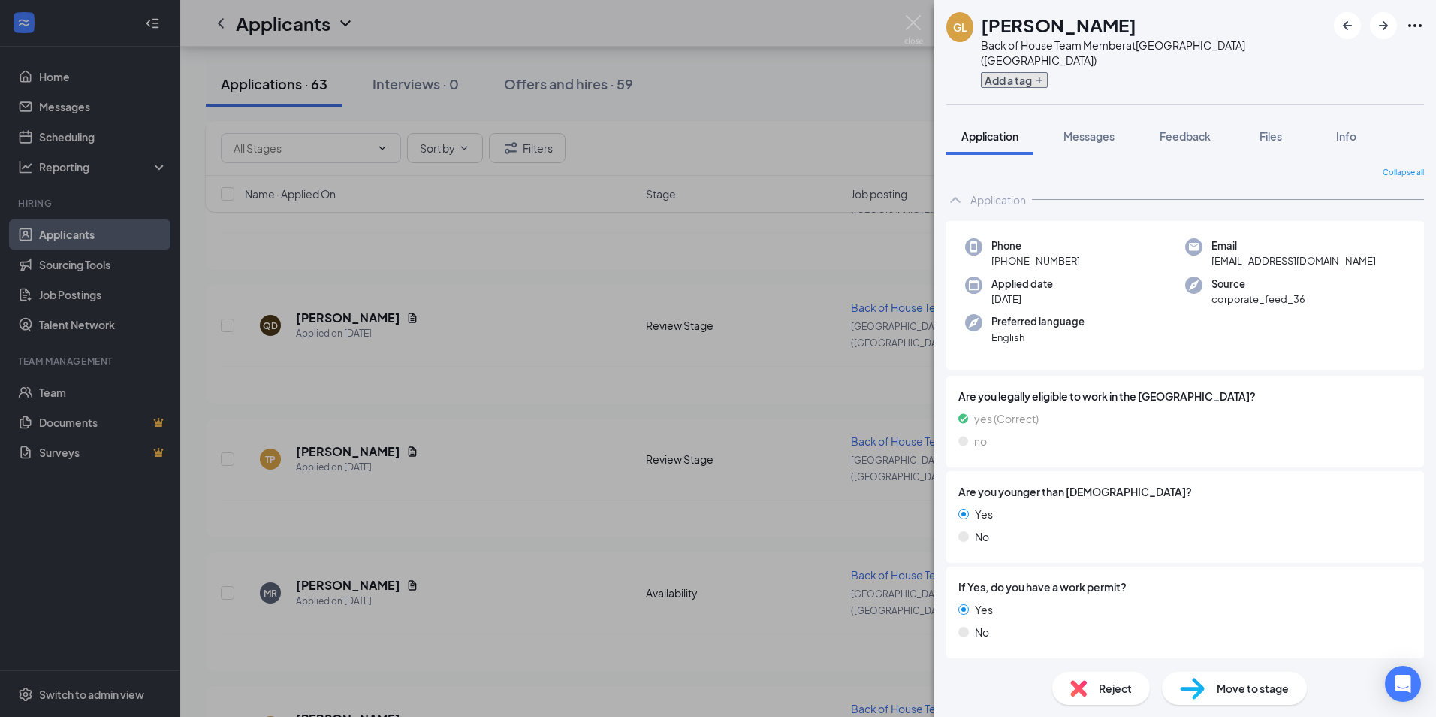
click at [1025, 72] on button "Add a tag" at bounding box center [1014, 80] width 67 height 16
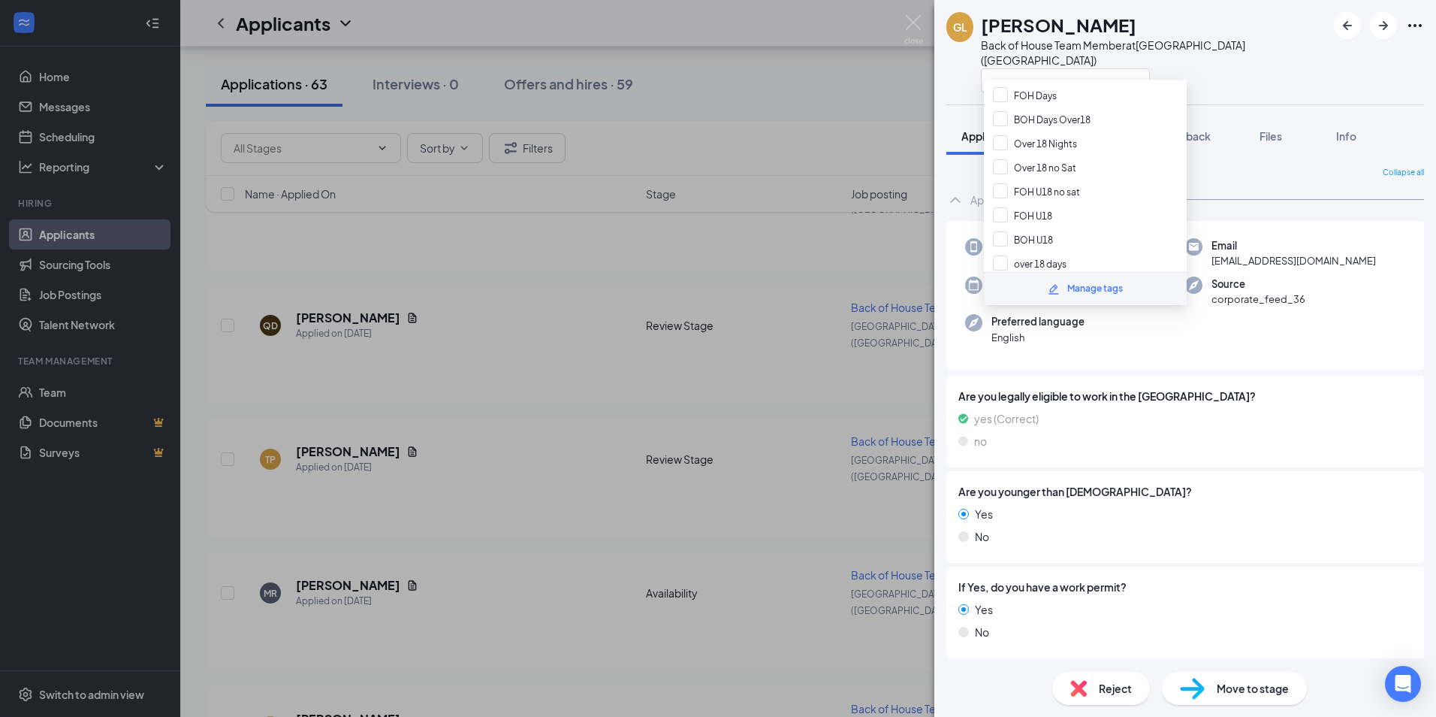
scroll to position [65, 0]
click at [999, 236] on input "BOH U18" at bounding box center [1023, 236] width 60 height 17
checkbox input "true"
click at [1264, 80] on div "GL Gavin Lee Back of House Team Member at Southington (CT)" at bounding box center [1186, 52] width 502 height 104
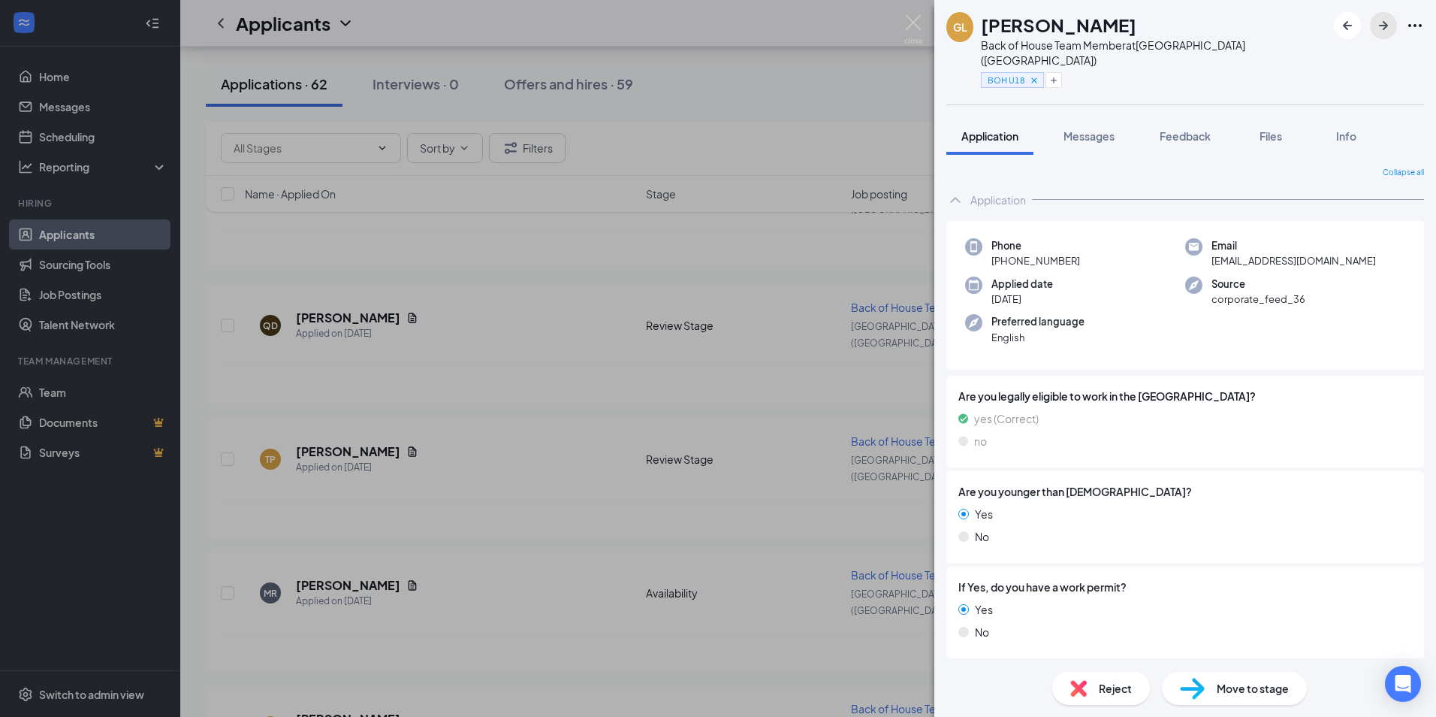
click at [1384, 32] on icon "ArrowRight" at bounding box center [1384, 26] width 18 height 18
click at [1034, 72] on button "Add a tag" at bounding box center [1014, 80] width 67 height 16
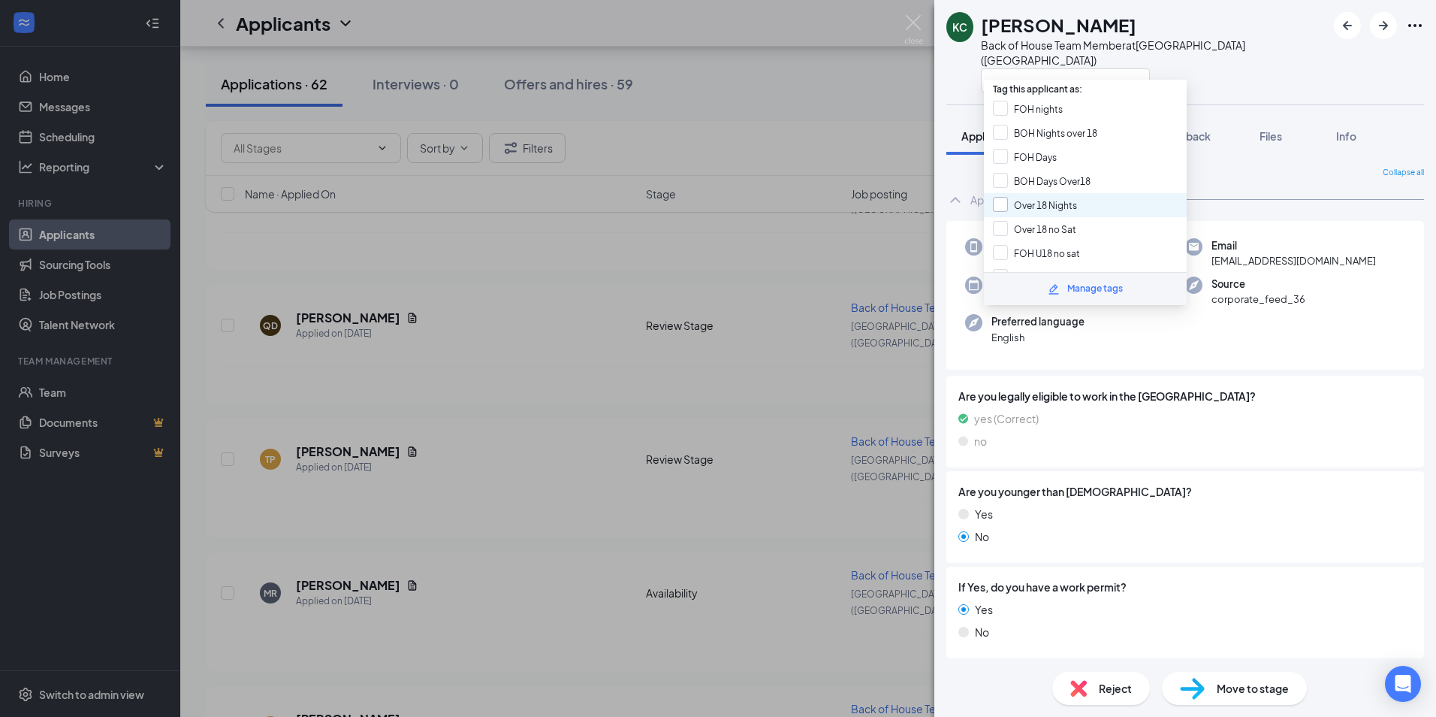
click at [997, 201] on input "Over 18 Nights" at bounding box center [1035, 205] width 84 height 17
checkbox input "true"
click at [1226, 70] on div "KC Kahlil Crenshaw Back of House Team Member at Southington (CT)" at bounding box center [1186, 52] width 502 height 104
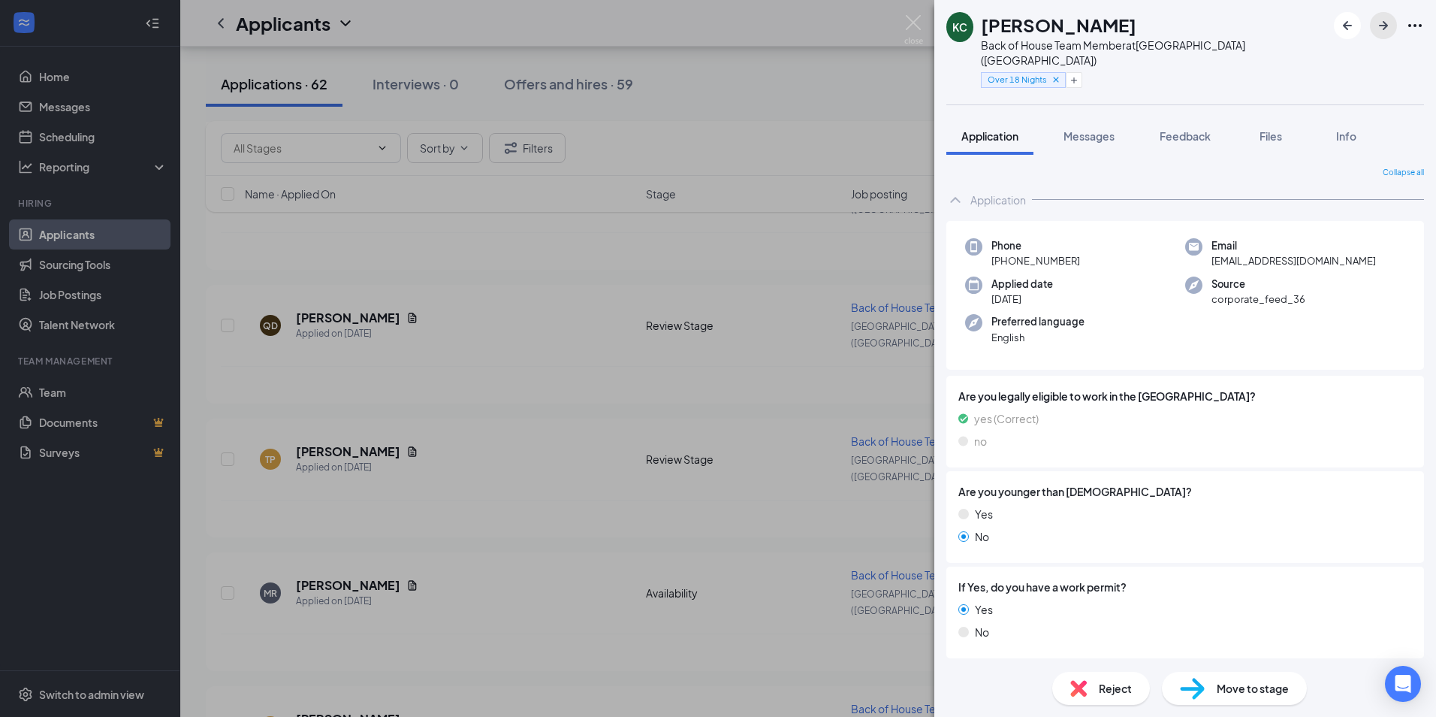
click at [1387, 33] on icon "ArrowRight" at bounding box center [1384, 26] width 18 height 18
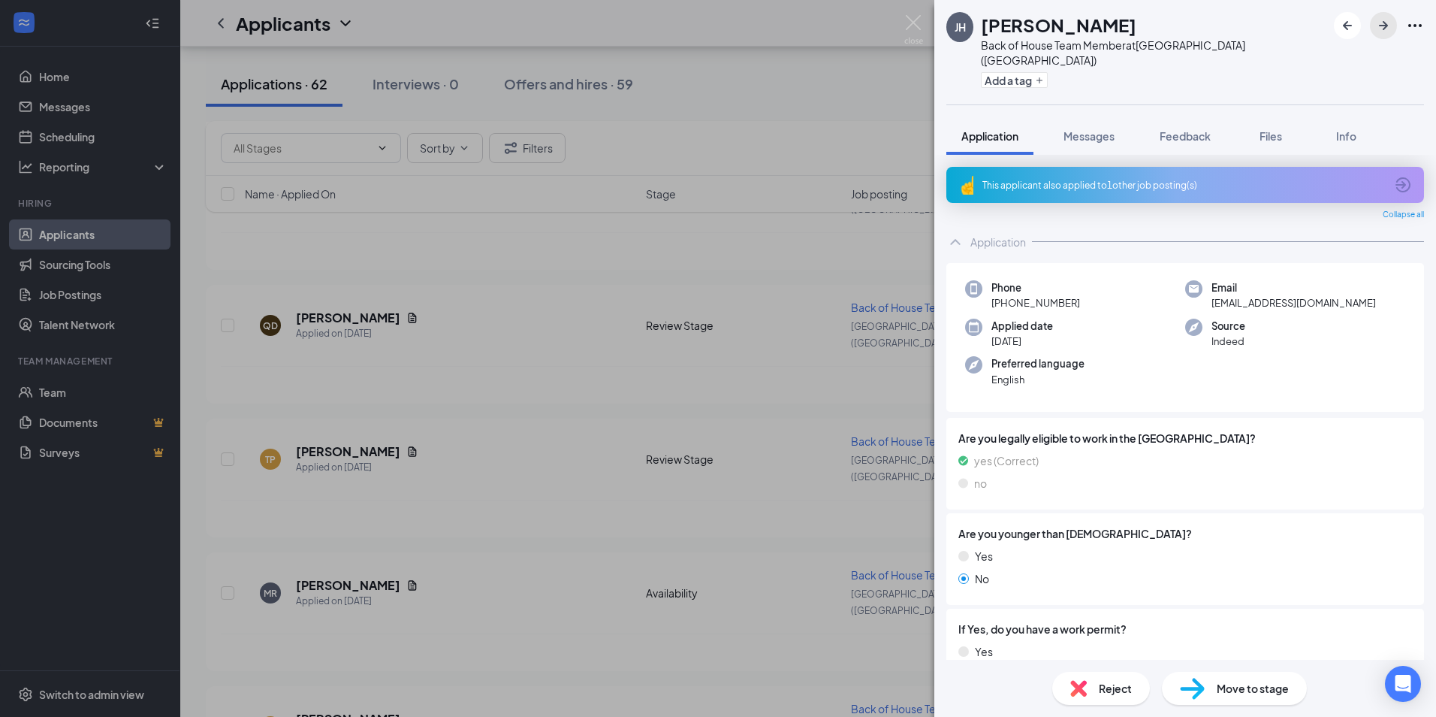
click at [1384, 25] on icon "ArrowRight" at bounding box center [1383, 25] width 9 height 9
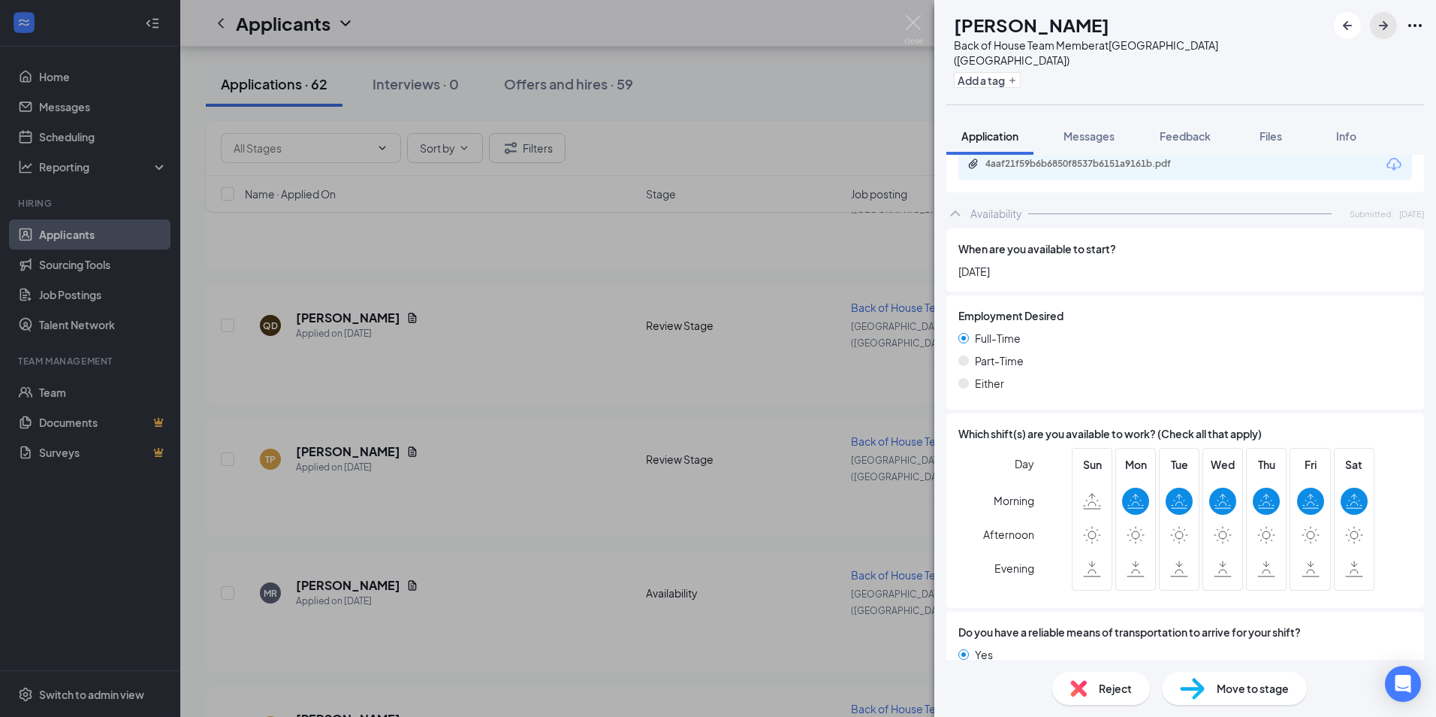
scroll to position [992, 0]
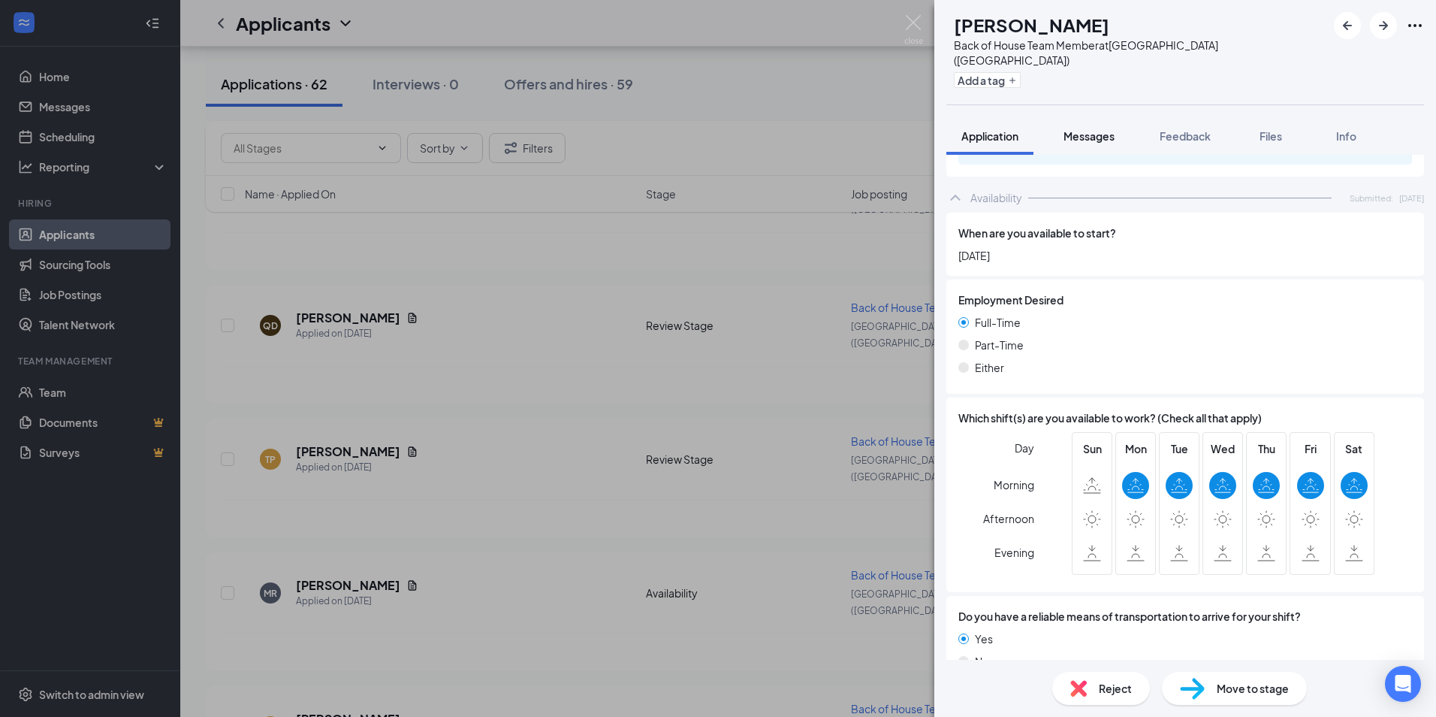
click at [1099, 129] on span "Messages" at bounding box center [1089, 136] width 51 height 14
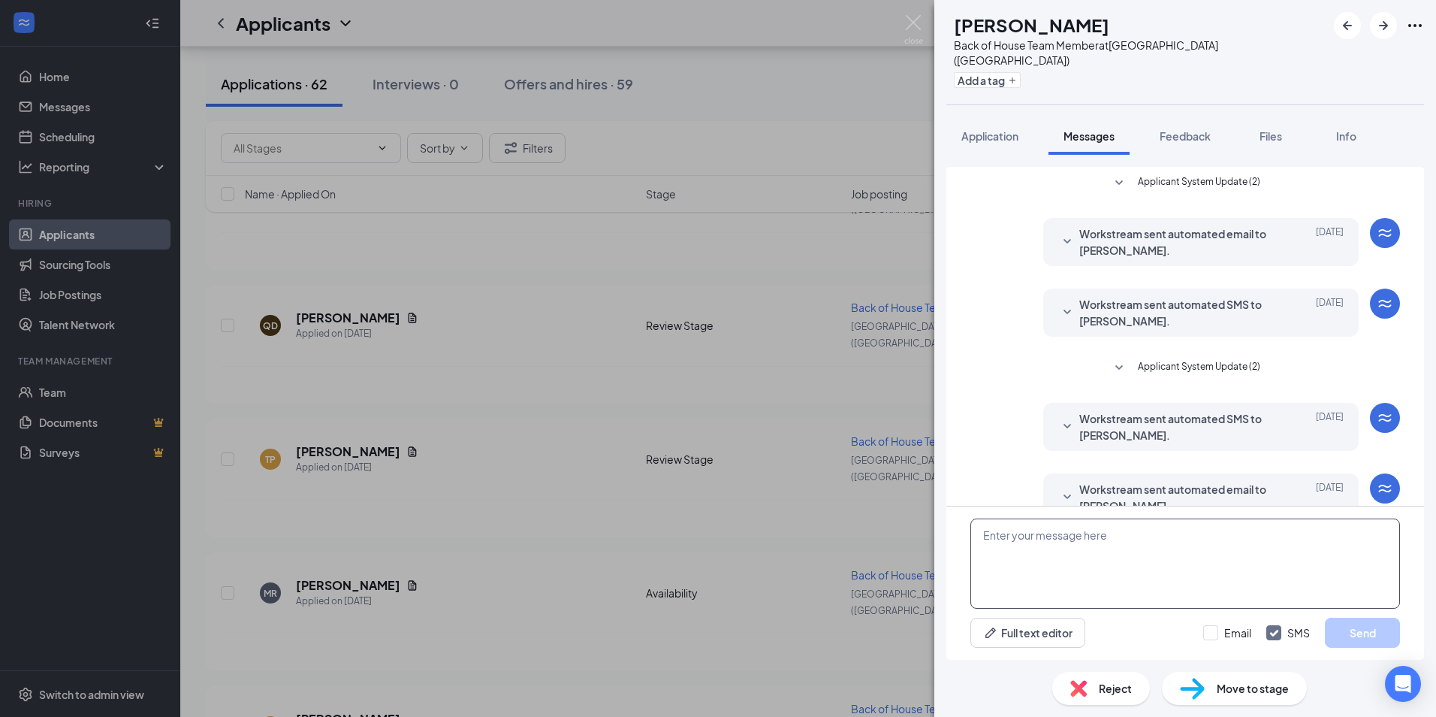
scroll to position [16, 0]
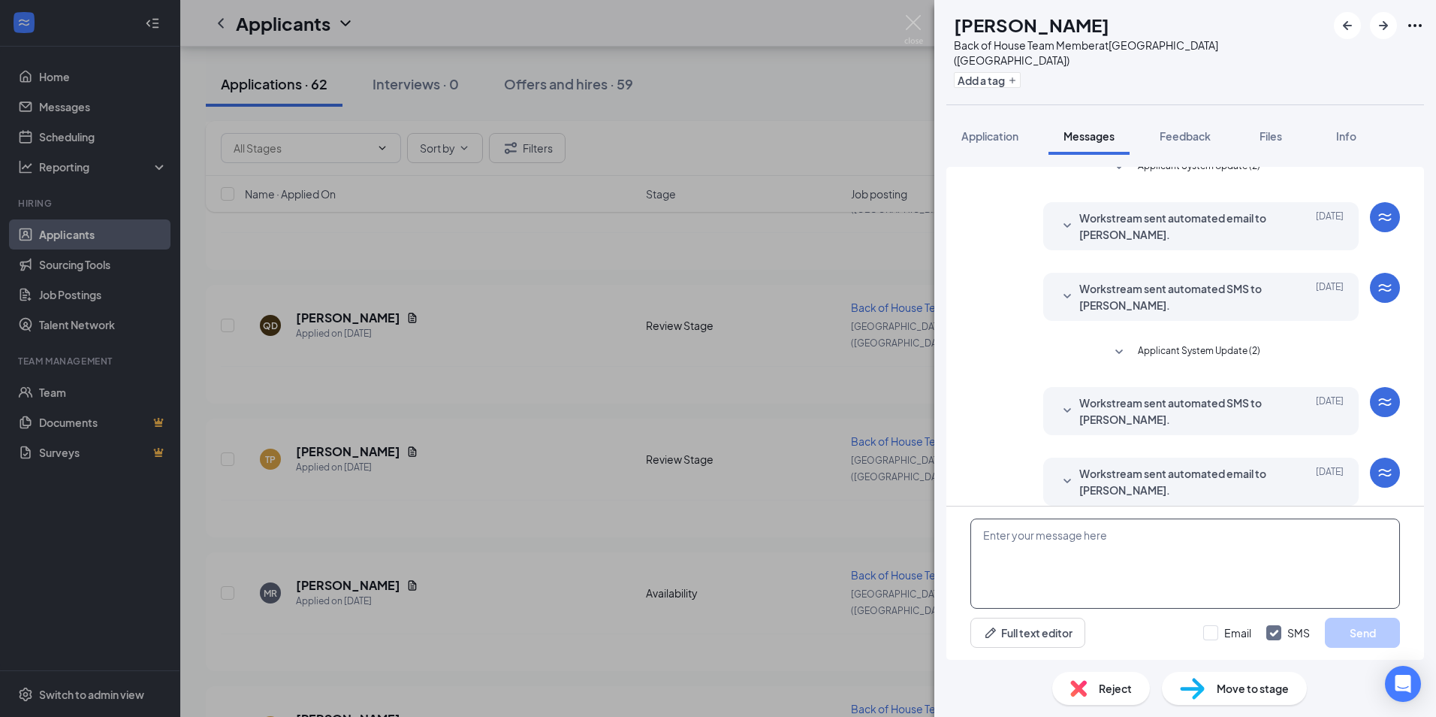
click at [1059, 531] on textarea at bounding box center [1186, 563] width 430 height 90
click at [965, 507] on div "Full text editor Email SMS Send" at bounding box center [1186, 582] width 478 height 153
click at [1098, 544] on textarea at bounding box center [1186, 563] width 430 height 90
paste textarea "Hi [PERSON_NAME], my name is [PERSON_NAME] here at [DEMOGRAPHIC_DATA] Fil A [GE…"
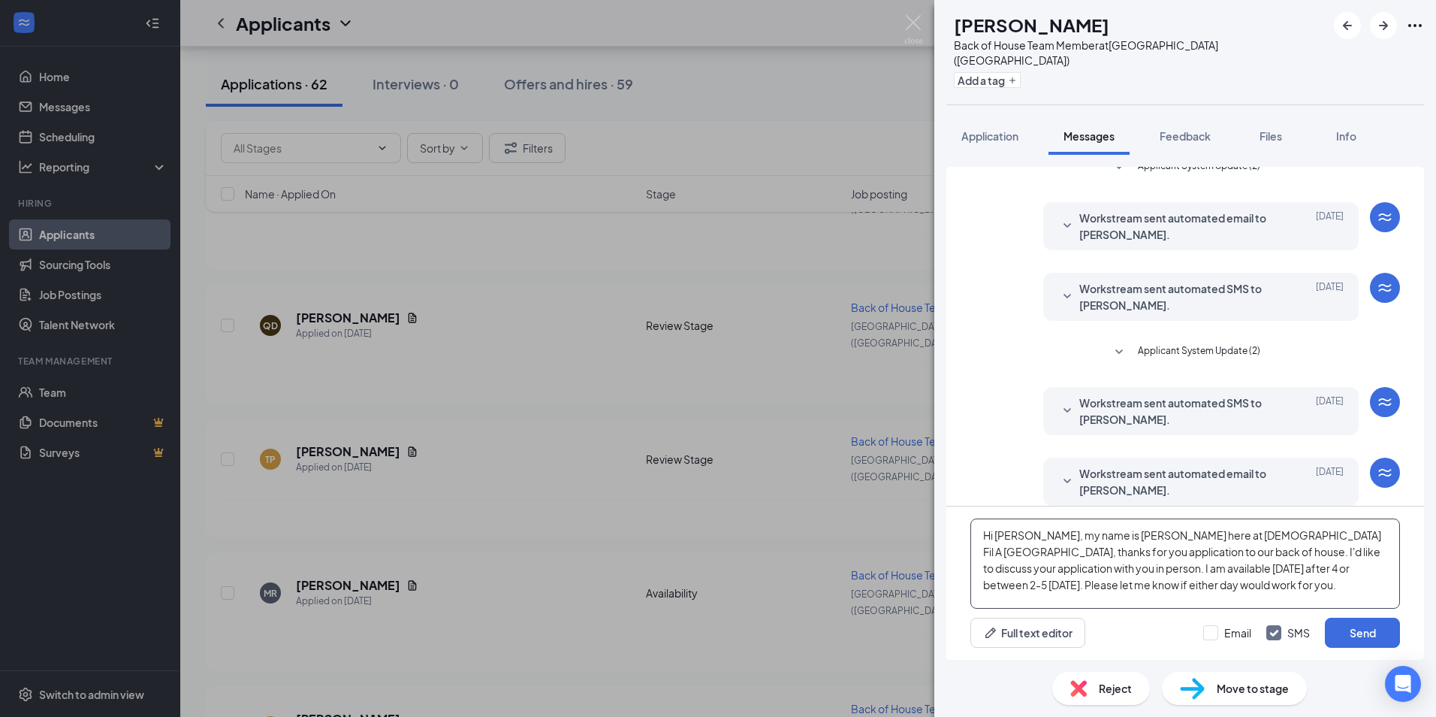
click at [1016, 529] on textarea "Hi [PERSON_NAME], my name is [PERSON_NAME] here at [DEMOGRAPHIC_DATA] Fil A [GE…" at bounding box center [1186, 563] width 430 height 90
type textarea "Hi Madison, my name is Dave here at Chick Fil A Southington, thanks for you app…"
click at [1342, 624] on button "Send" at bounding box center [1362, 632] width 75 height 30
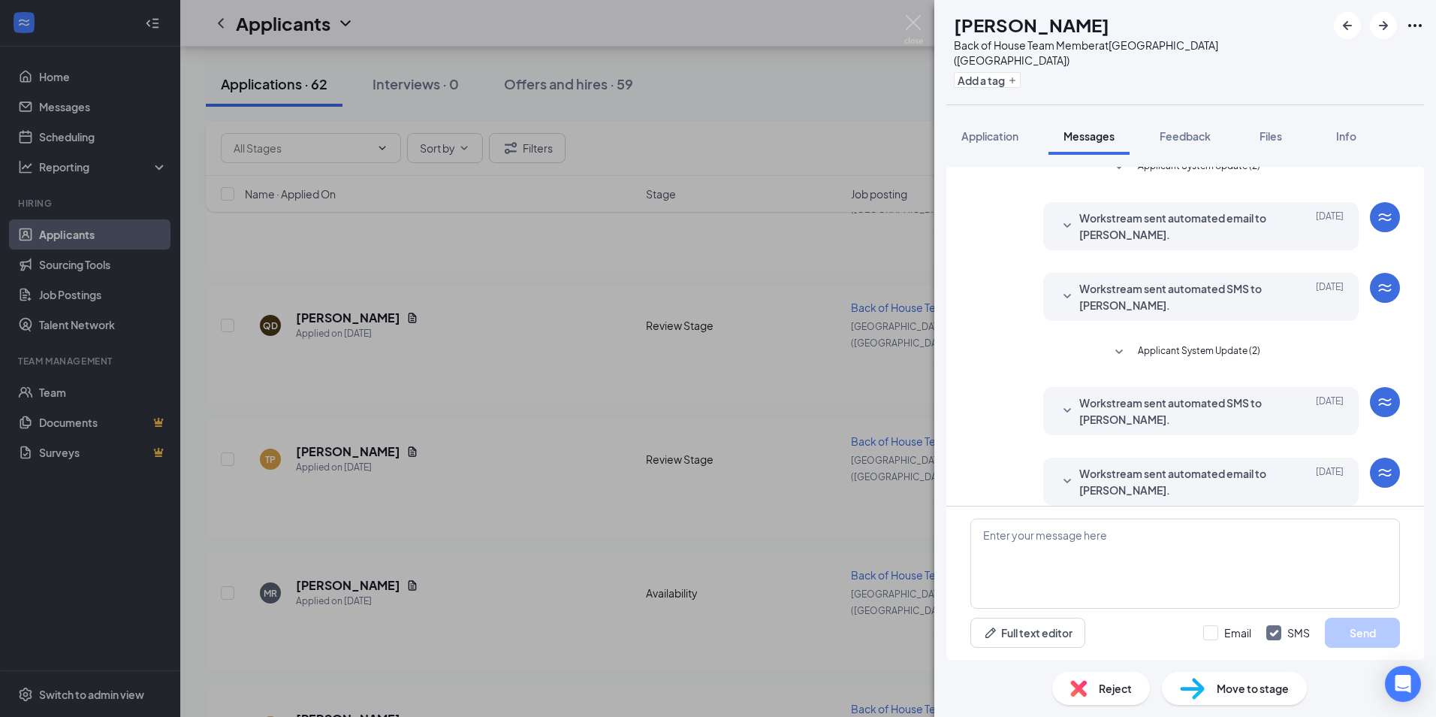
scroll to position [195, 0]
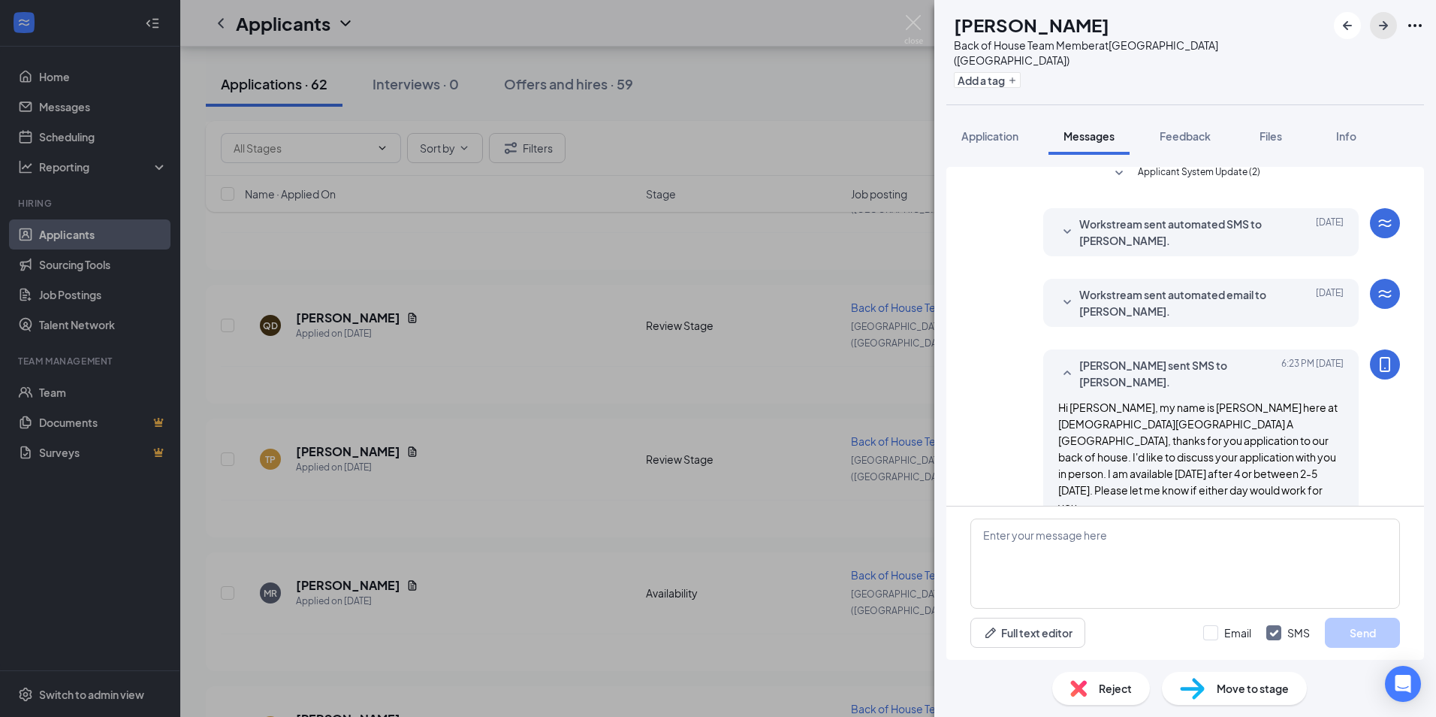
click at [1384, 25] on icon "ArrowRight" at bounding box center [1383, 25] width 9 height 9
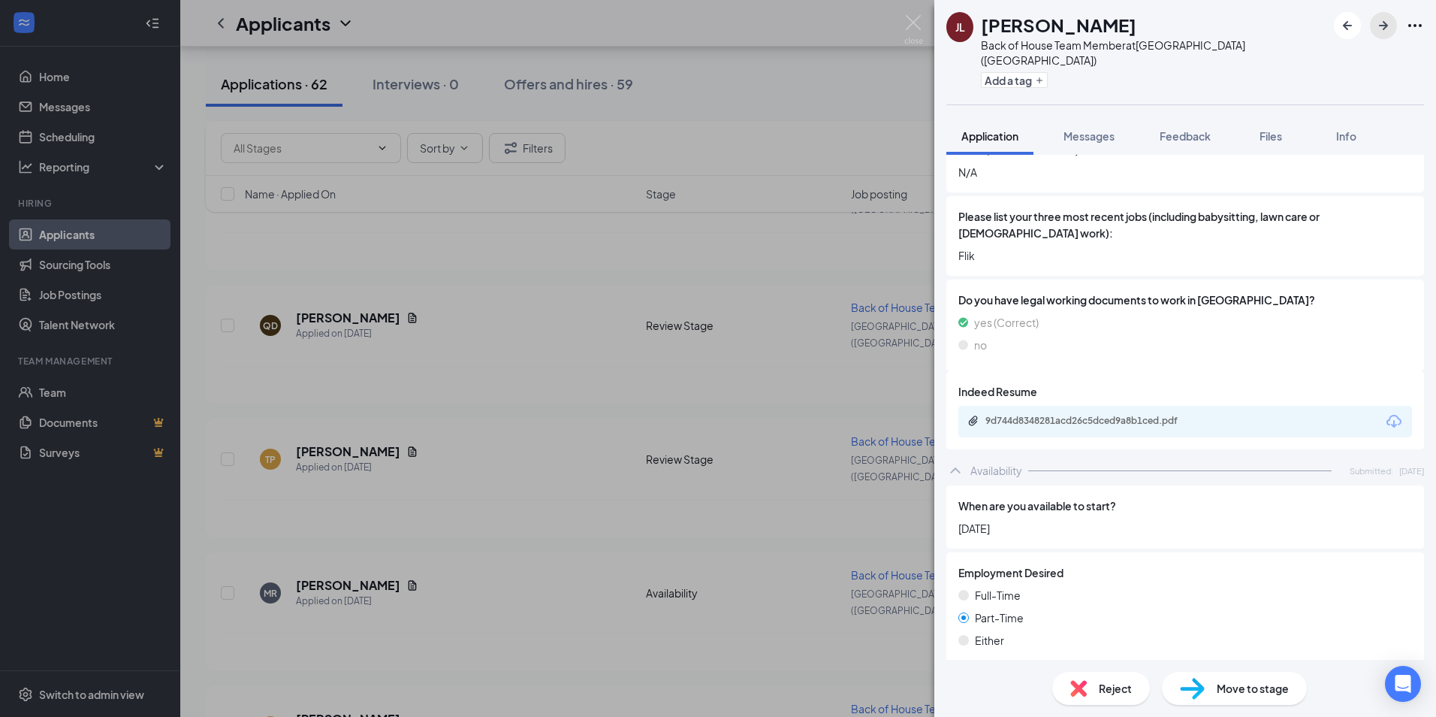
scroll to position [901, 0]
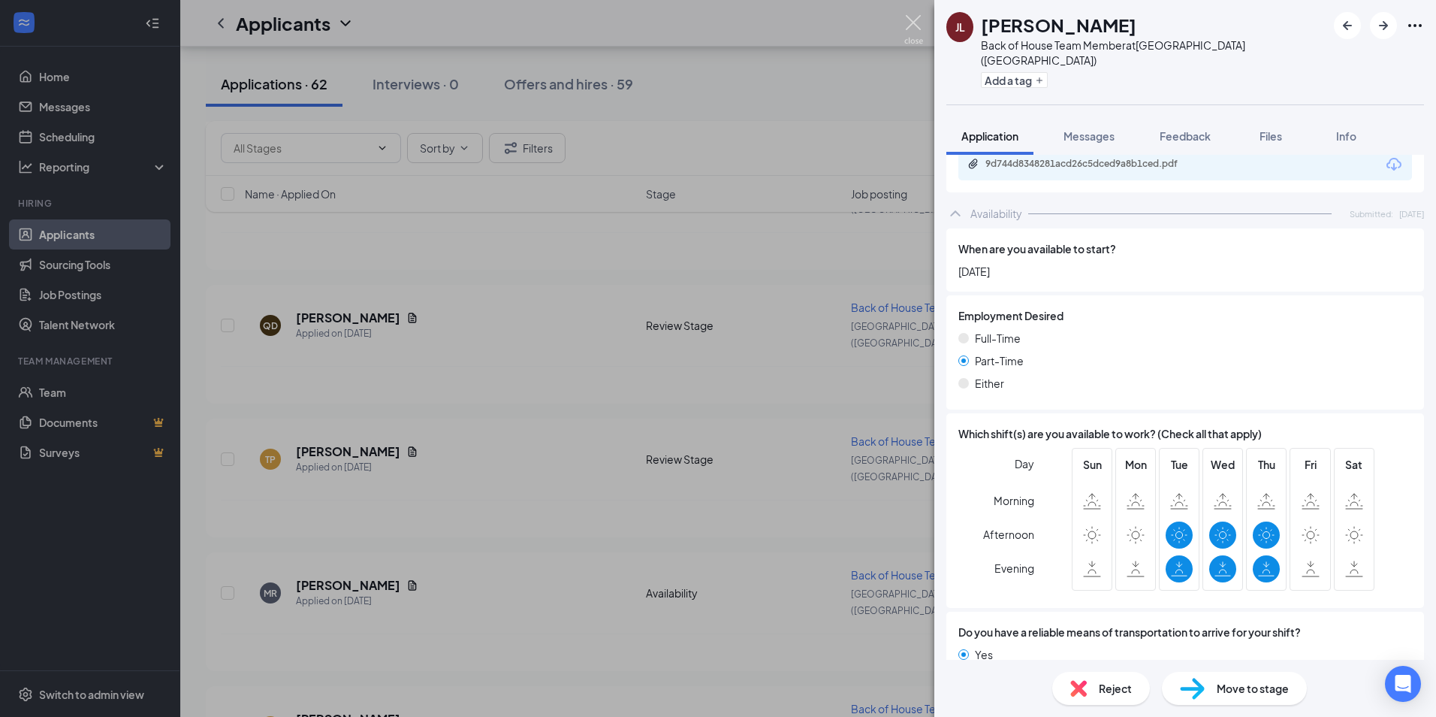
click at [917, 19] on img at bounding box center [913, 29] width 19 height 29
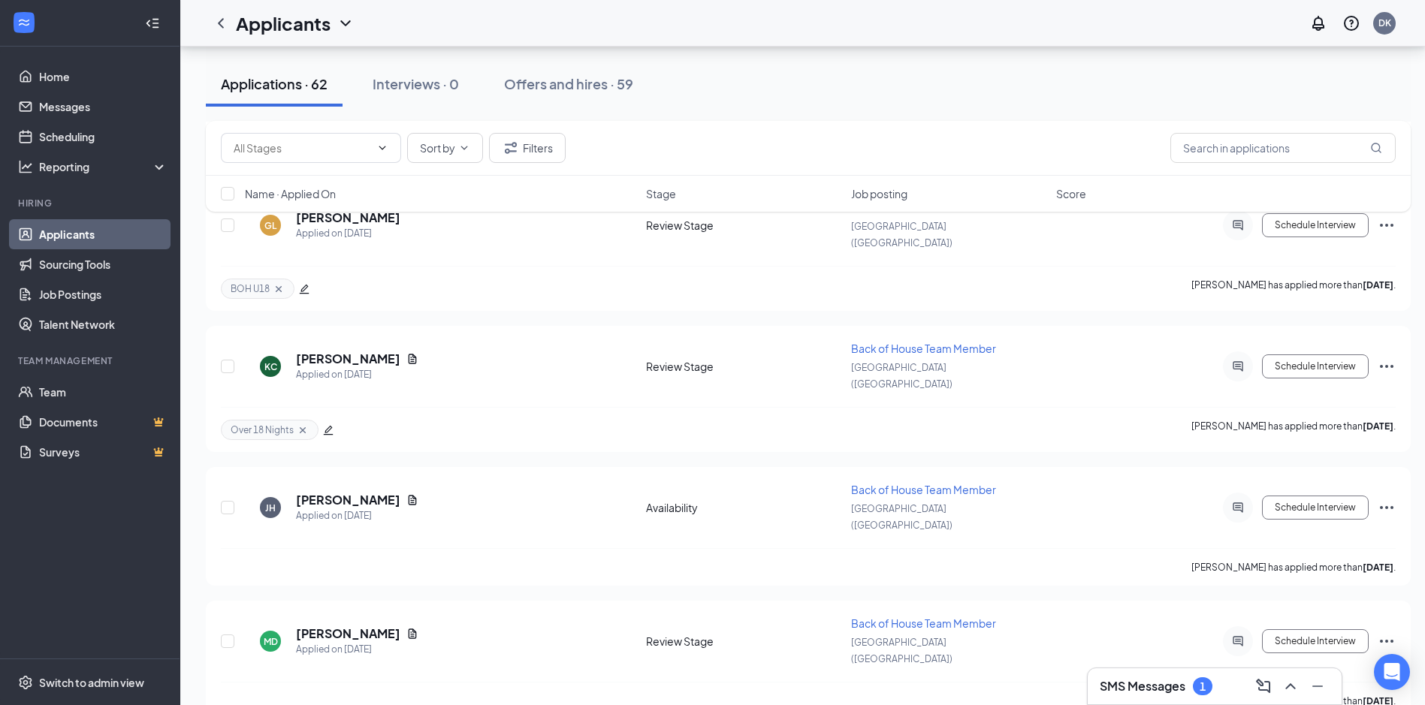
scroll to position [1653, 0]
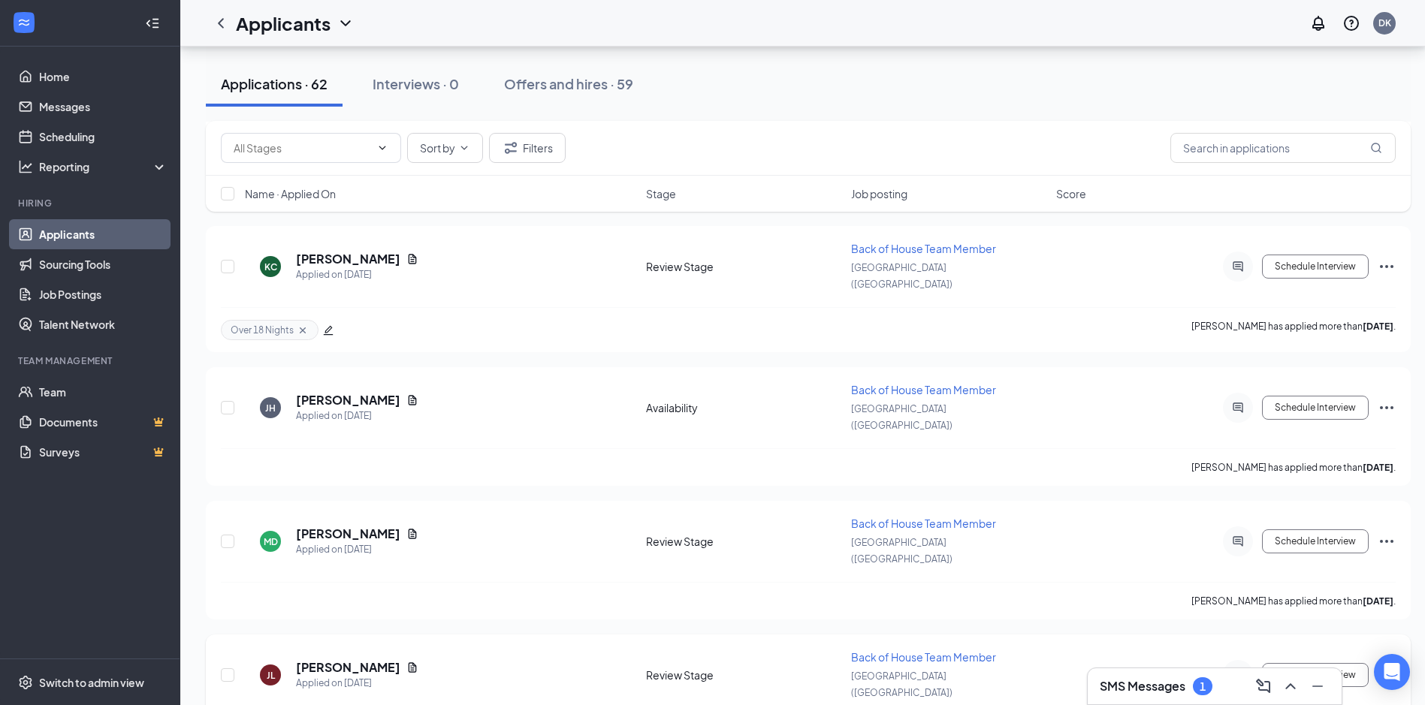
click at [1388, 666] on icon "Ellipses" at bounding box center [1387, 675] width 18 height 18
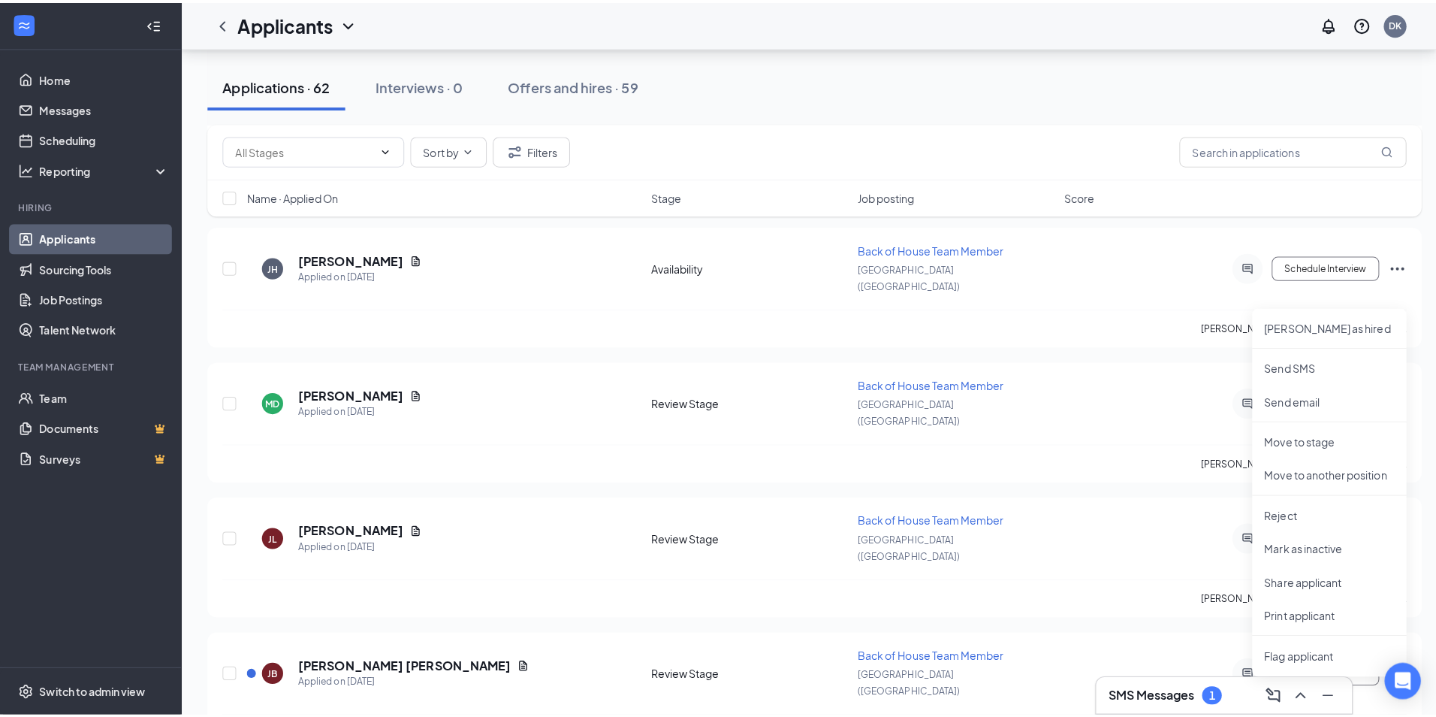
scroll to position [1803, 0]
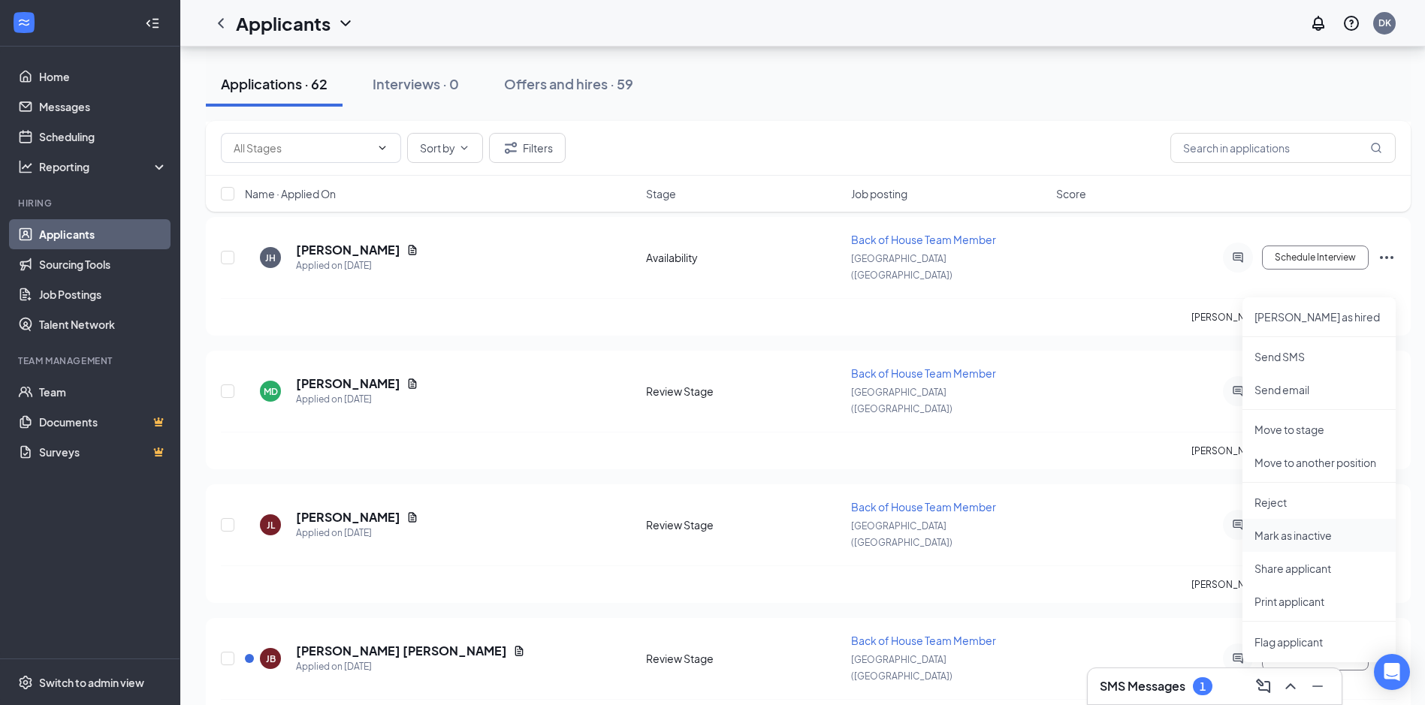
click at [1301, 536] on p "Mark as inactive" at bounding box center [1319, 535] width 129 height 15
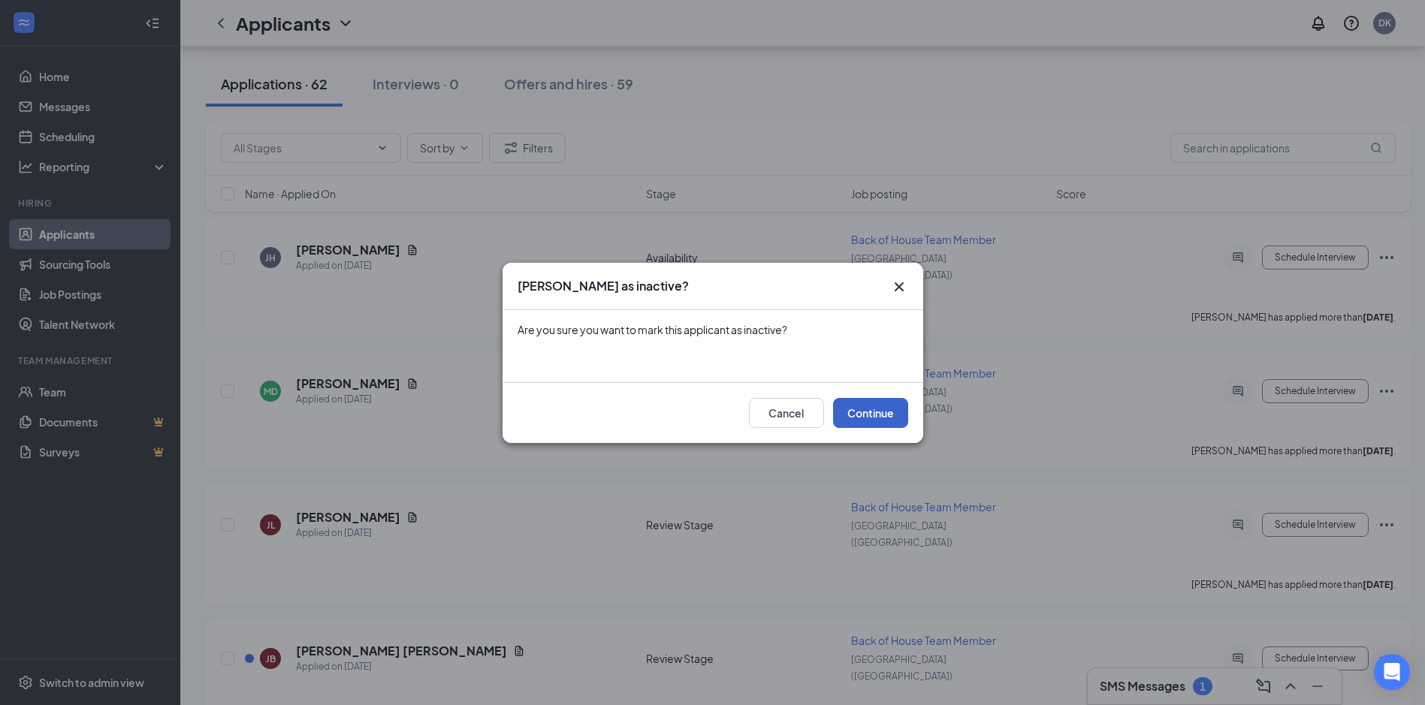
click at [858, 412] on button "Continue" at bounding box center [870, 413] width 75 height 30
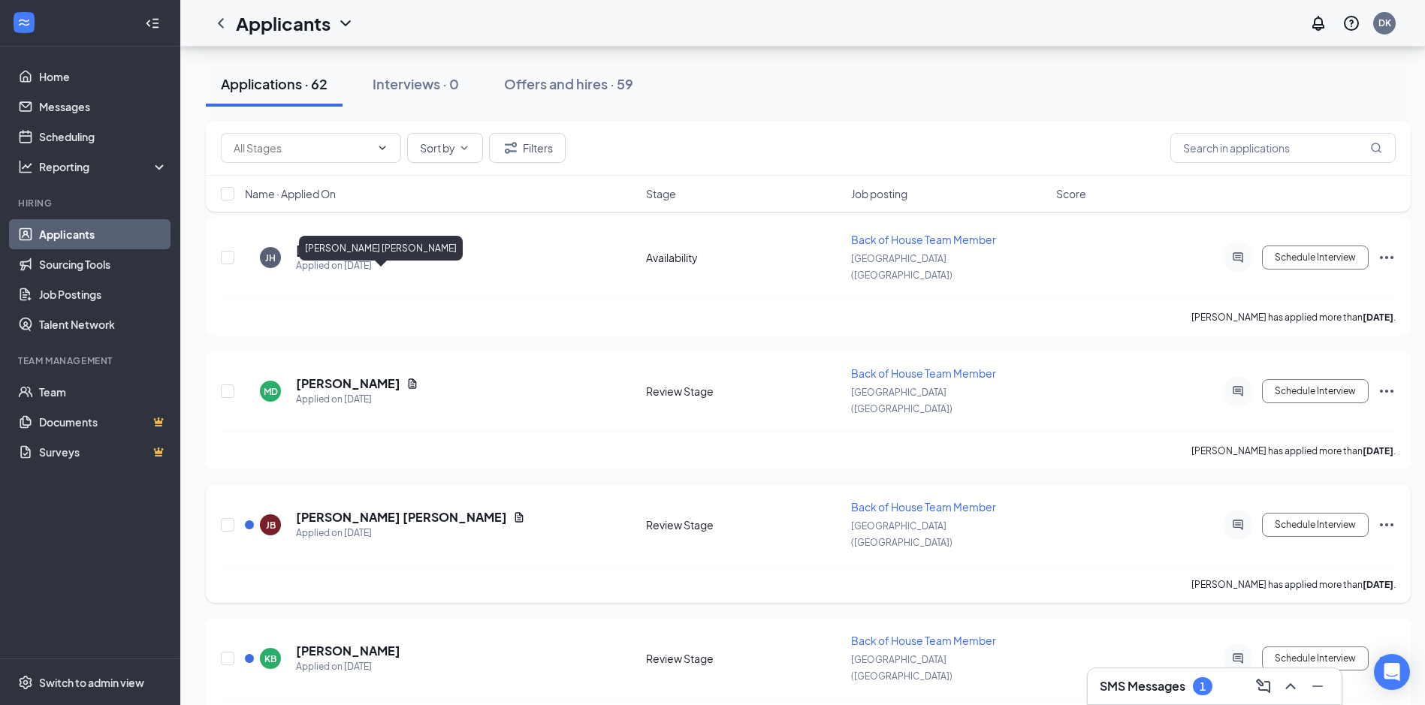
click at [343, 509] on h5 "[PERSON_NAME] [PERSON_NAME]" at bounding box center [401, 517] width 211 height 17
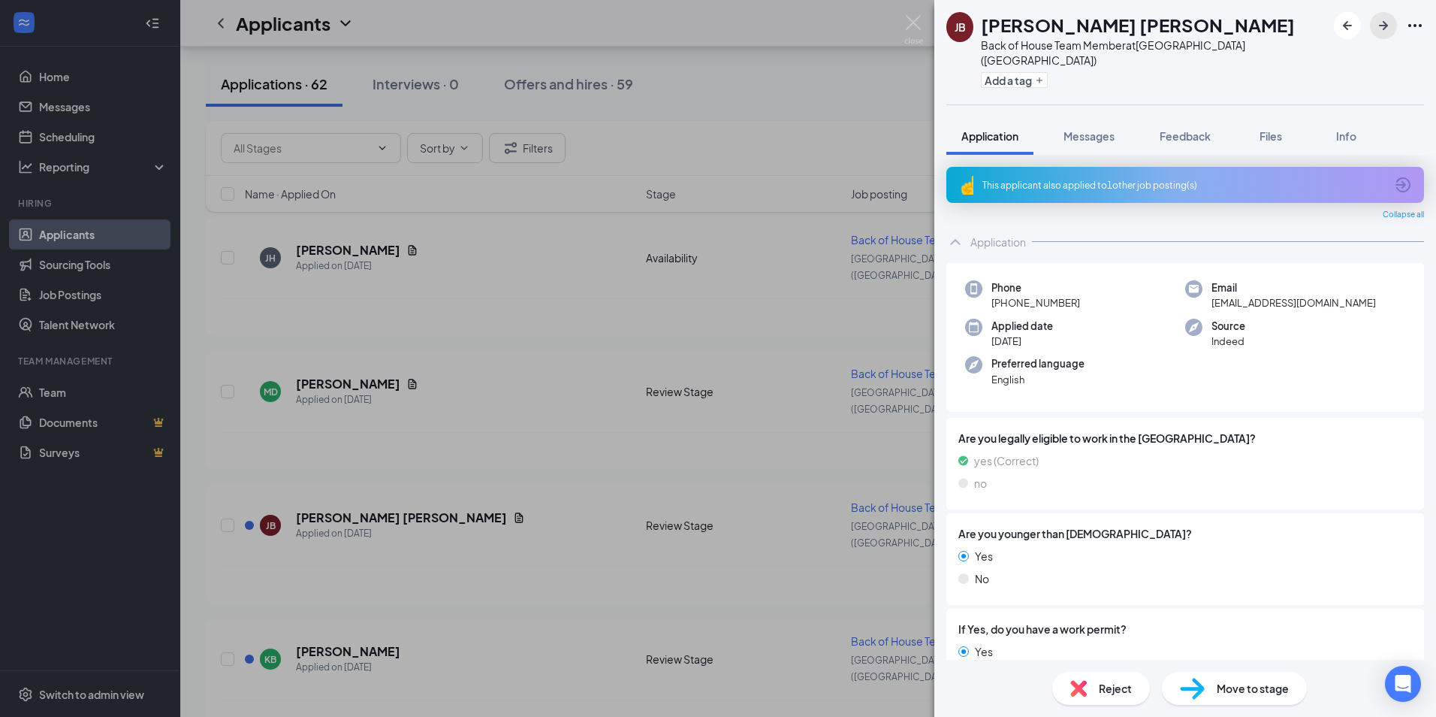
click at [1392, 18] on icon "ArrowRight" at bounding box center [1384, 26] width 18 height 18
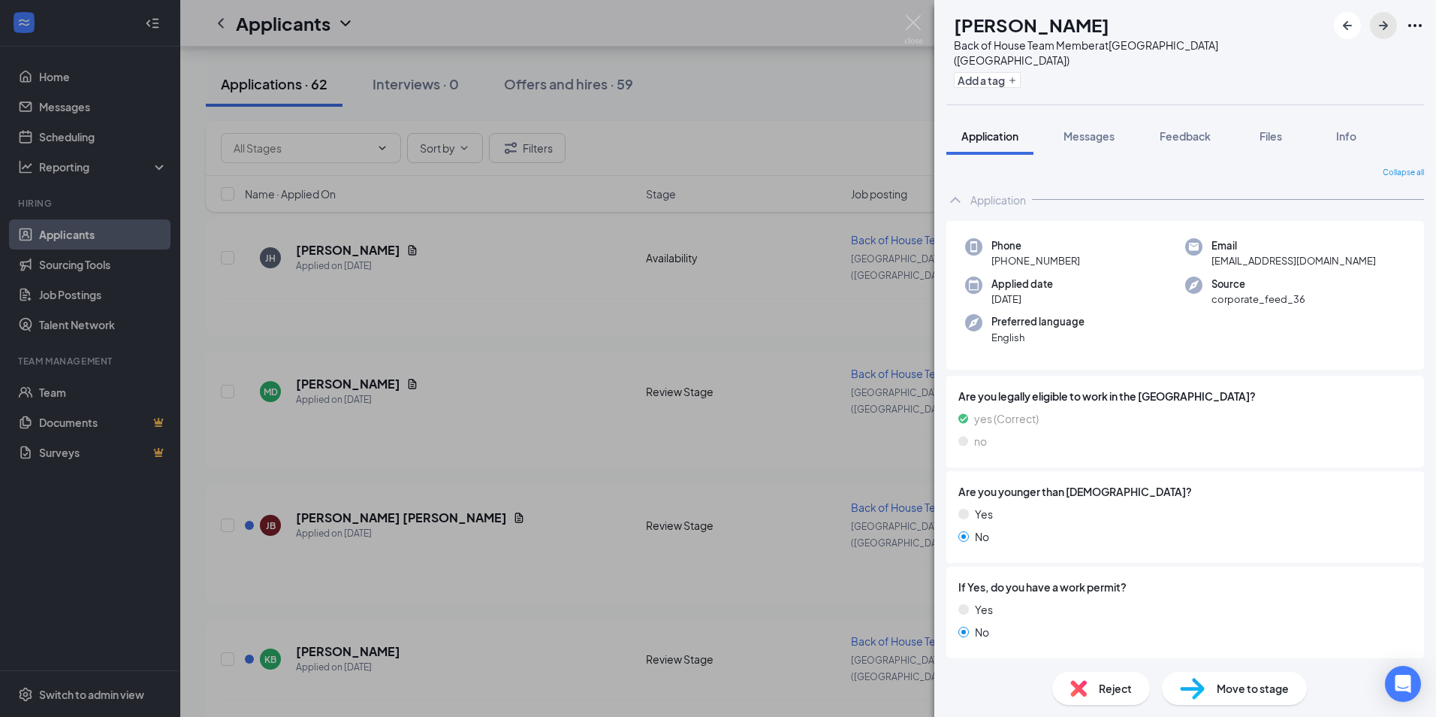
click at [1382, 24] on icon "ArrowRight" at bounding box center [1384, 26] width 18 height 18
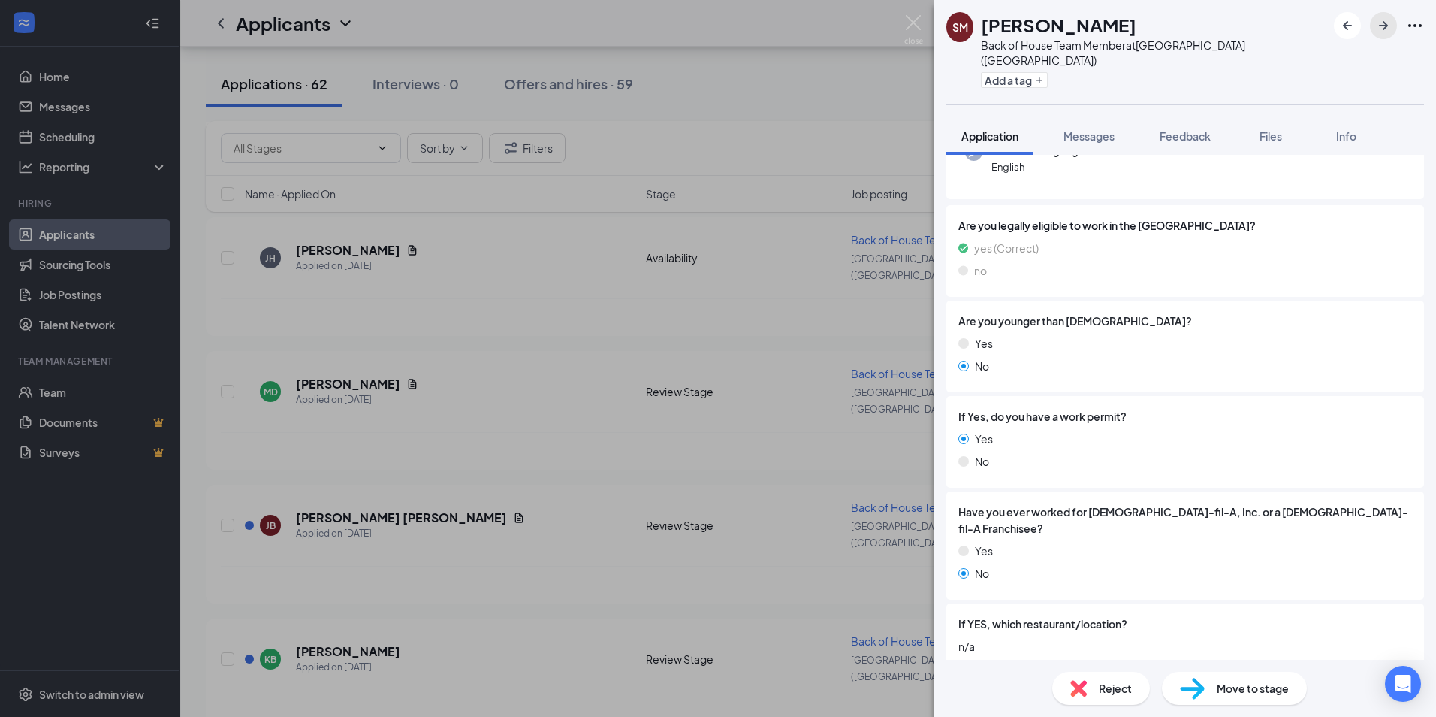
scroll to position [208, 0]
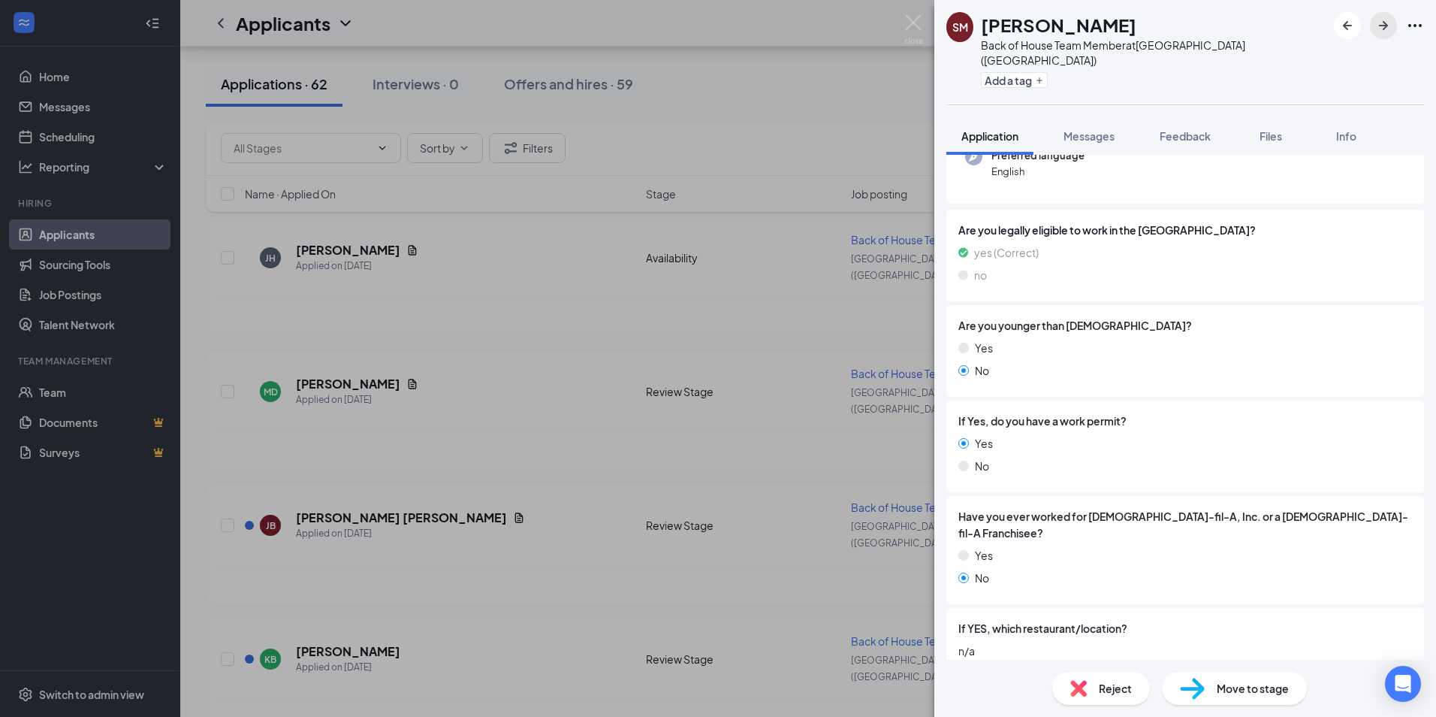
click at [1380, 22] on icon "ArrowRight" at bounding box center [1384, 26] width 18 height 18
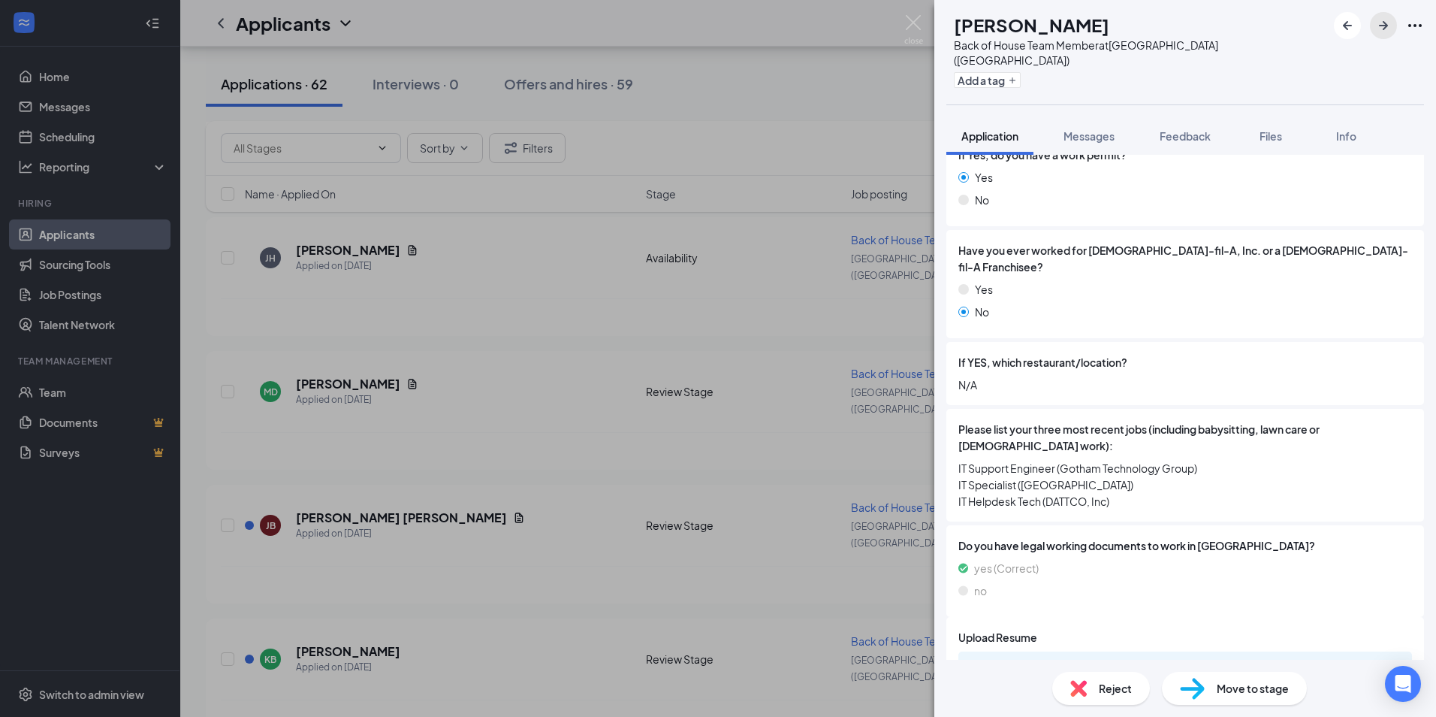
scroll to position [274, 0]
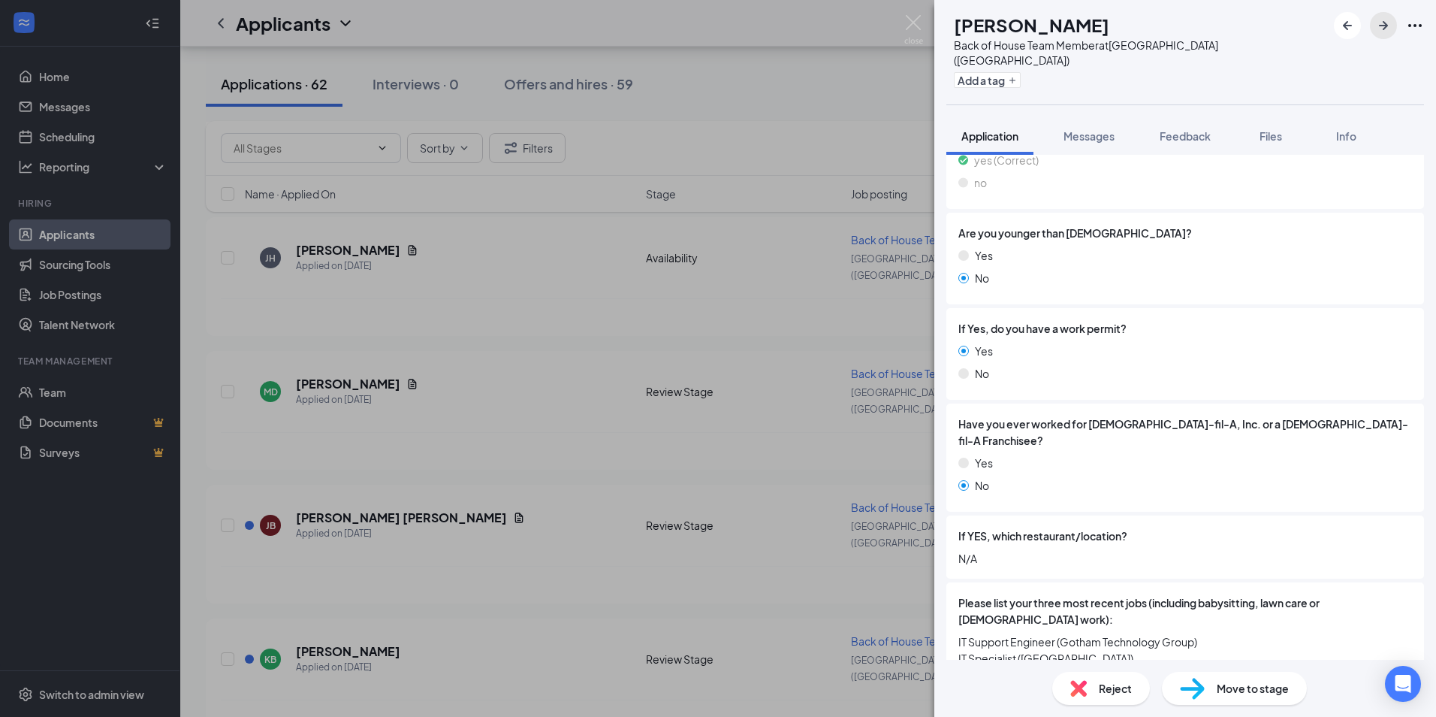
click at [1379, 23] on icon "ArrowRight" at bounding box center [1384, 26] width 18 height 18
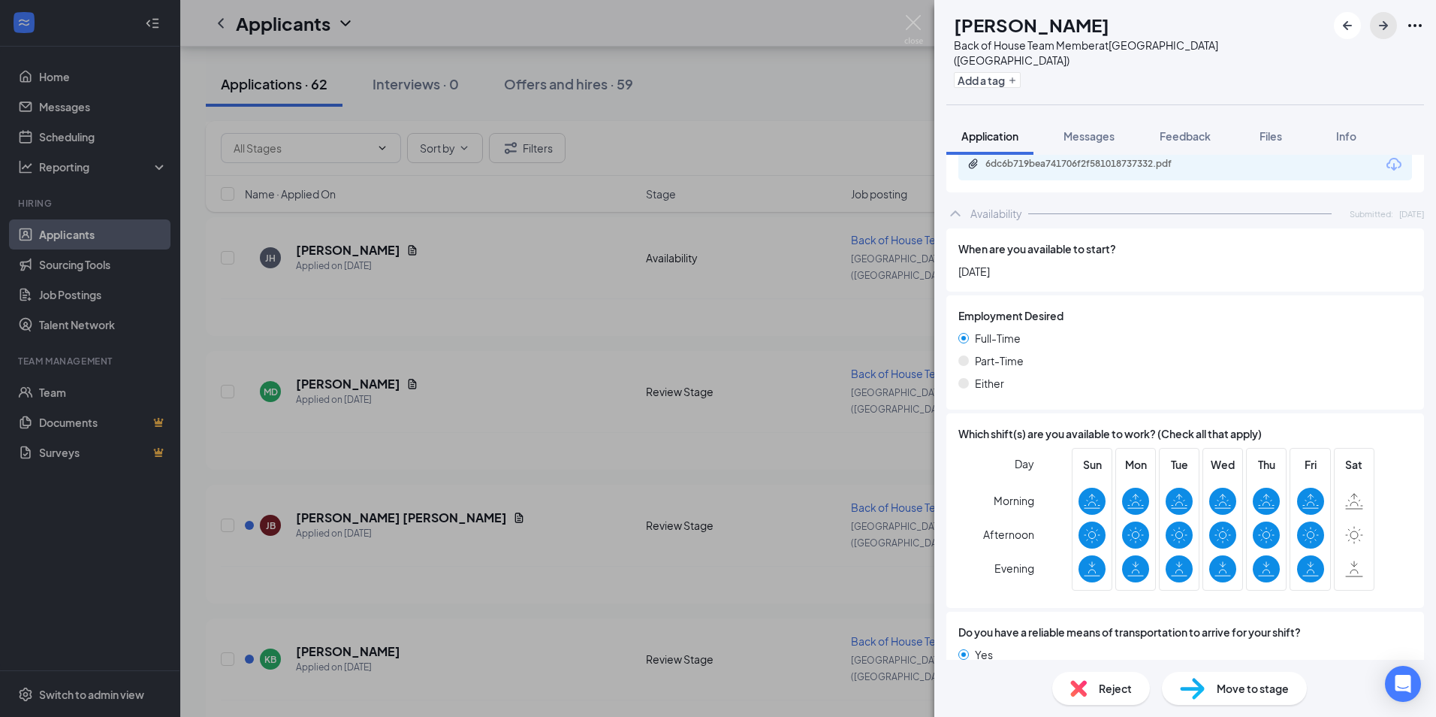
scroll to position [917, 0]
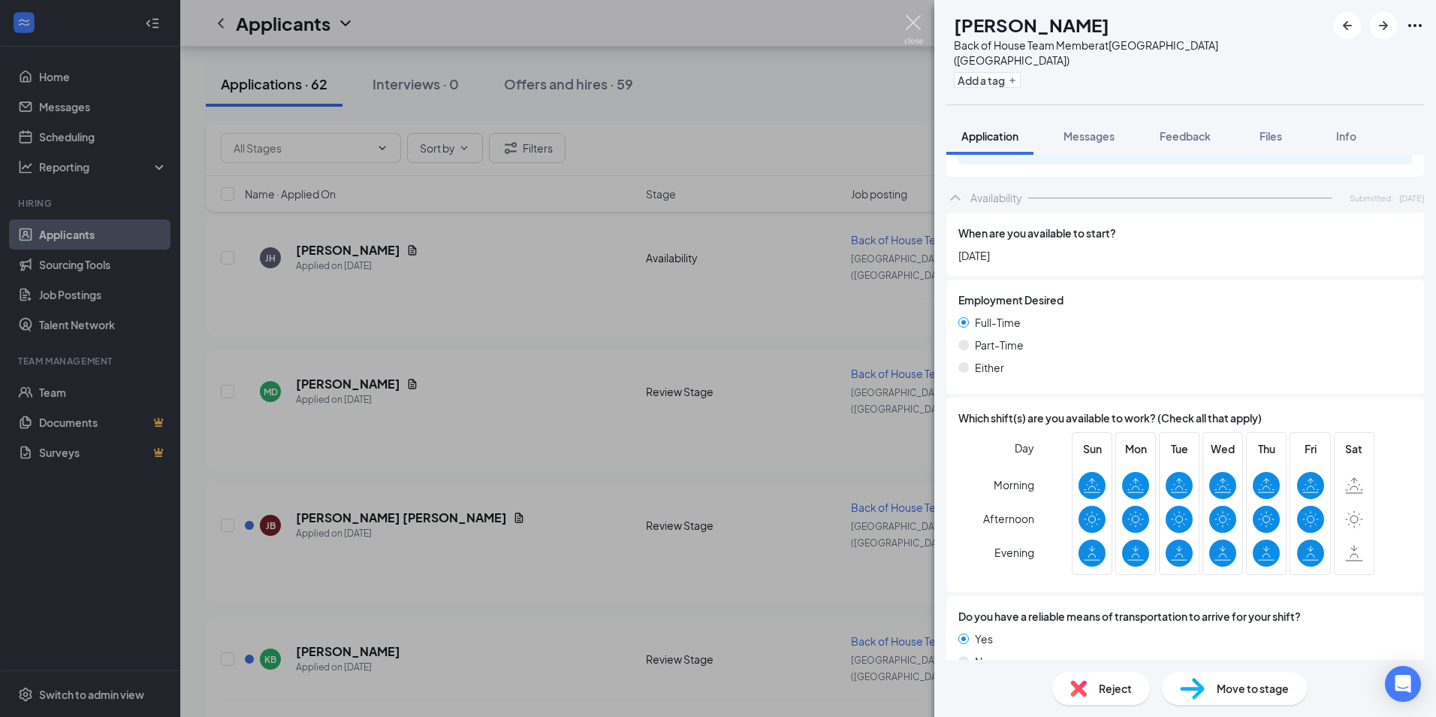
click at [914, 17] on img at bounding box center [913, 29] width 19 height 29
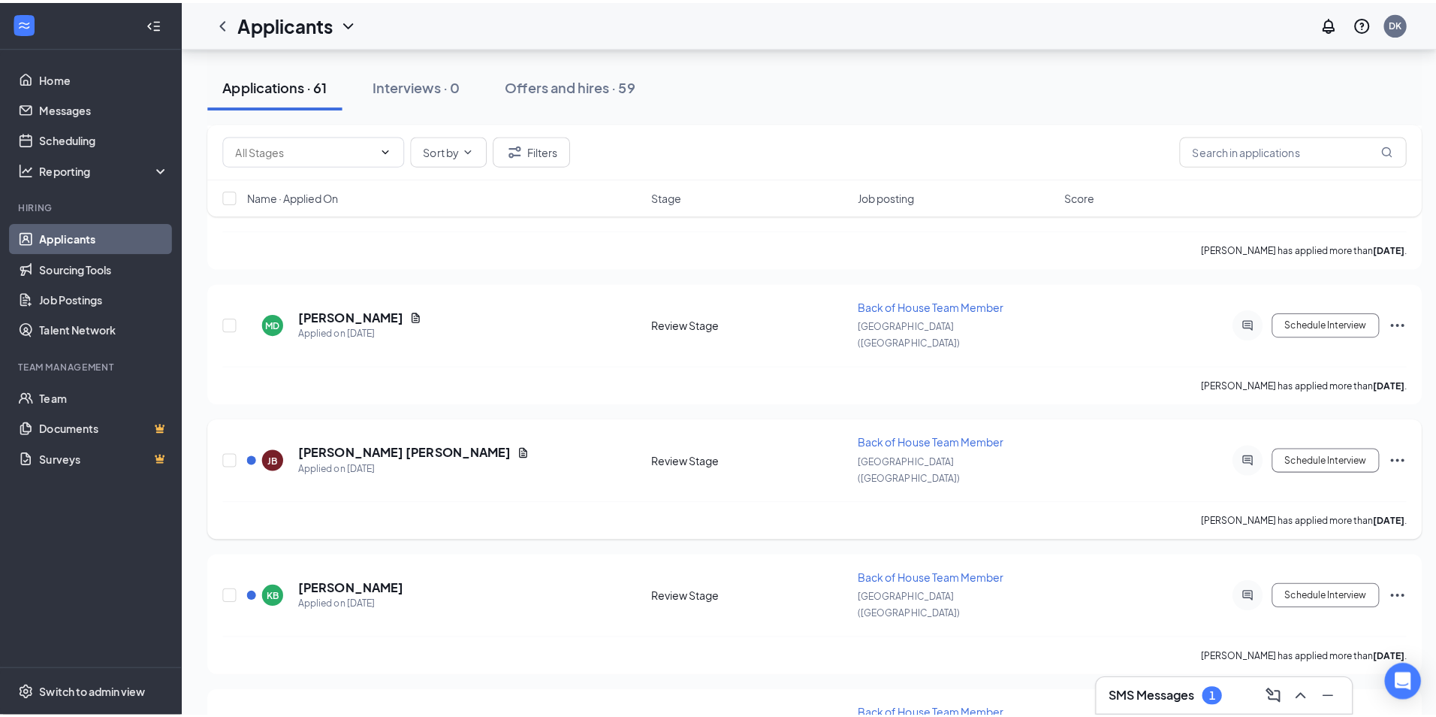
scroll to position [2179, 0]
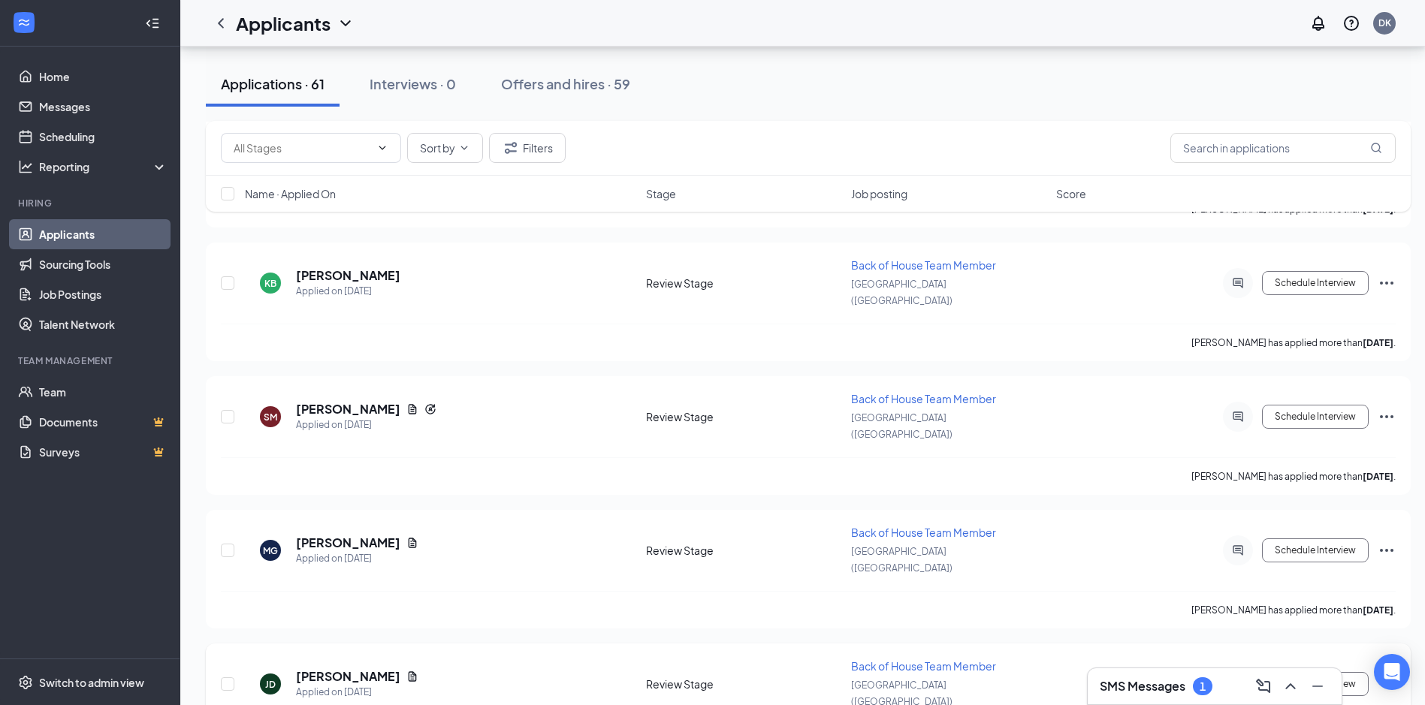
click at [1384, 675] on icon "Ellipses" at bounding box center [1387, 684] width 18 height 18
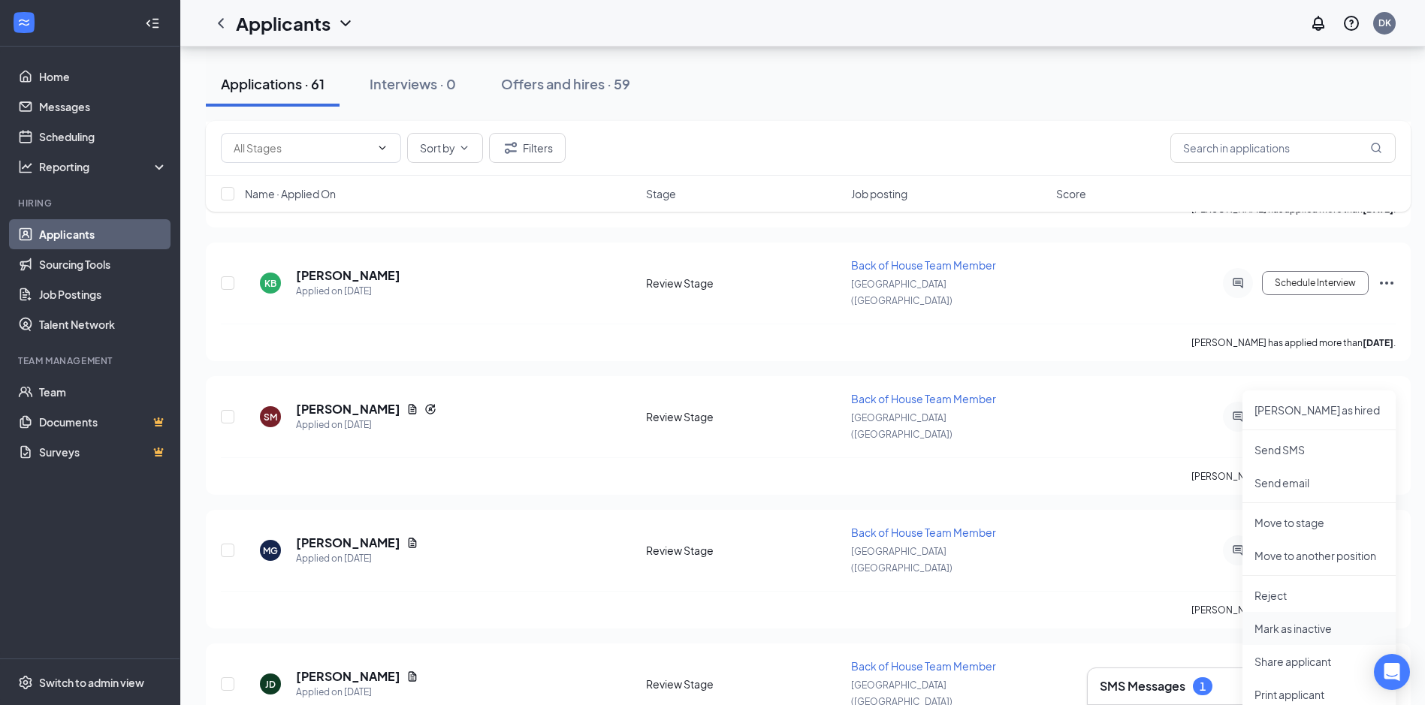
click at [1277, 622] on p "Mark as inactive" at bounding box center [1319, 628] width 129 height 15
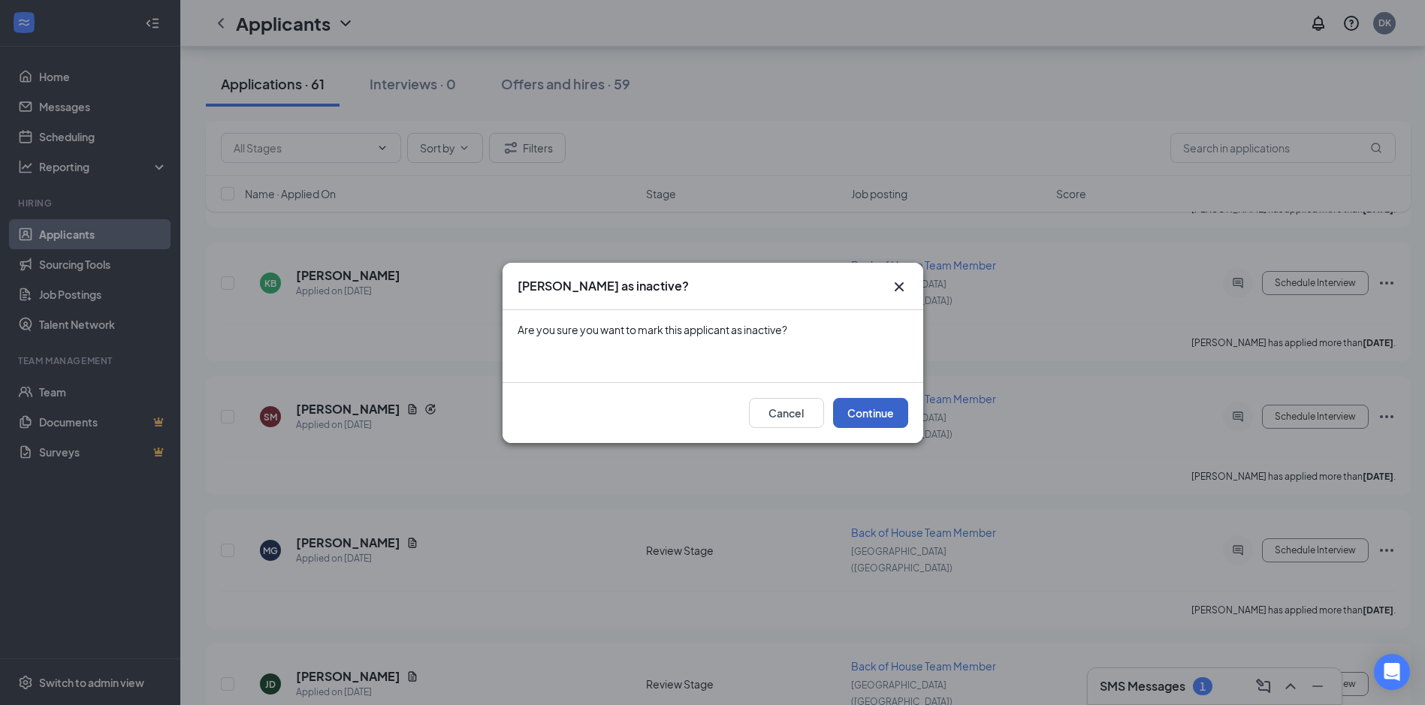
click at [866, 412] on button "Continue" at bounding box center [870, 413] width 75 height 30
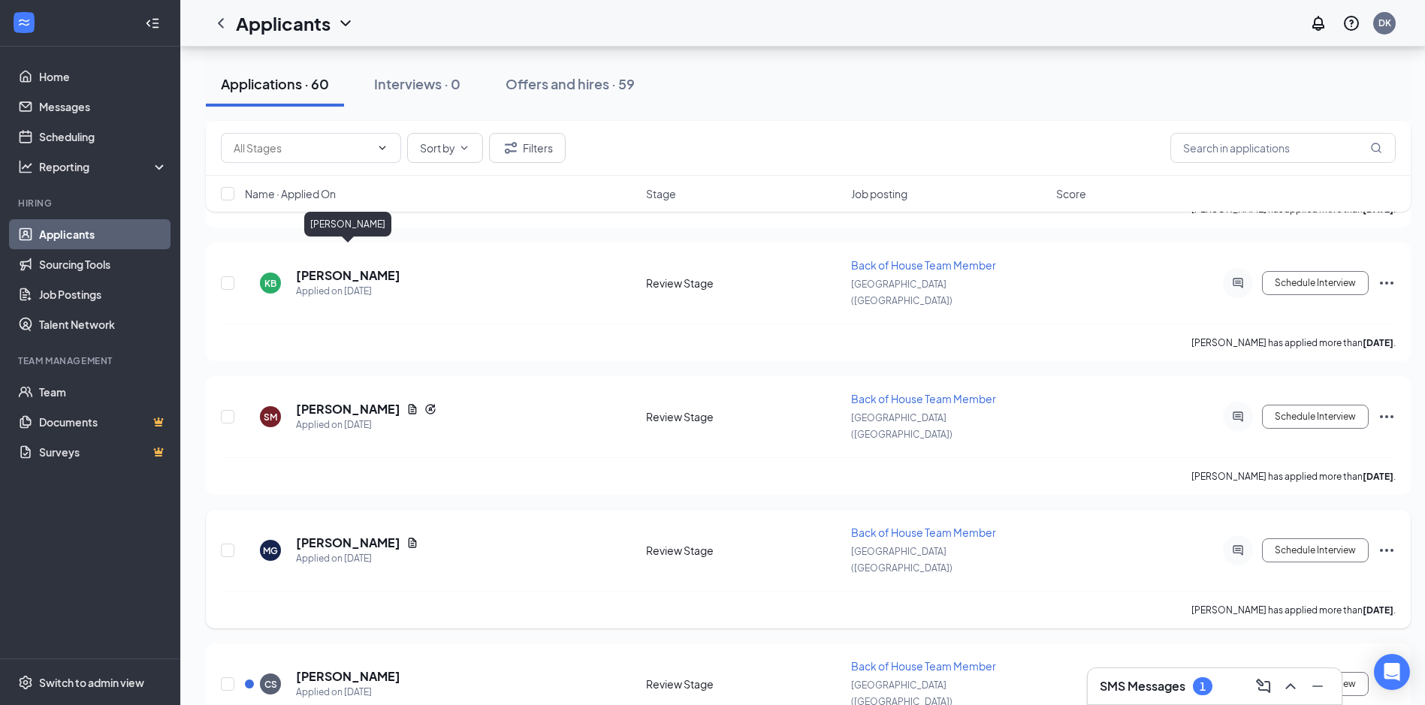
click at [352, 535] on h5 "[PERSON_NAME]" at bounding box center [348, 543] width 104 height 17
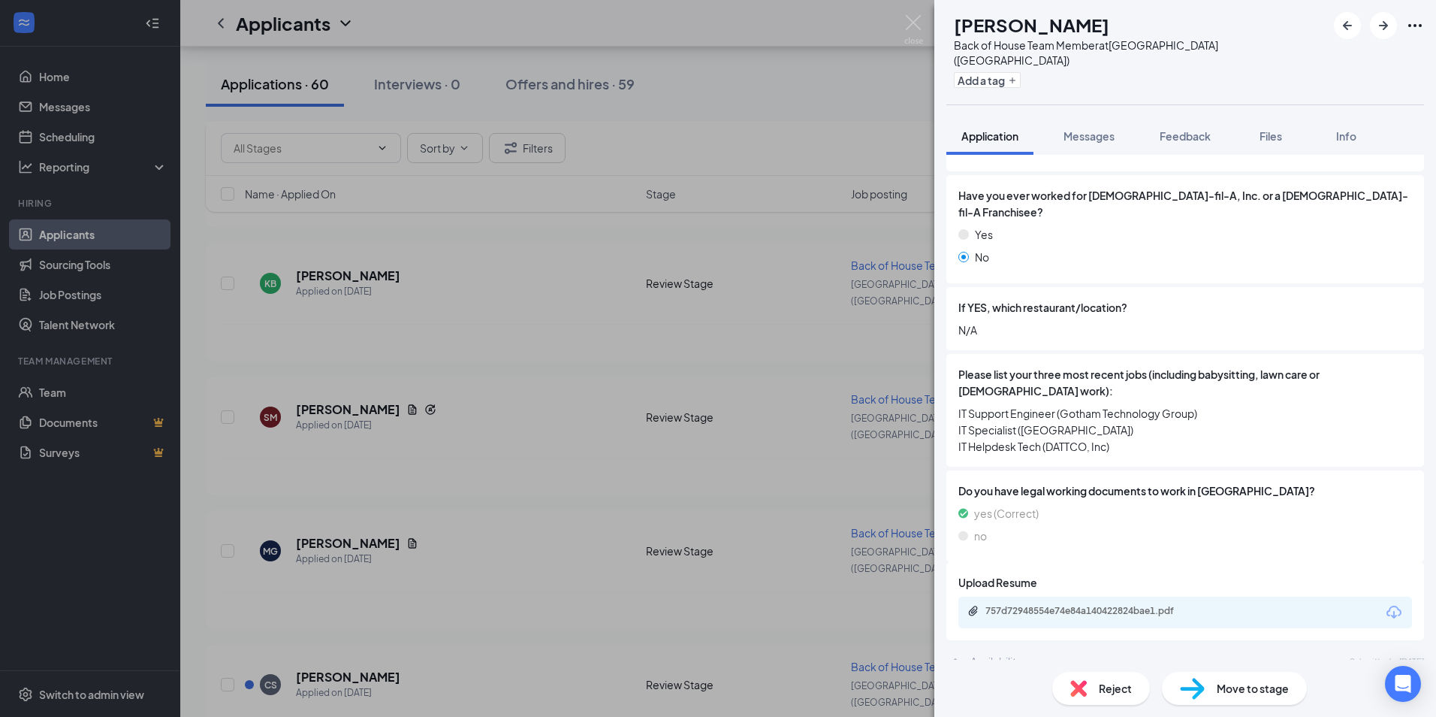
scroll to position [526, 0]
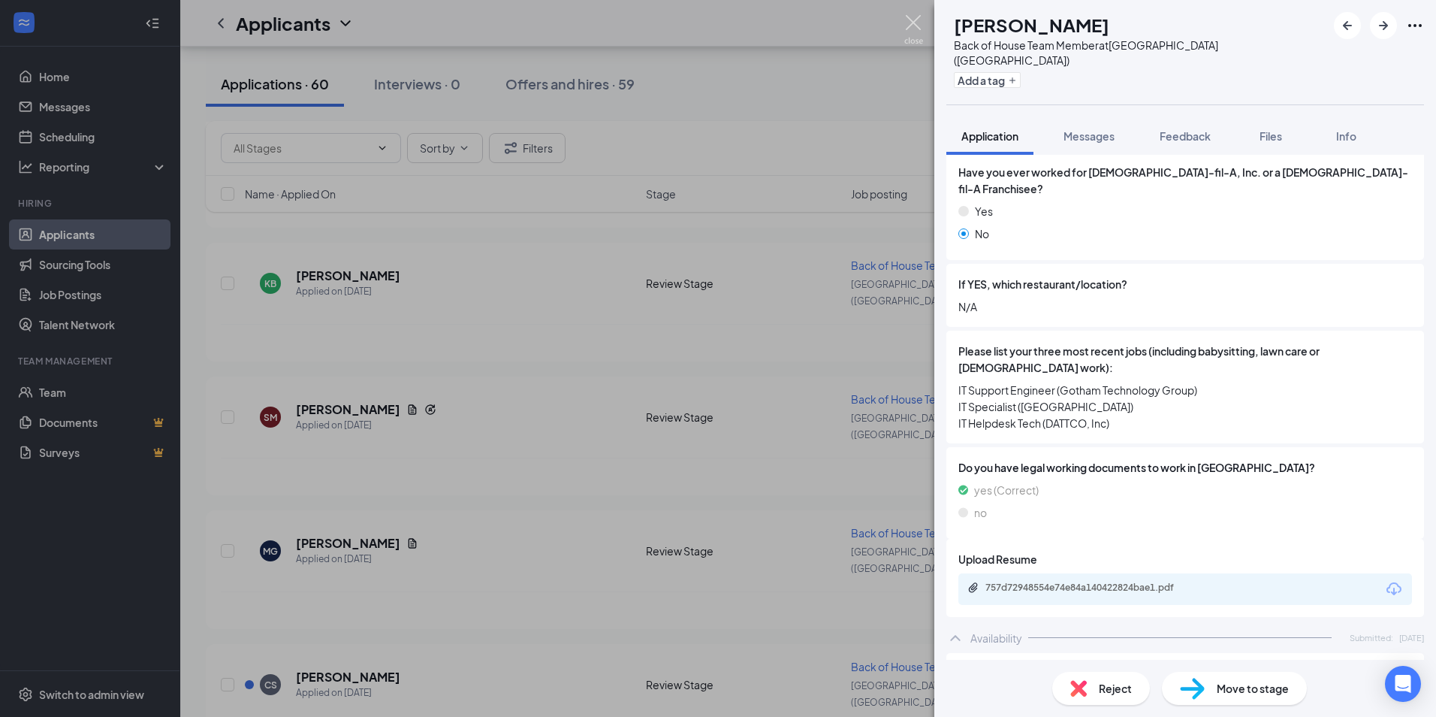
click at [916, 15] on img at bounding box center [913, 29] width 19 height 29
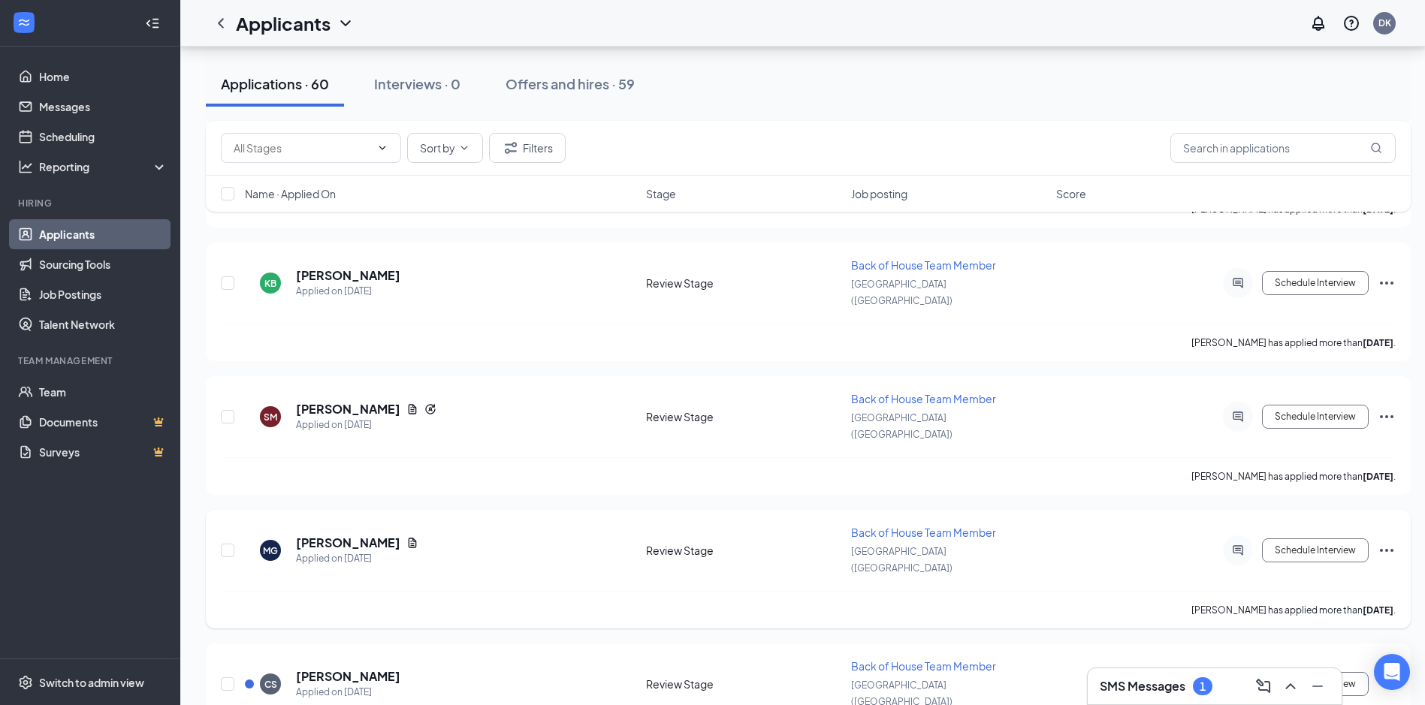
click at [1384, 542] on icon "Ellipses" at bounding box center [1387, 551] width 18 height 18
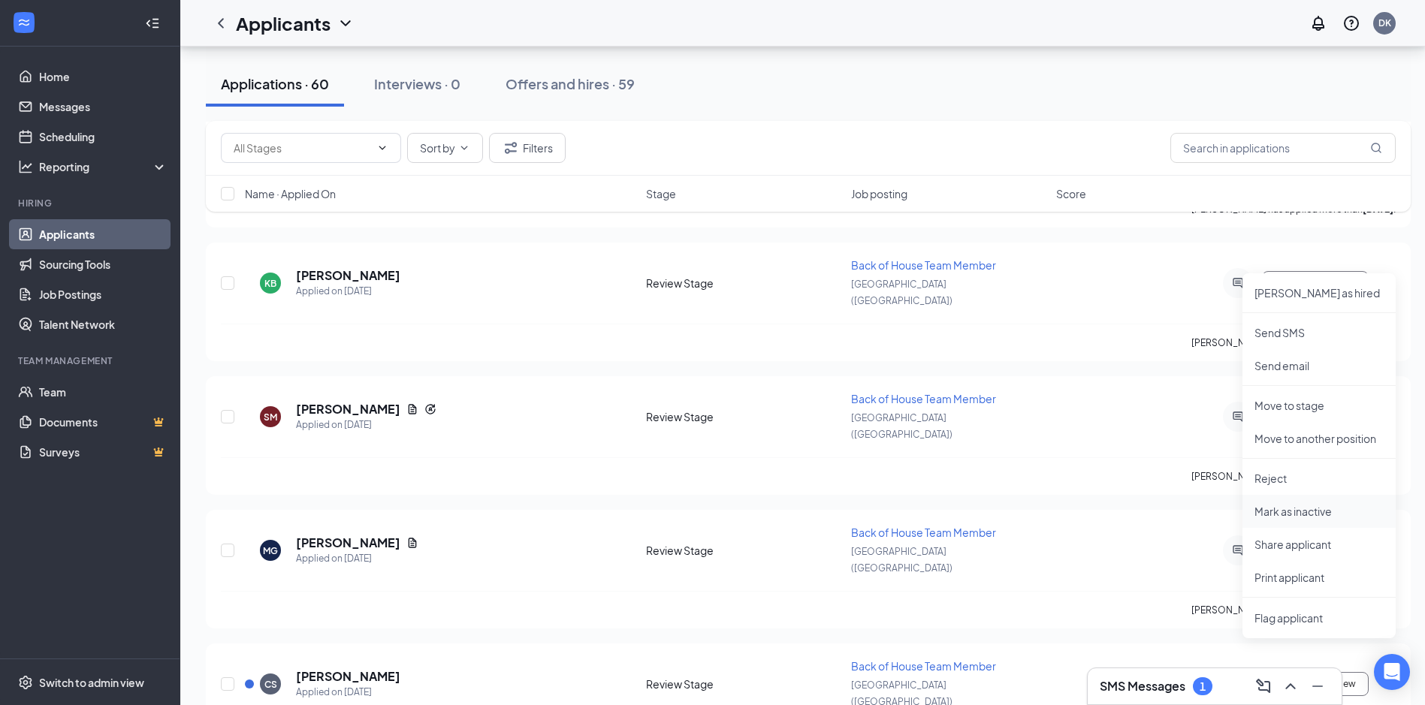
click at [1298, 508] on p "Mark as inactive" at bounding box center [1319, 511] width 129 height 15
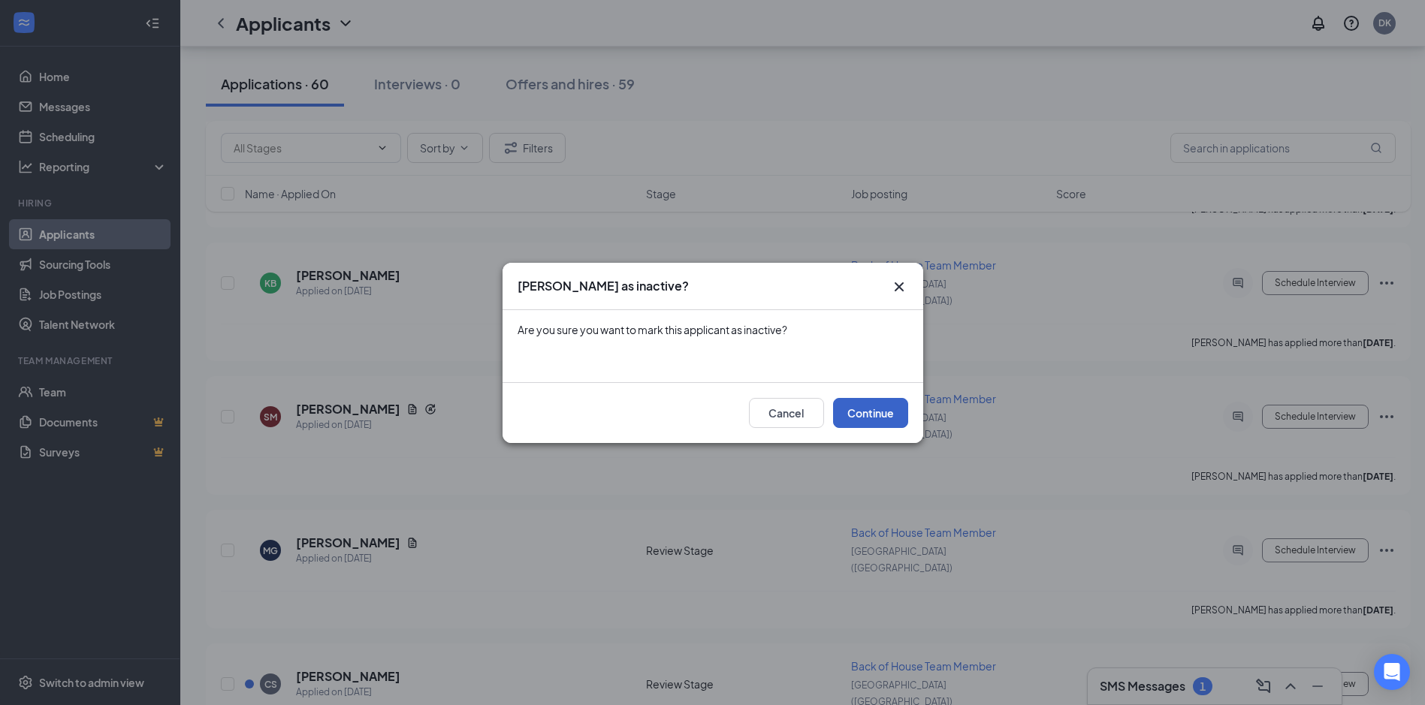
click at [886, 411] on button "Continue" at bounding box center [870, 413] width 75 height 30
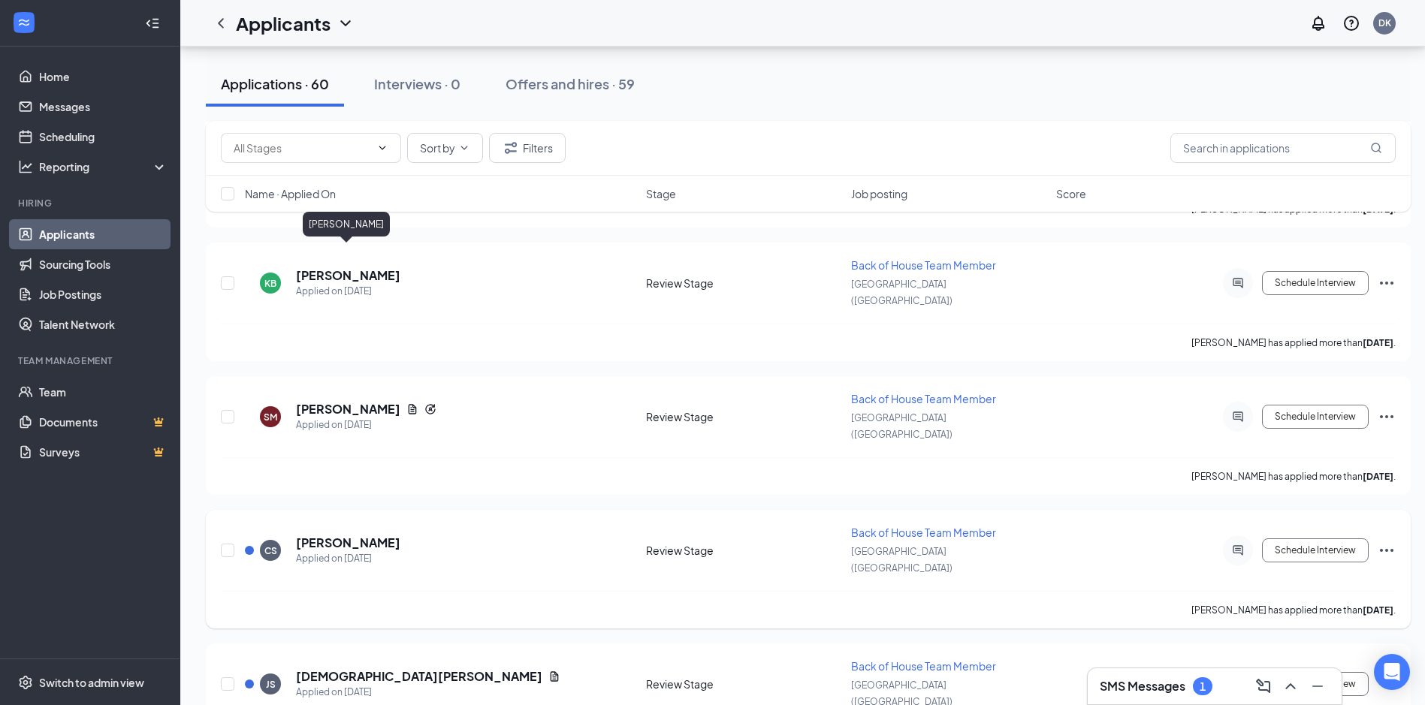
click at [367, 535] on h5 "carlisse santiago" at bounding box center [348, 543] width 104 height 17
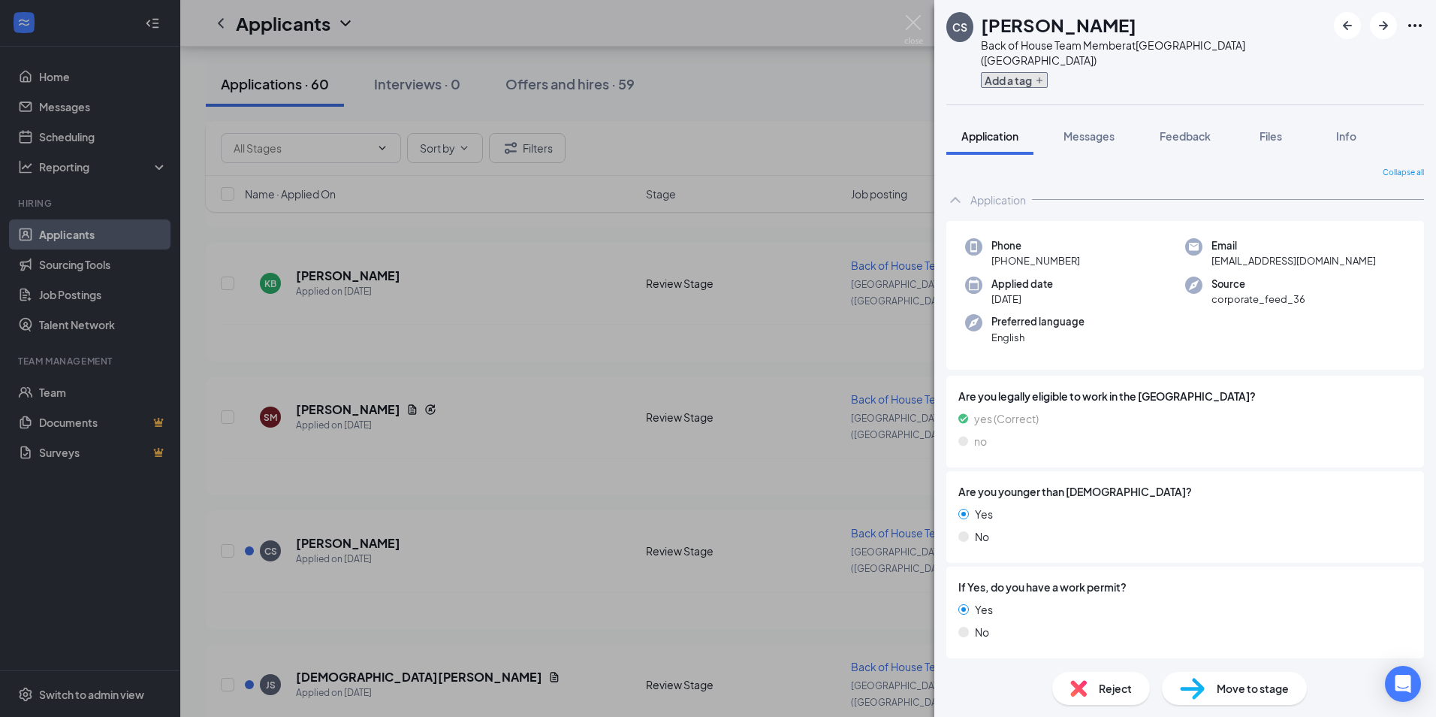
click at [1017, 72] on button "Add a tag" at bounding box center [1014, 80] width 67 height 16
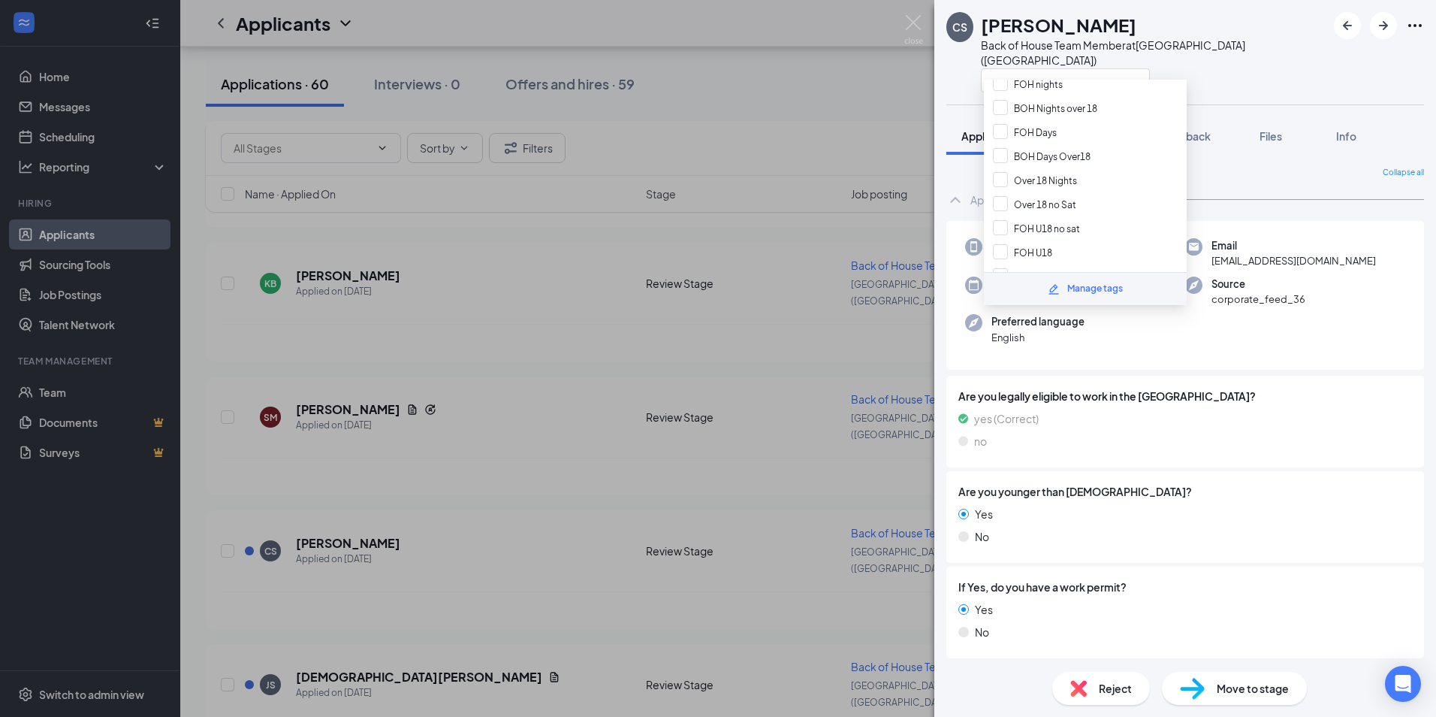
scroll to position [65, 0]
click at [1001, 230] on input "BOH U18" at bounding box center [1023, 236] width 60 height 17
checkbox input "true"
click at [1244, 80] on div "CS carlisse santiago Back of House Team Member at Southington (CT)" at bounding box center [1186, 52] width 502 height 104
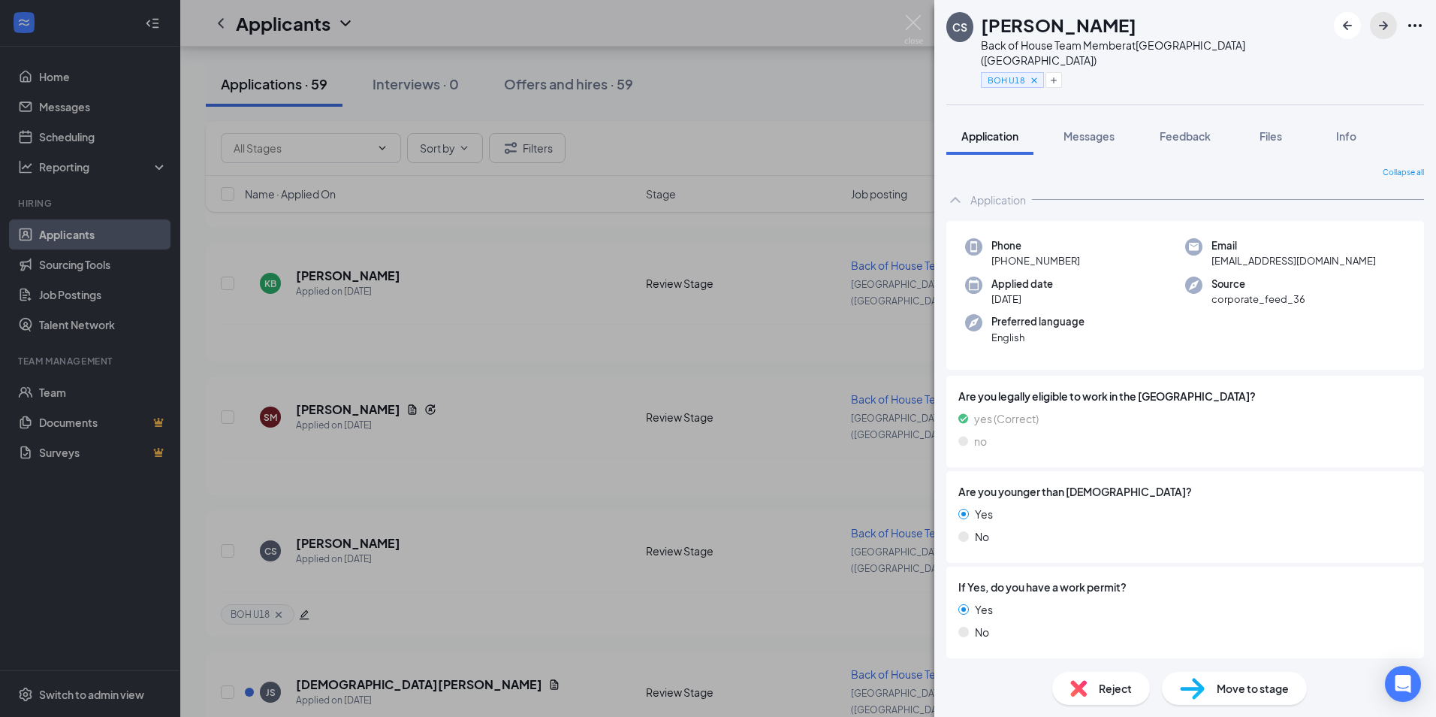
click at [1384, 27] on icon "ArrowRight" at bounding box center [1384, 26] width 18 height 18
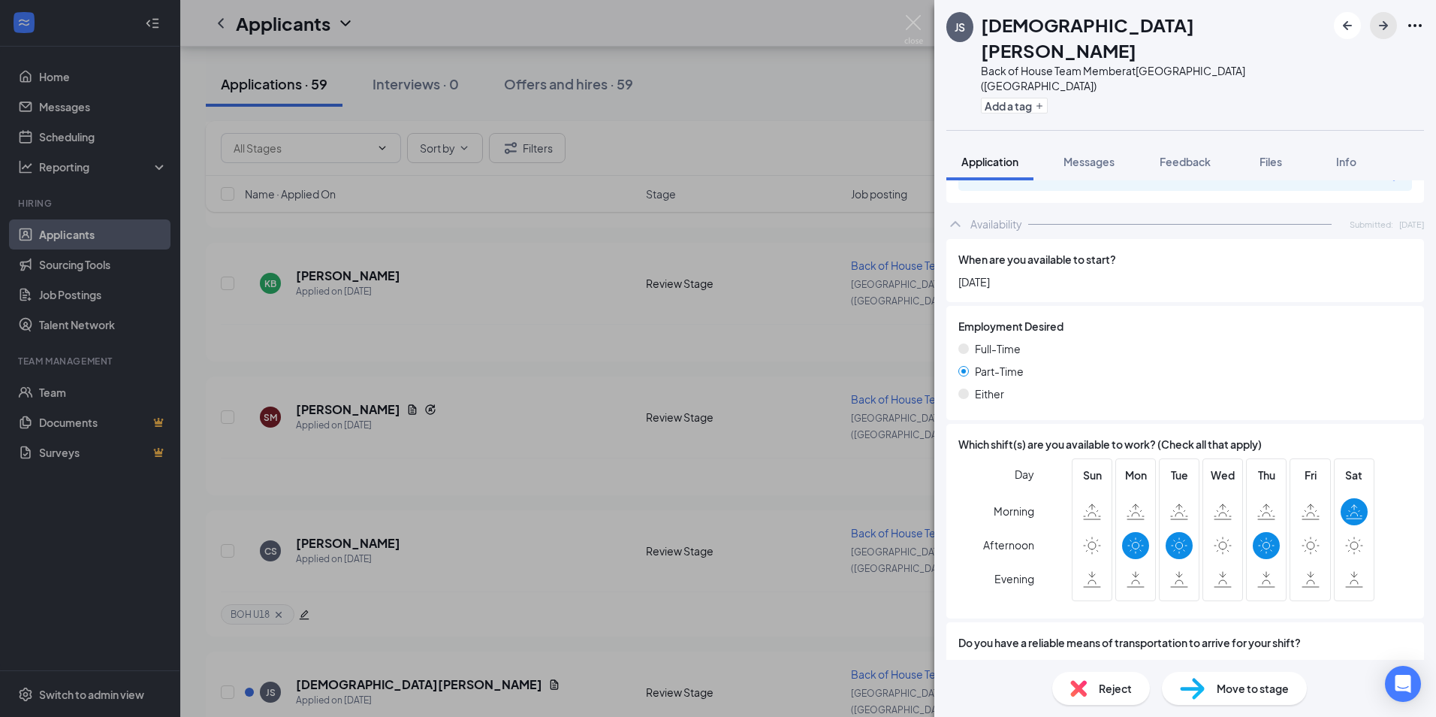
scroll to position [917, 0]
click at [917, 23] on img at bounding box center [913, 29] width 19 height 29
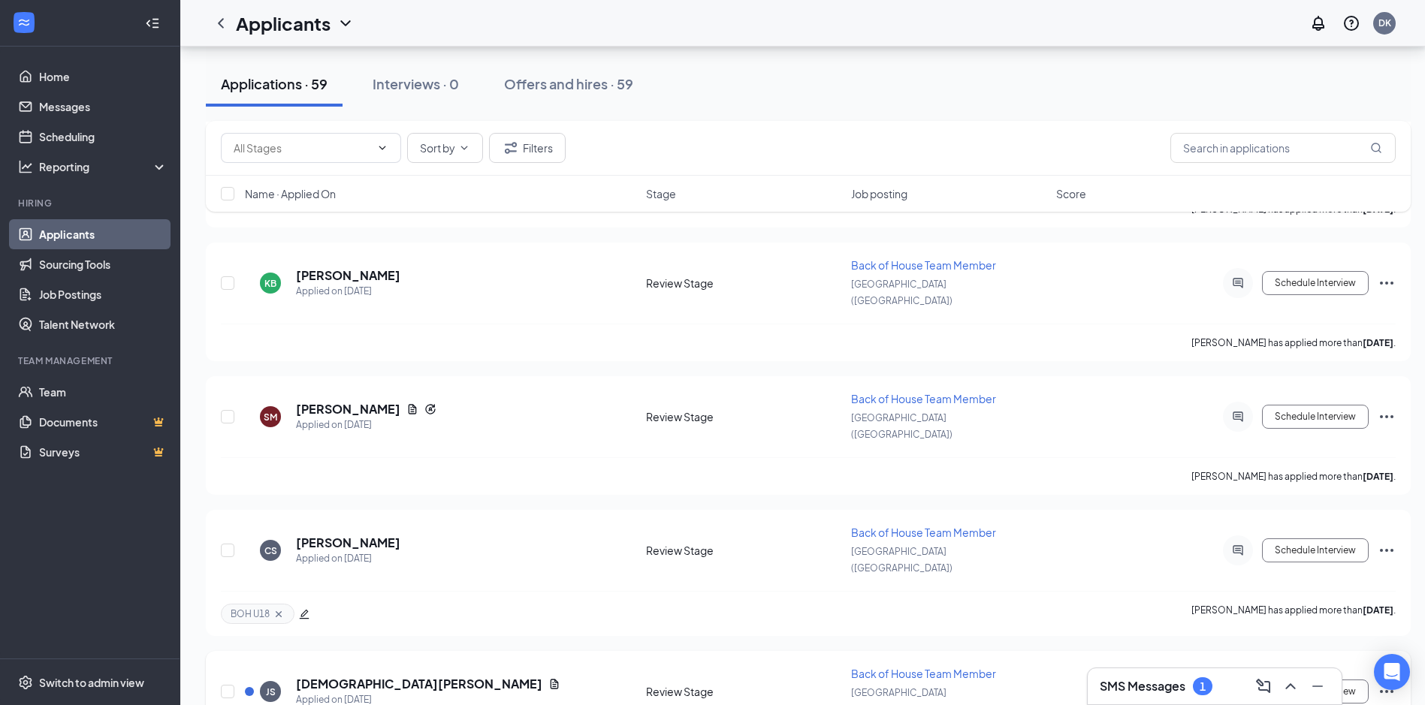
click at [1389, 683] on icon "Ellipses" at bounding box center [1387, 692] width 18 height 18
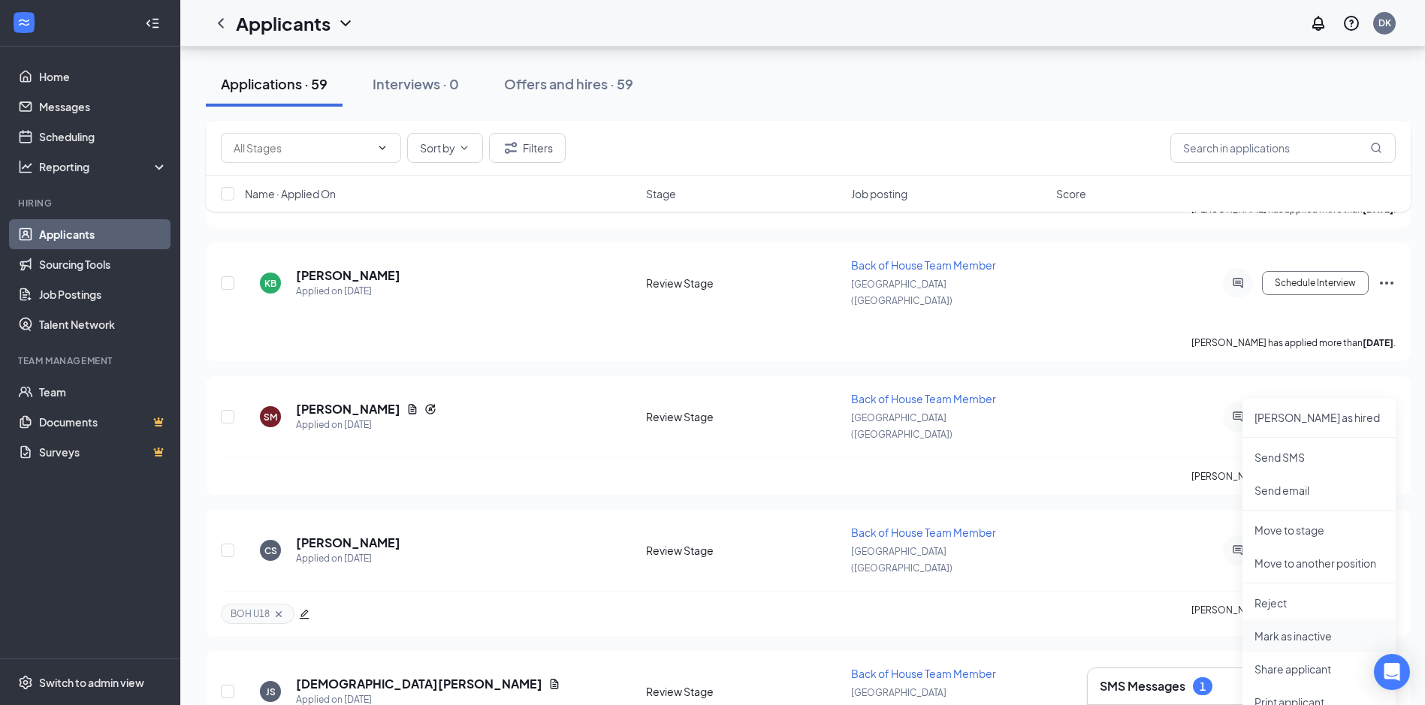
click at [1296, 630] on p "Mark as inactive" at bounding box center [1319, 636] width 129 height 15
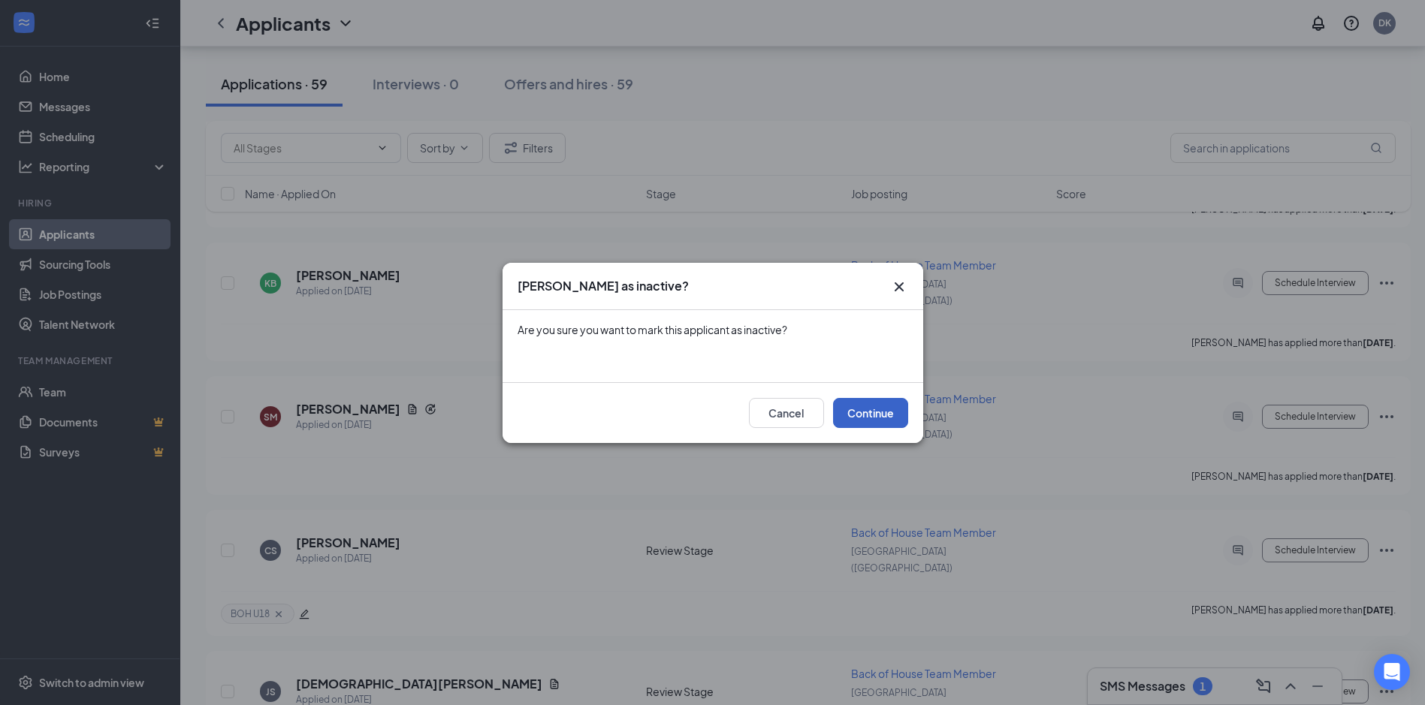
click at [866, 413] on button "Continue" at bounding box center [870, 413] width 75 height 30
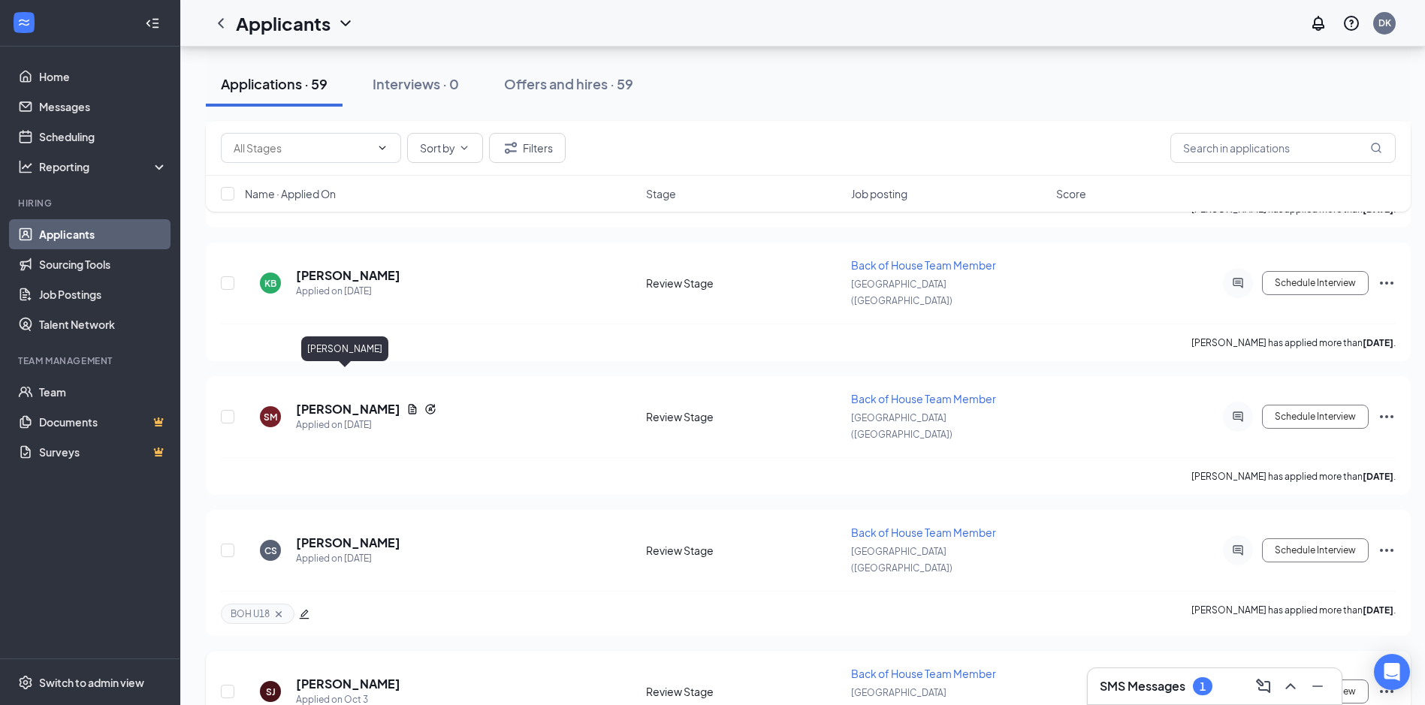
click at [356, 676] on h5 "Sarah Johnson" at bounding box center [348, 684] width 104 height 17
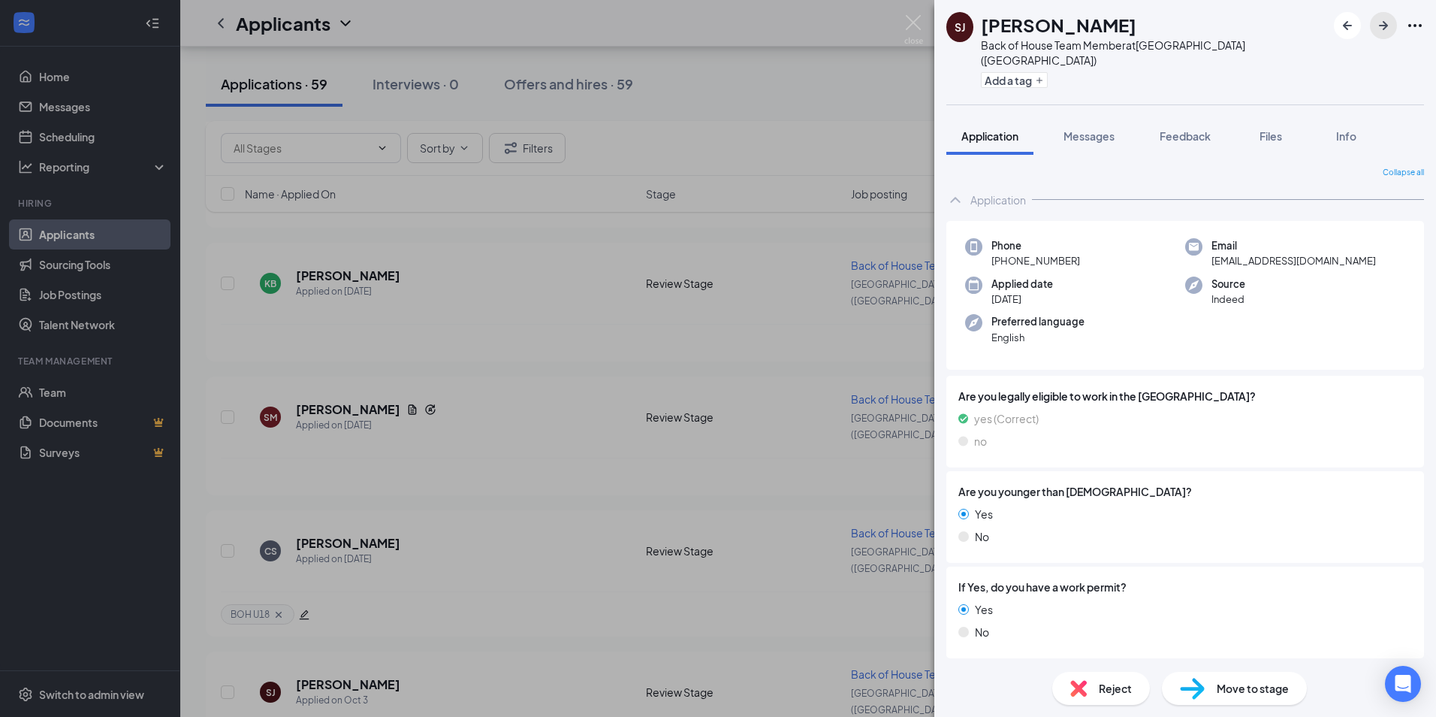
click at [1387, 31] on icon "ArrowRight" at bounding box center [1384, 26] width 18 height 18
click at [1384, 29] on icon "ArrowRight" at bounding box center [1383, 25] width 9 height 9
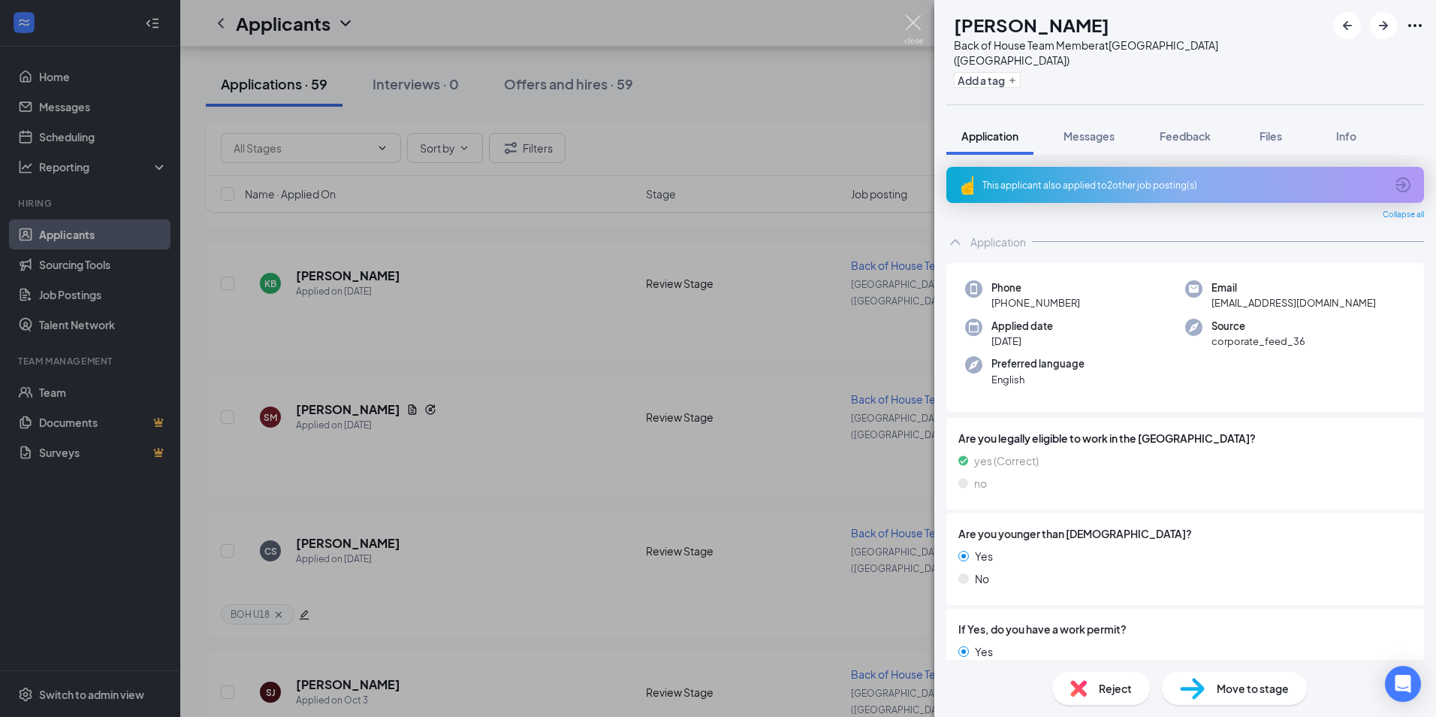
click at [910, 21] on img at bounding box center [913, 29] width 19 height 29
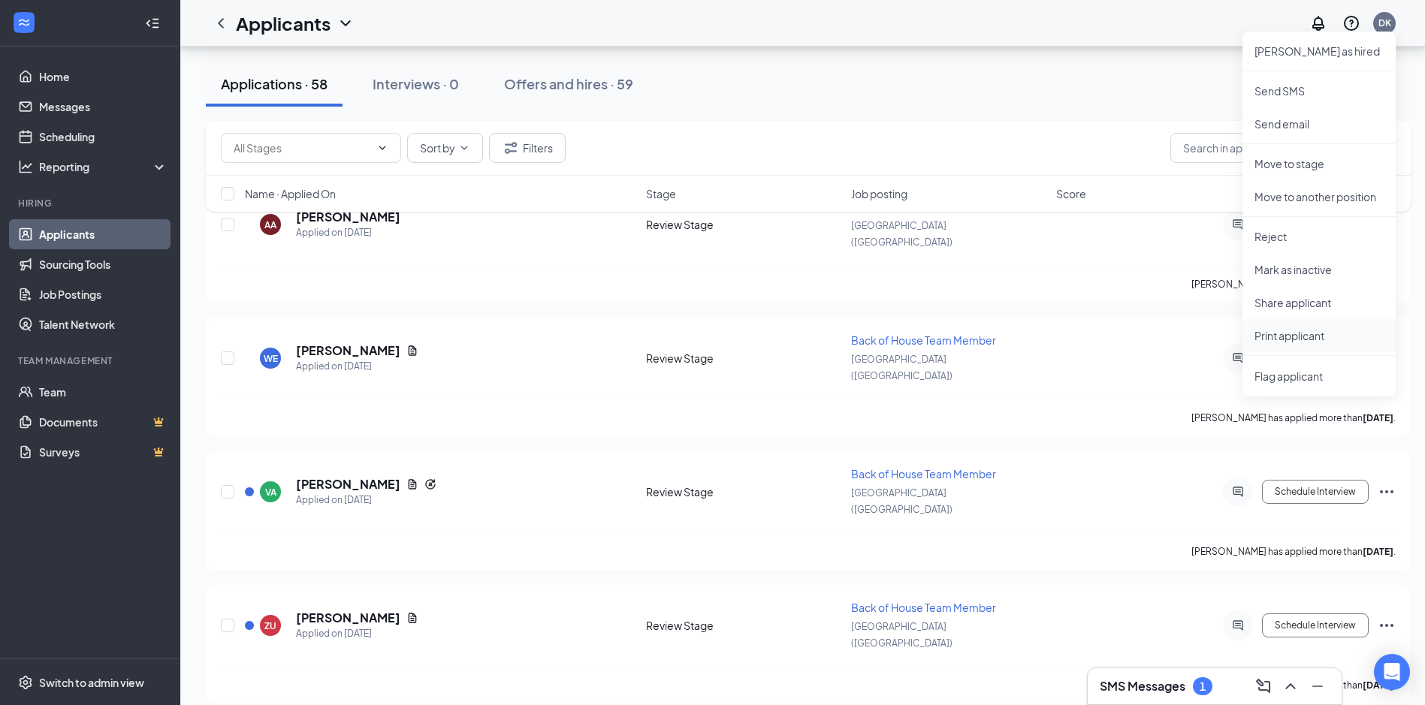
click at [1317, 337] on p "Print applicant" at bounding box center [1319, 335] width 129 height 15
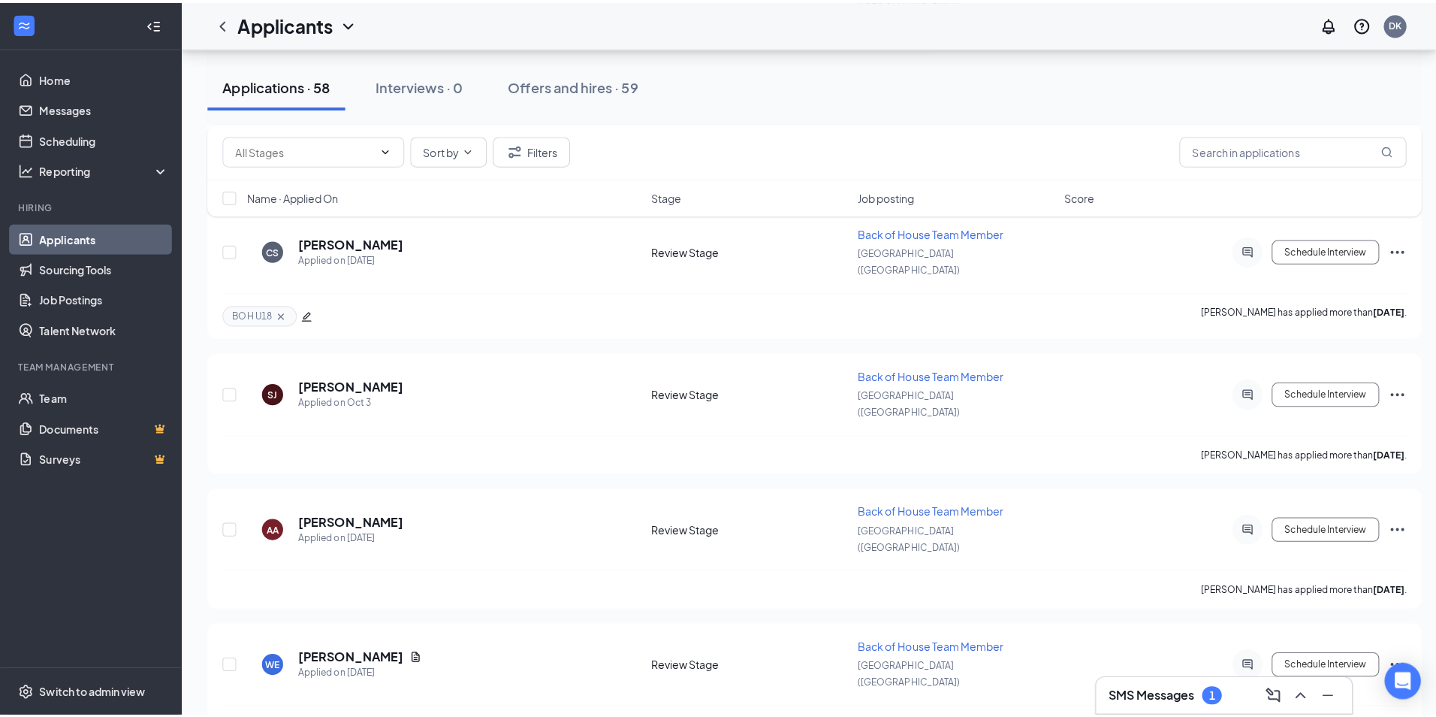
scroll to position [2479, 0]
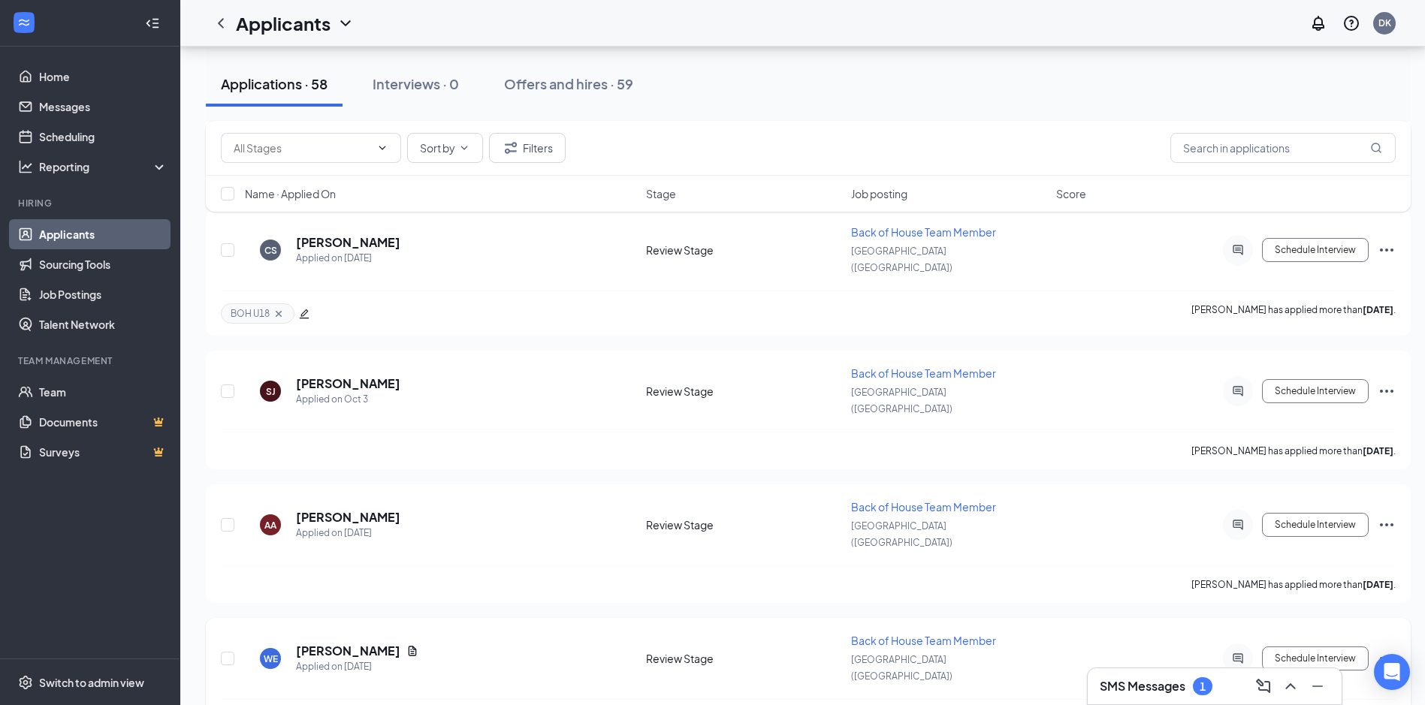
click at [1387, 650] on icon "Ellipses" at bounding box center [1387, 659] width 18 height 18
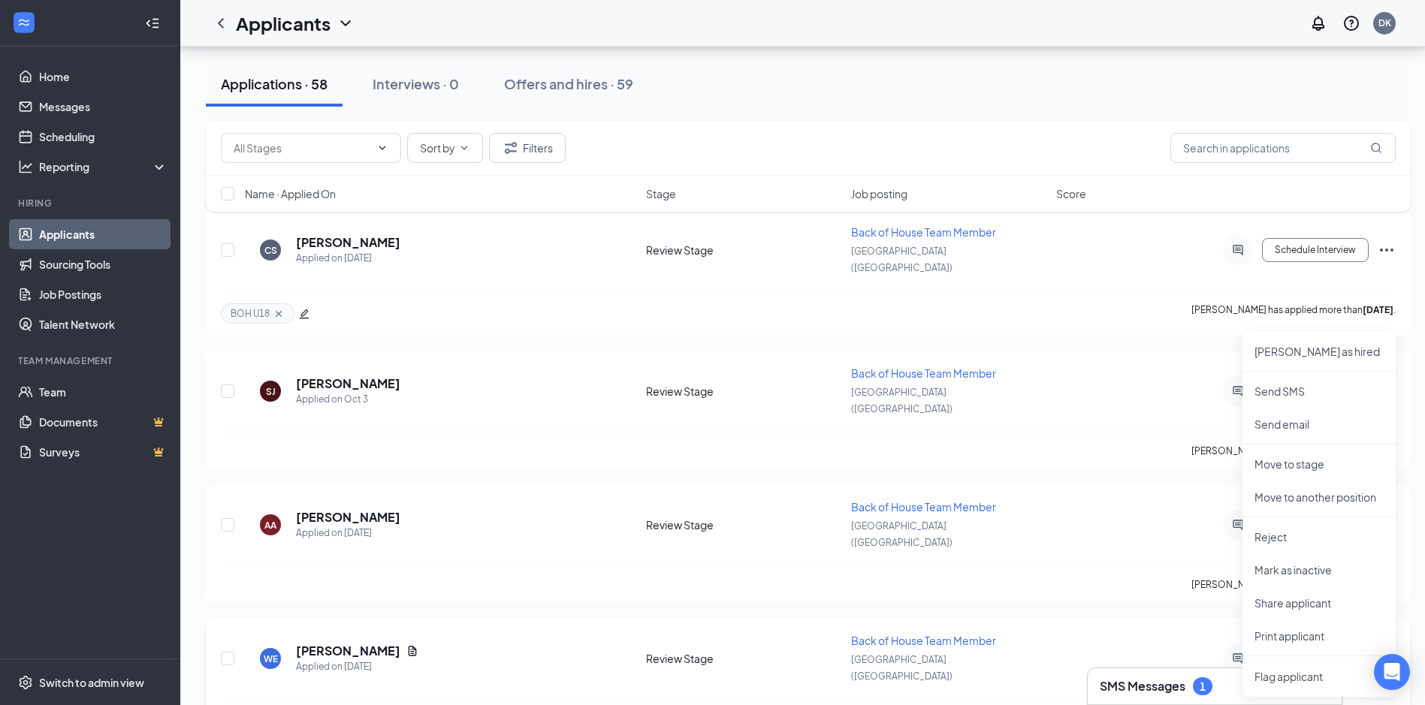
click at [1155, 699] on div "Wanda Estevez has applied more than 13 days ago ." at bounding box center [808, 718] width 1175 height 38
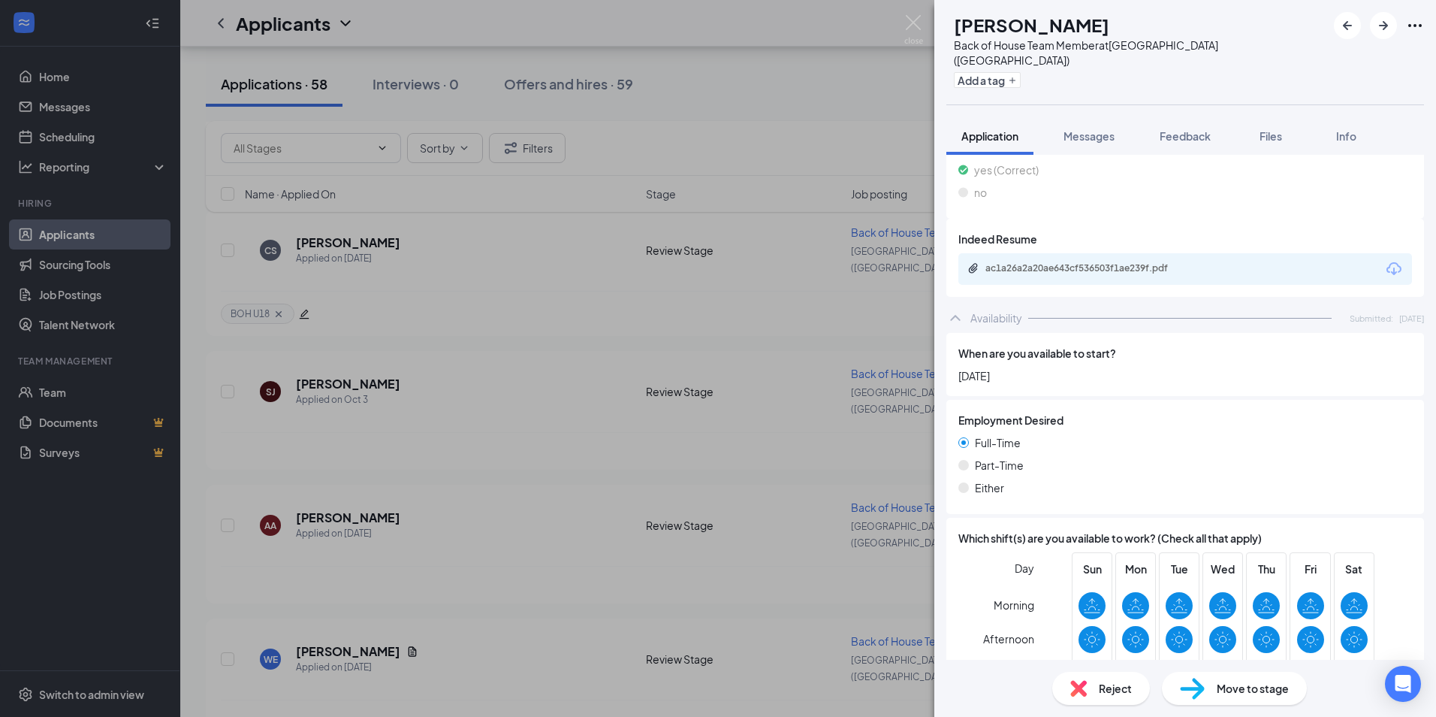
scroll to position [992, 0]
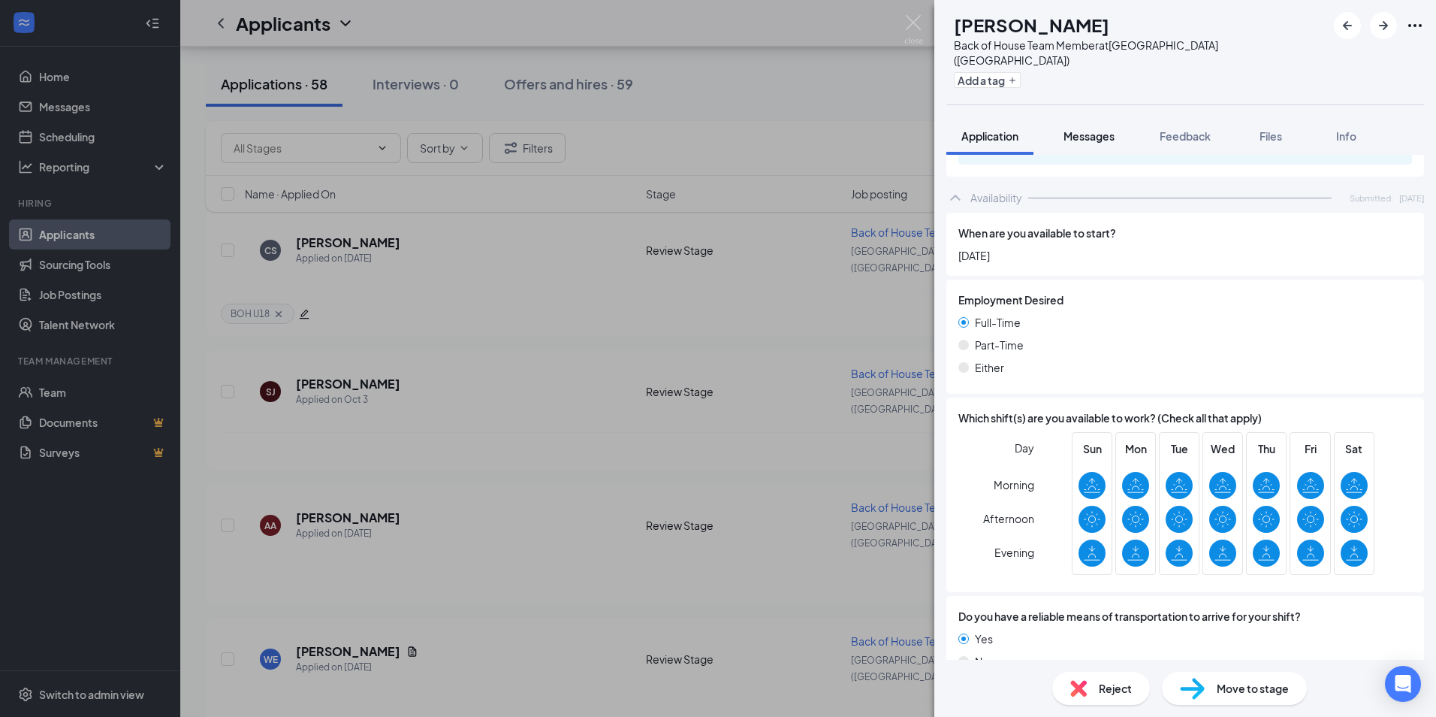
click at [1100, 129] on span "Messages" at bounding box center [1089, 136] width 51 height 14
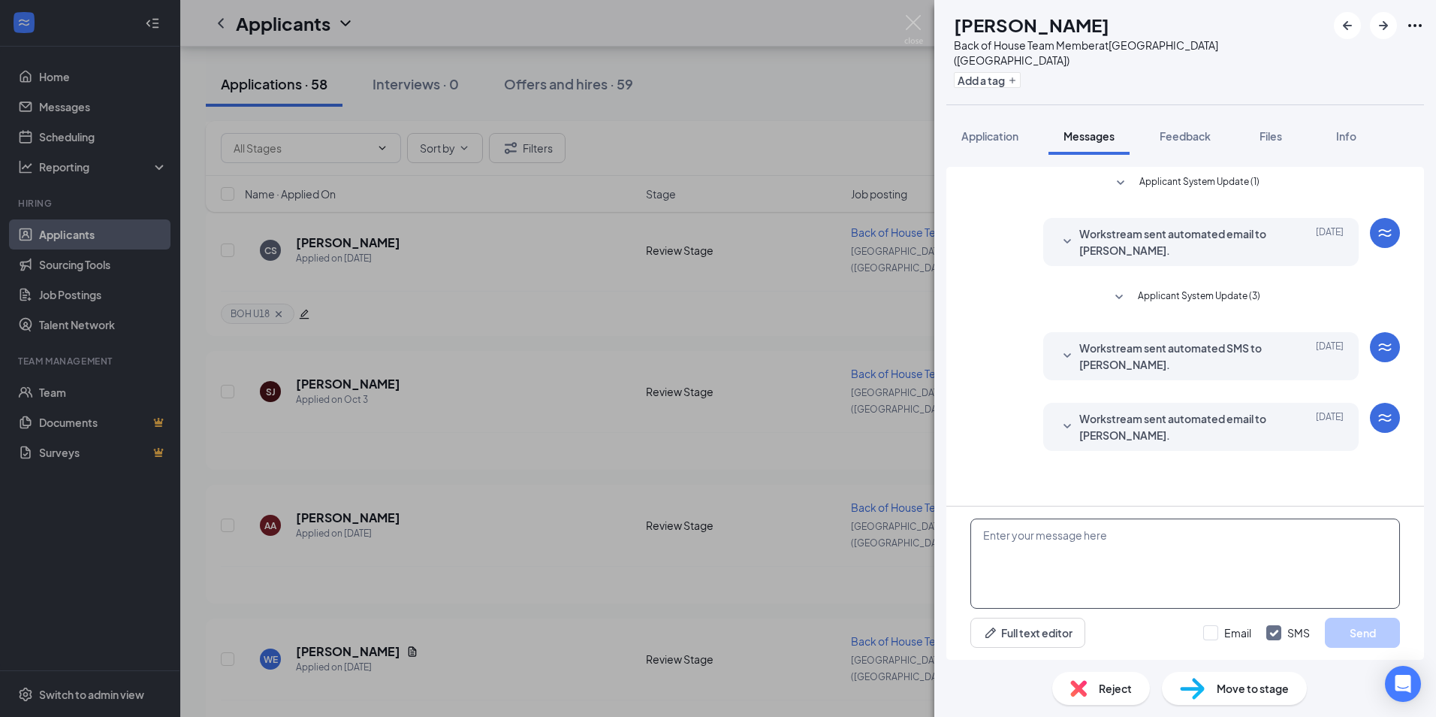
click at [1061, 541] on textarea at bounding box center [1186, 563] width 430 height 90
paste textarea "Hi [PERSON_NAME], my name is [PERSON_NAME] here at [DEMOGRAPHIC_DATA] Fil A [GE…"
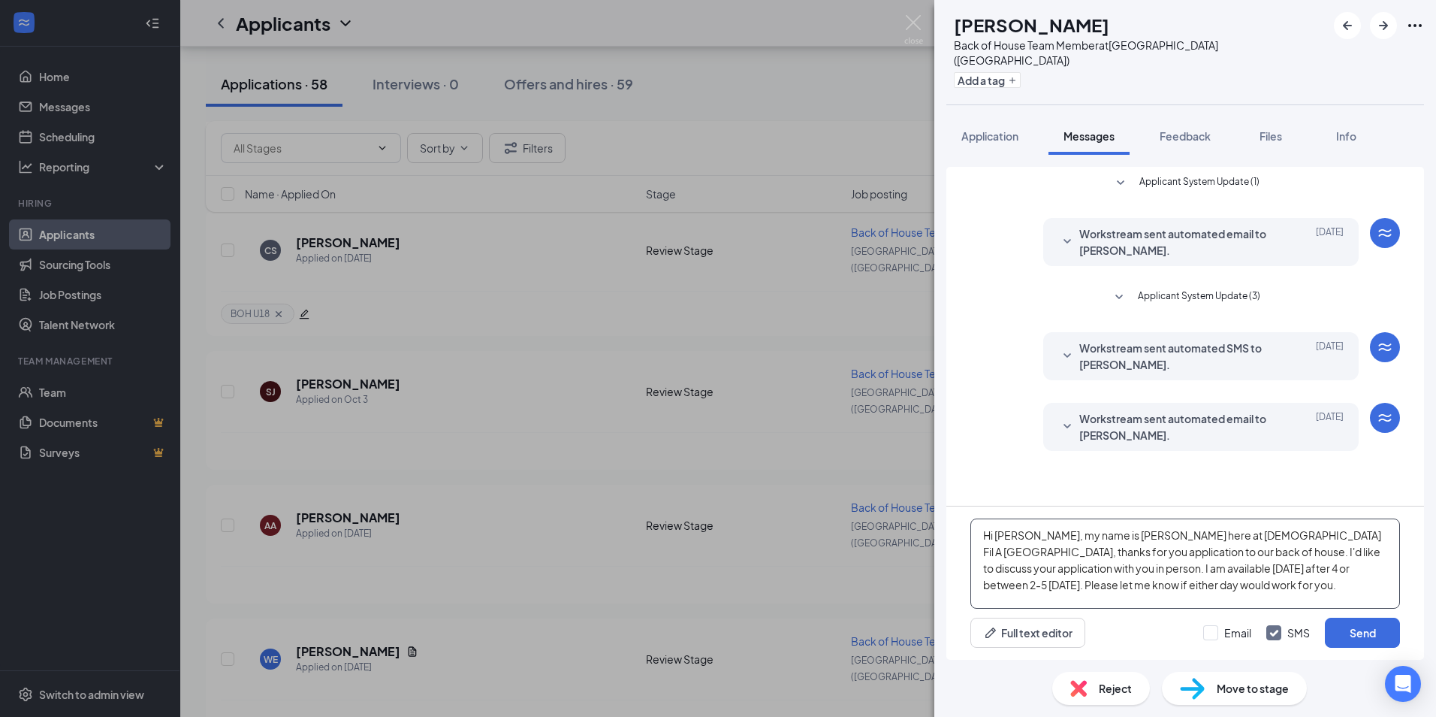
click at [1019, 541] on textarea "Hi [PERSON_NAME], my name is [PERSON_NAME] here at [DEMOGRAPHIC_DATA] Fil A [GE…" at bounding box center [1186, 563] width 430 height 90
type textarea "Hi Victoria, my name is Dave here at Chick Fil A Southington, thanks for you ap…"
click at [1358, 631] on button "Send" at bounding box center [1362, 632] width 75 height 30
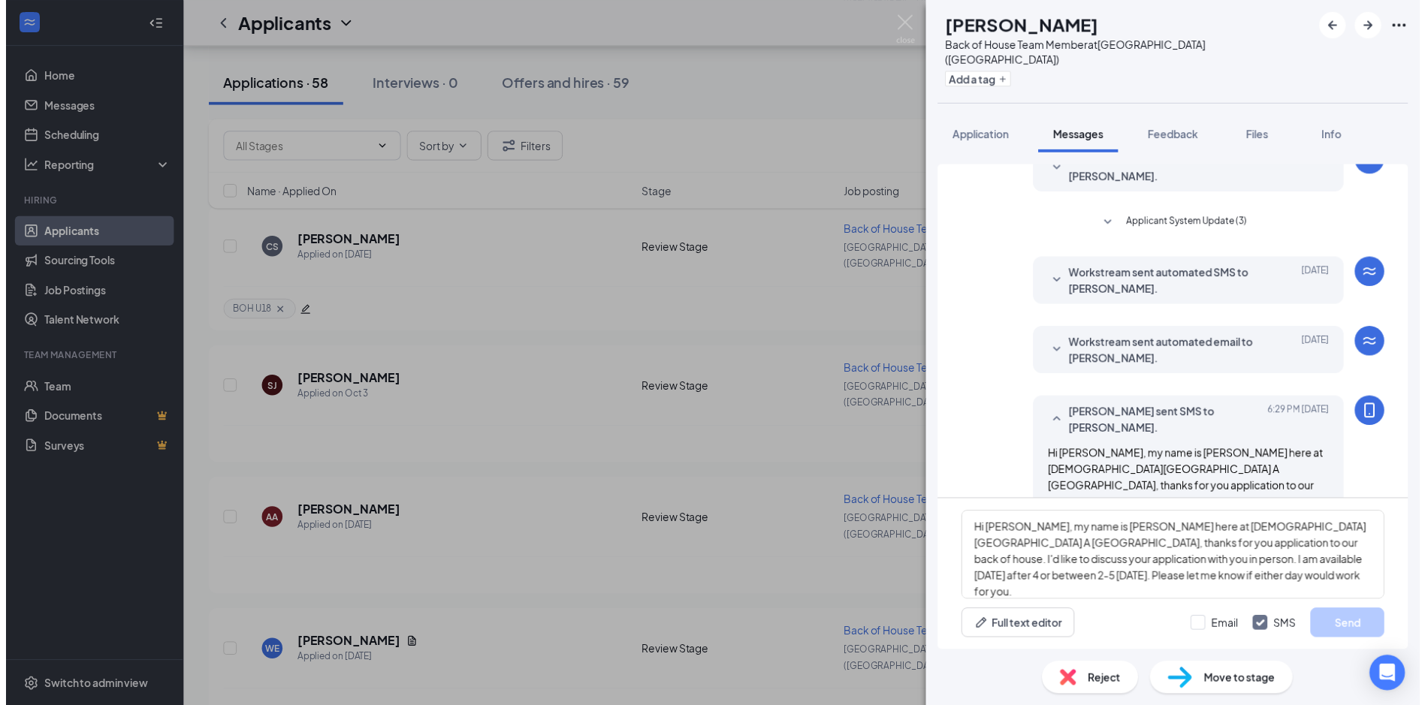
scroll to position [124, 0]
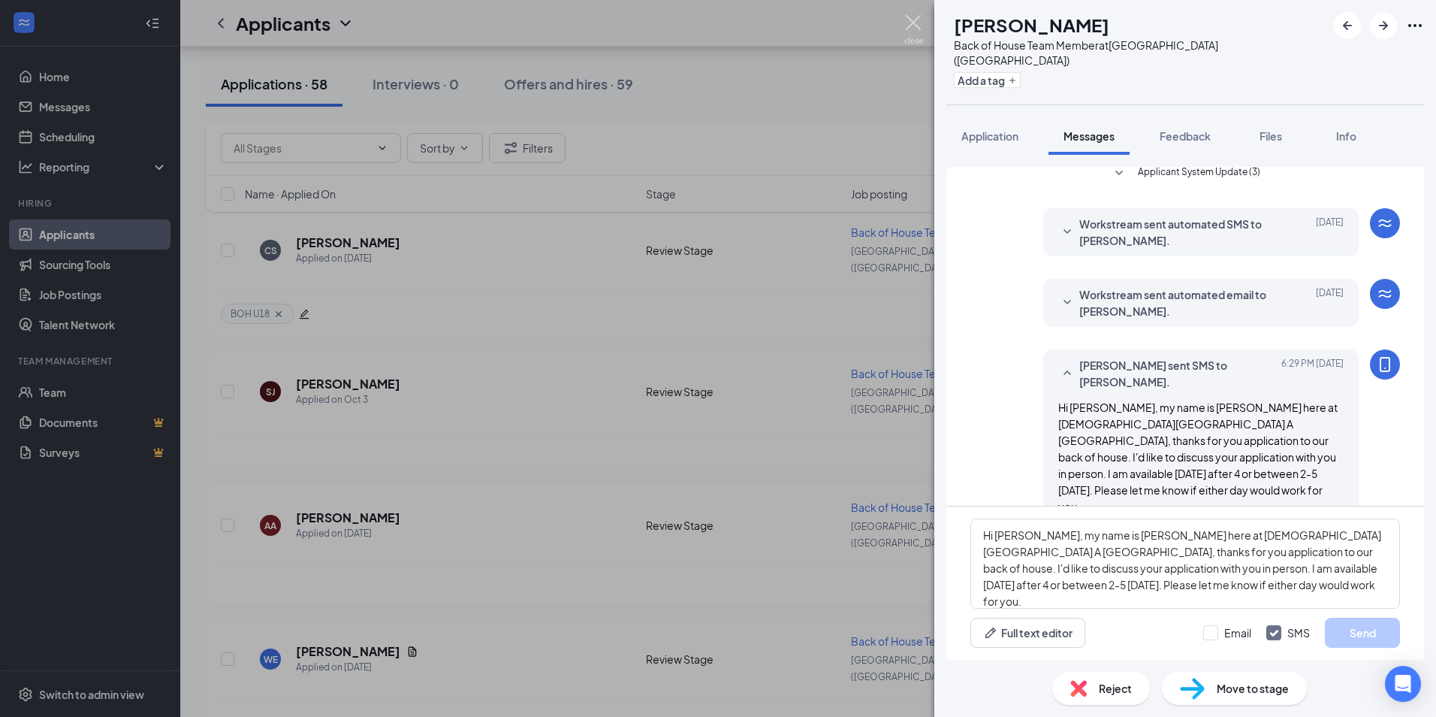
click at [916, 26] on img at bounding box center [913, 29] width 19 height 29
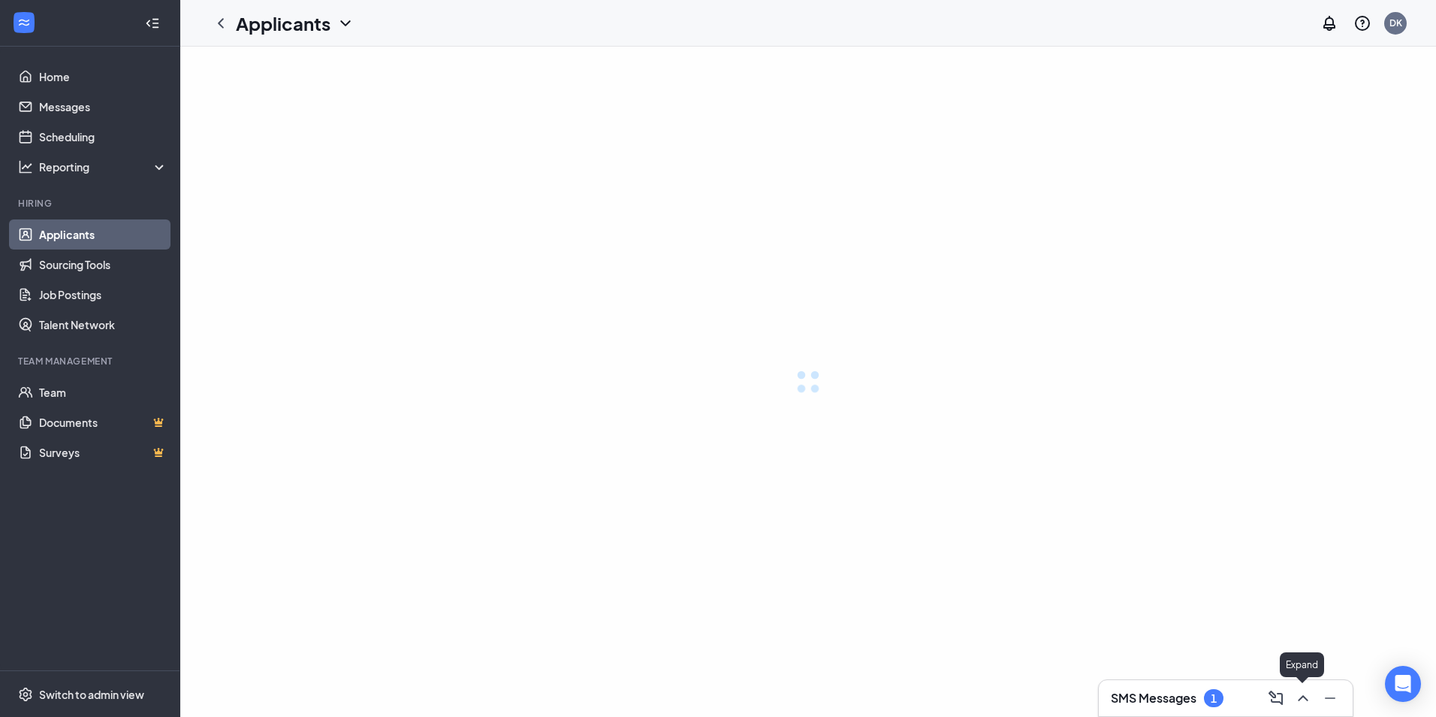
click at [1304, 696] on icon "ChevronUp" at bounding box center [1303, 698] width 10 height 6
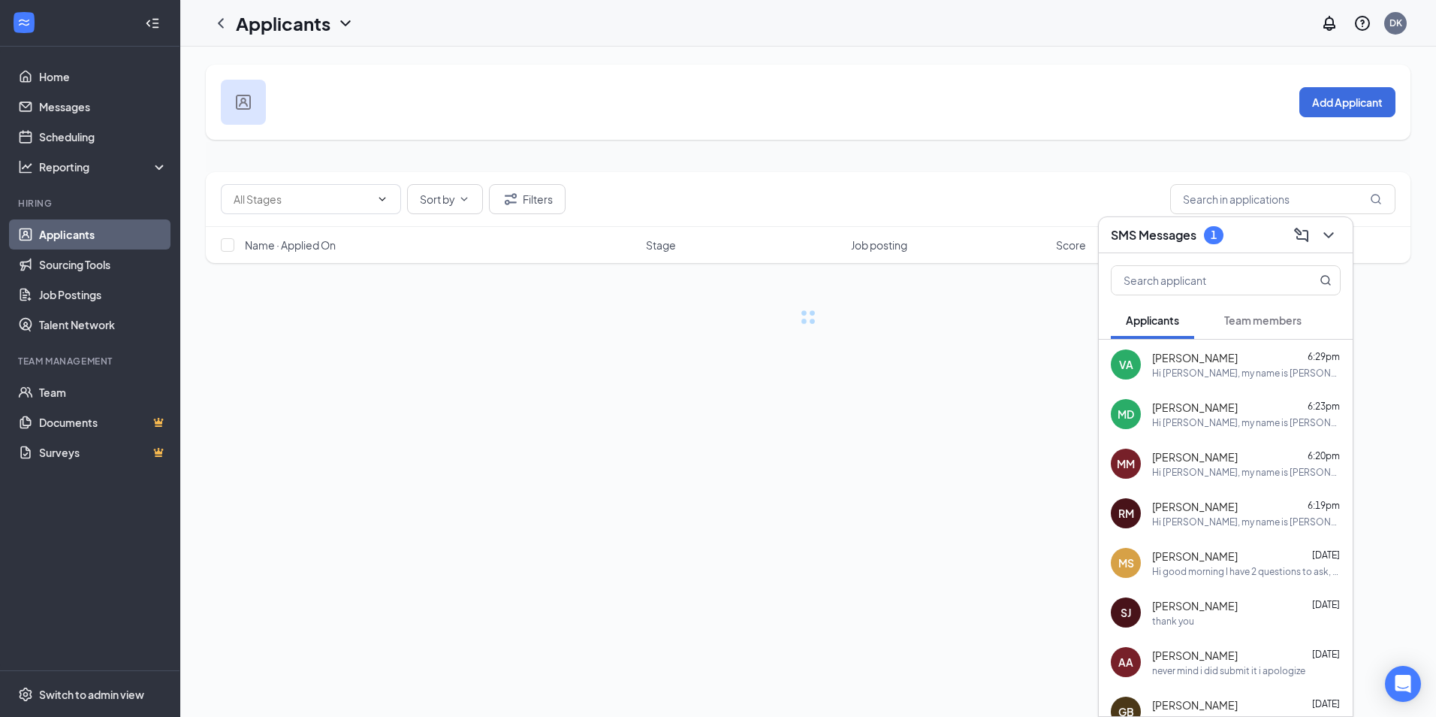
click at [983, 294] on div "Sort by Filters Name · Applied On Stage Job posting Score" at bounding box center [808, 248] width 1205 height 152
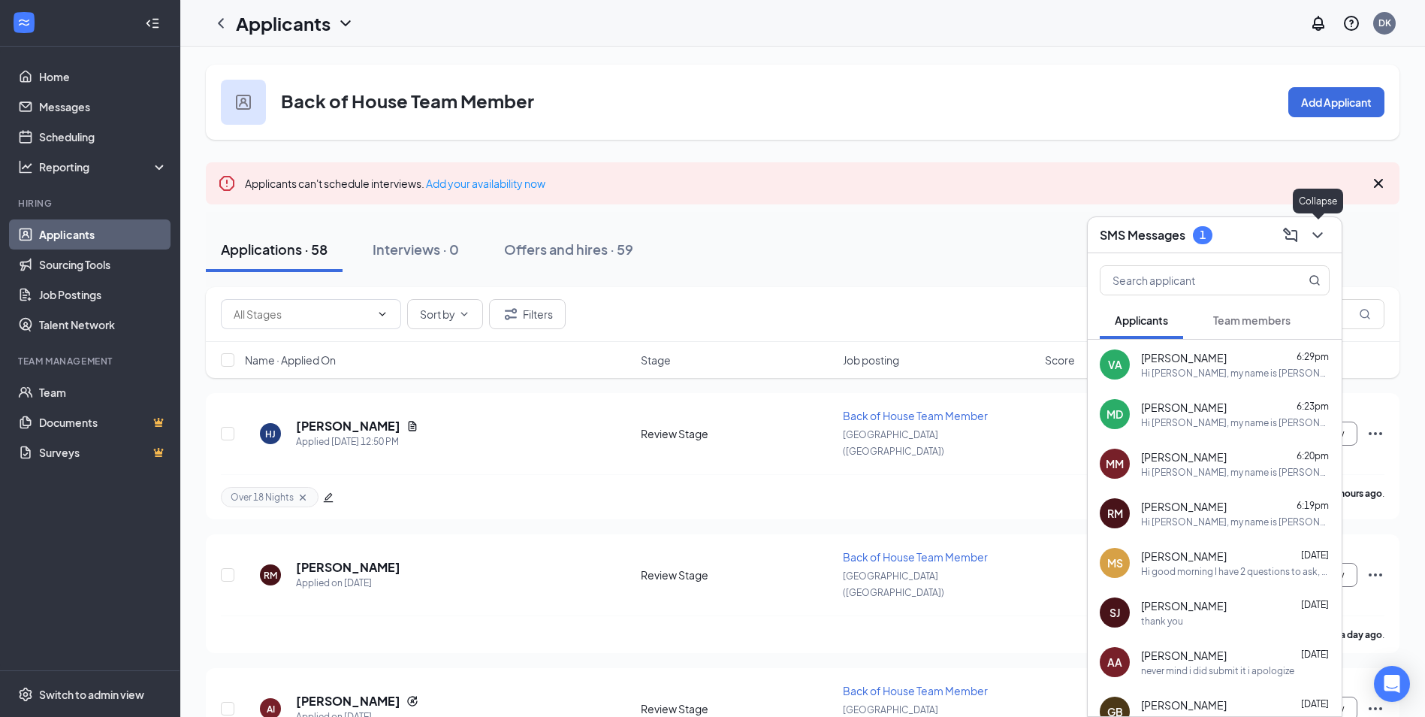
click at [1315, 231] on icon "ChevronDown" at bounding box center [1318, 235] width 18 height 18
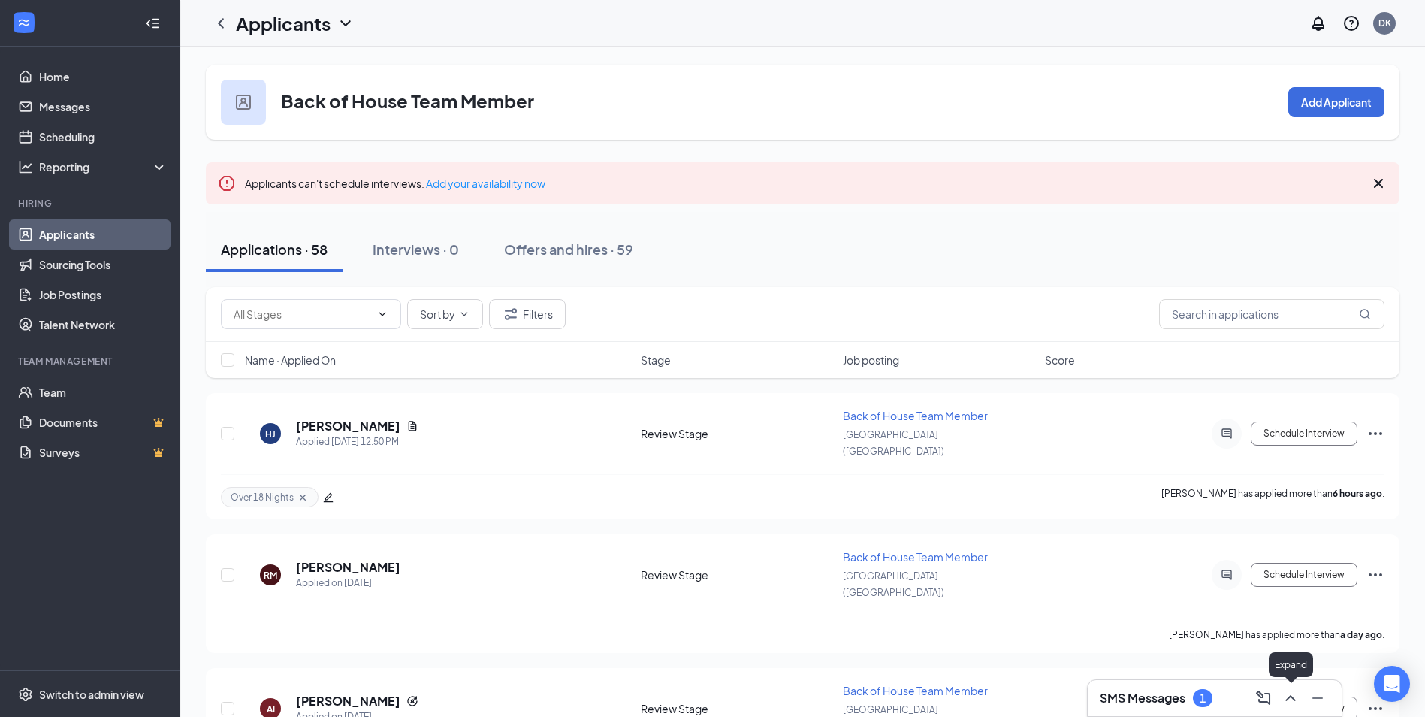
click at [1293, 702] on icon "ChevronUp" at bounding box center [1291, 698] width 18 height 18
